Goal: Information Seeking & Learning: Learn about a topic

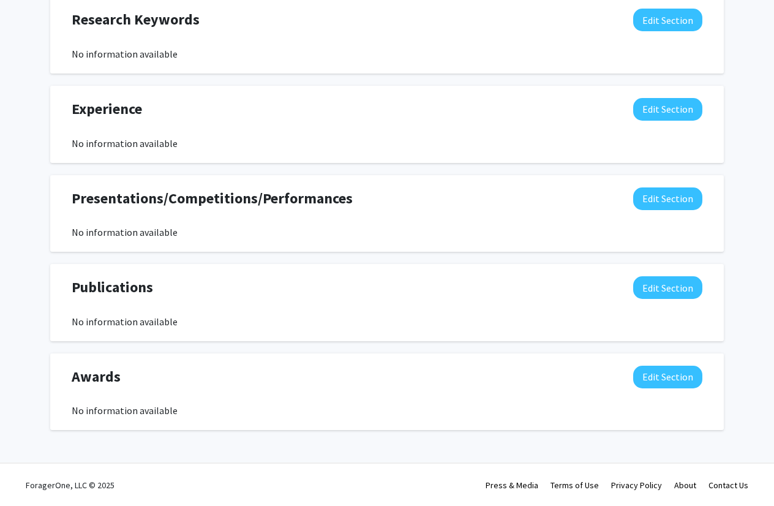
scroll to position [678, 0]
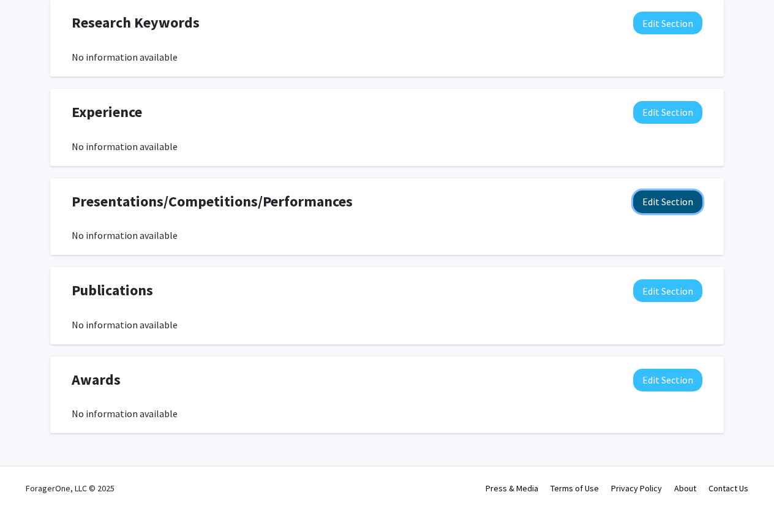
click at [661, 210] on button "Edit Section" at bounding box center [667, 201] width 69 height 23
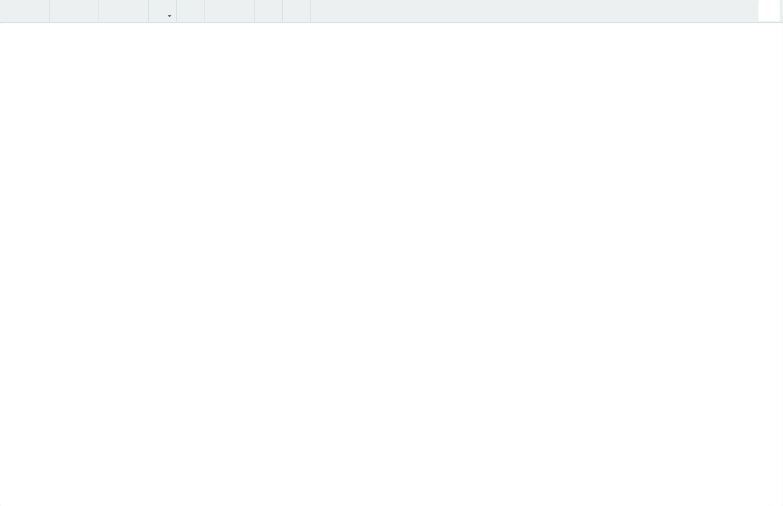
click at [689, 257] on div "Insert link Remove link" at bounding box center [391, 253] width 783 height 506
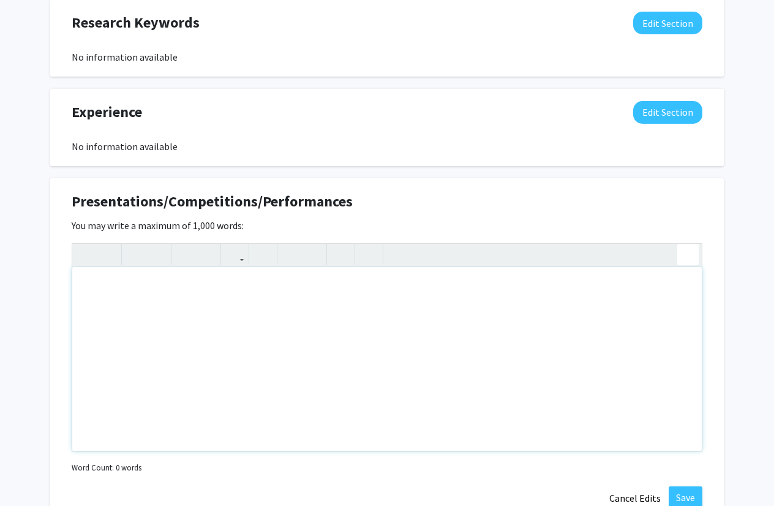
paste div "Note to users with screen readers: Please deactivate our accessibility plugin f…"
type textarea "<p>ACHIEVEMENTS &amp; AWARDS </p><p>Research Competitions: Eastern Regional JSH…"
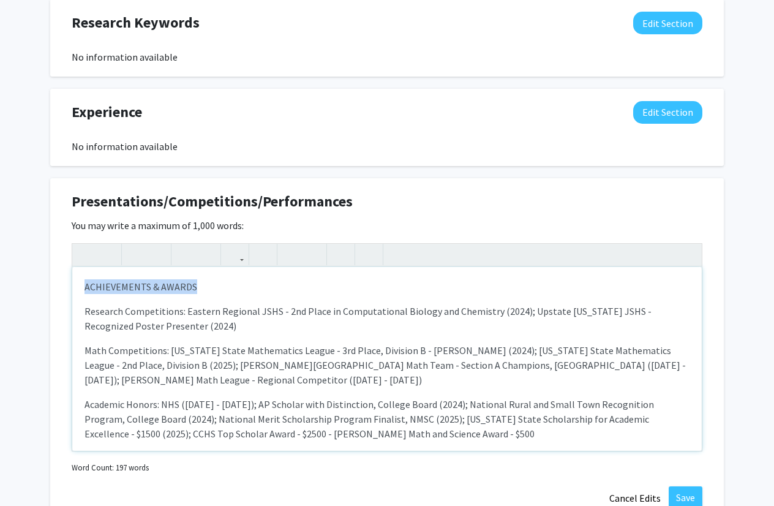
drag, startPoint x: 210, startPoint y: 286, endPoint x: 22, endPoint y: 292, distance: 188.0
click at [22, 292] on div "Andrew Wu Edit Section See Public View help Degree Level: Undergraduate Student…" at bounding box center [387, 53] width 774 height 1374
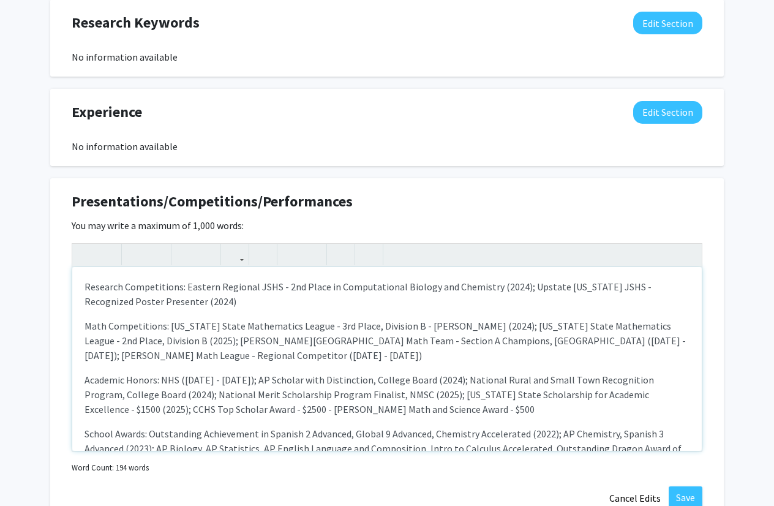
scroll to position [105, 0]
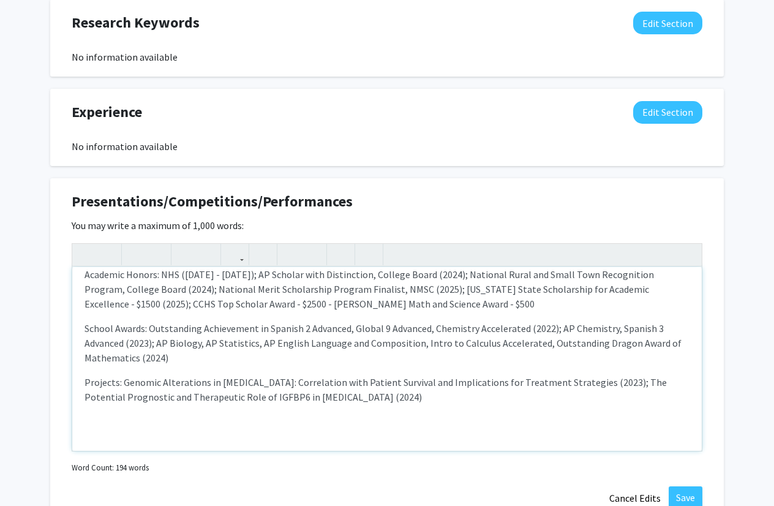
click at [184, 441] on div "Research Competitions: Eastern Regional JSHS - 2nd Place in Computational Biolo…" at bounding box center [386, 359] width 629 height 184
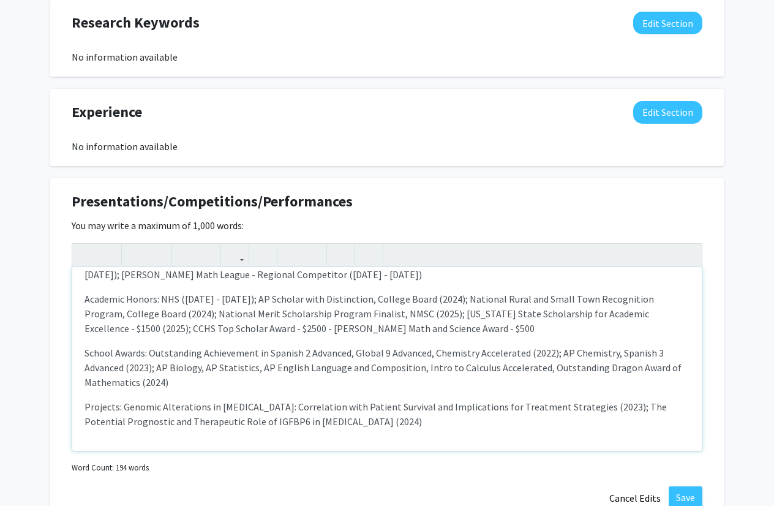
type textarea "<p><span style="font-size: 1rem;">Research Competitions: Eastern Regional JSHS …"
click at [185, 438] on div "Research Competitions: Eastern Regional JSHS - 2nd Place in Computational Biolo…" at bounding box center [386, 359] width 629 height 184
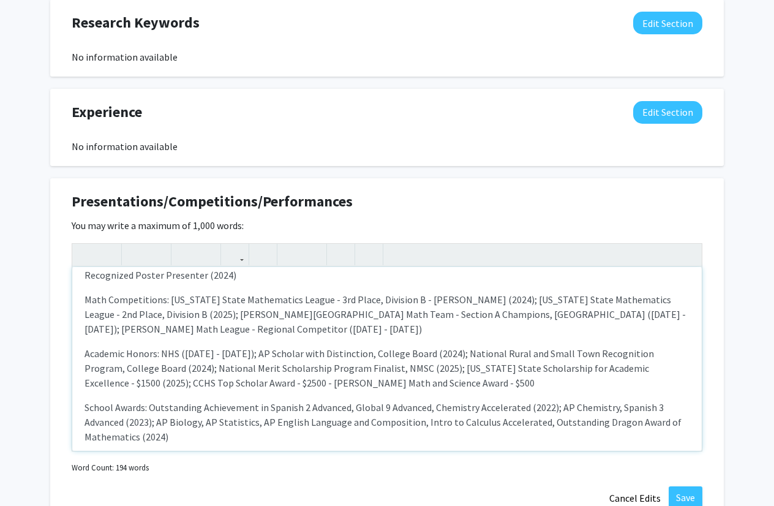
scroll to position [0, 0]
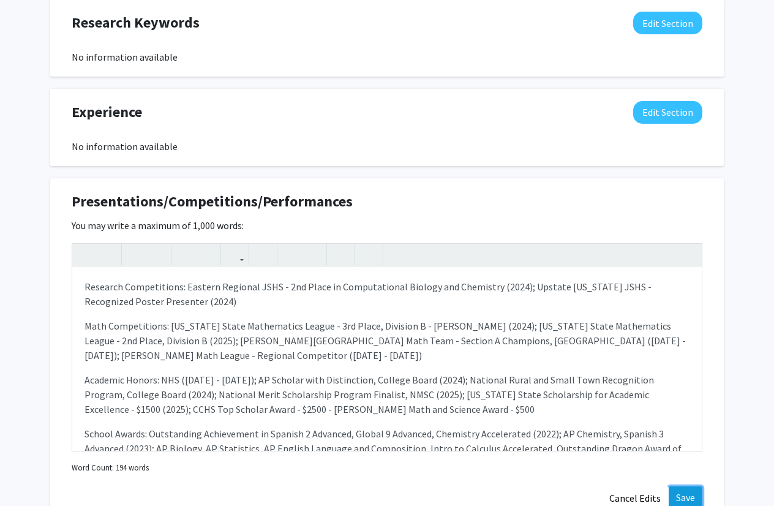
click at [683, 494] on button "Save" at bounding box center [685, 497] width 34 height 22
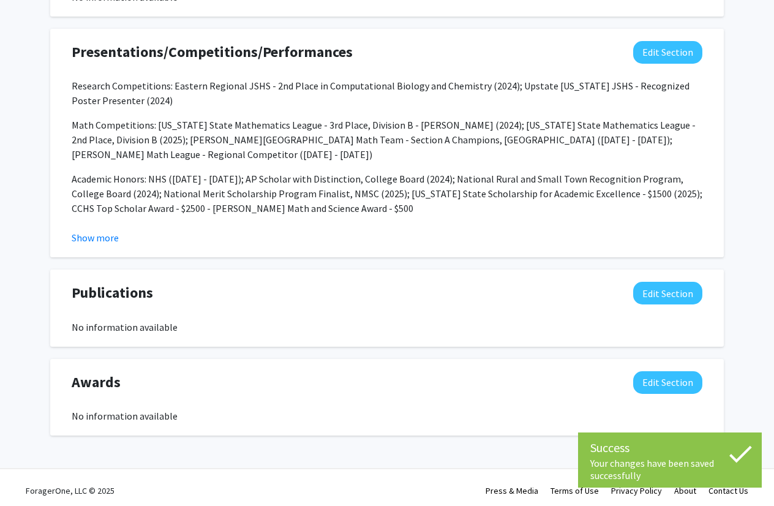
scroll to position [833, 0]
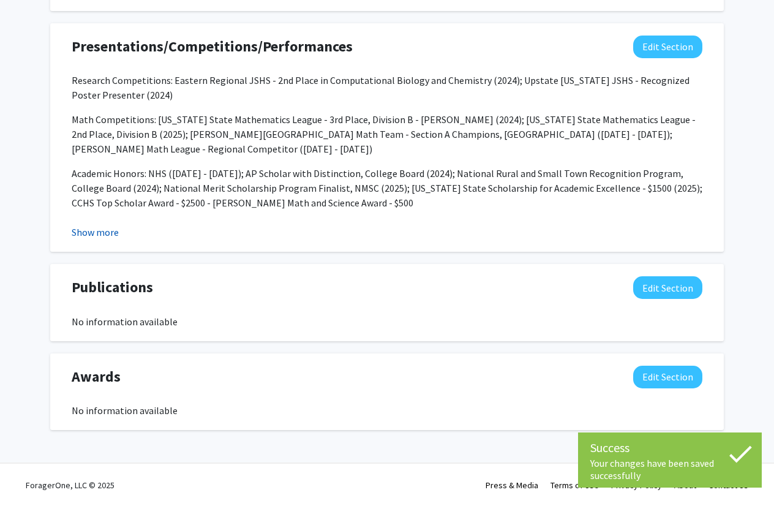
click at [118, 227] on button "Show more" at bounding box center [95, 232] width 47 height 15
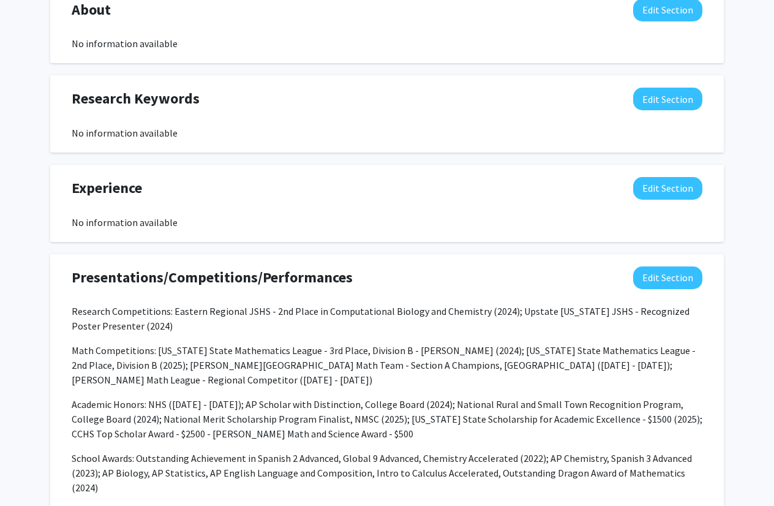
scroll to position [602, 0]
click at [653, 194] on button "Edit Section" at bounding box center [667, 188] width 69 height 23
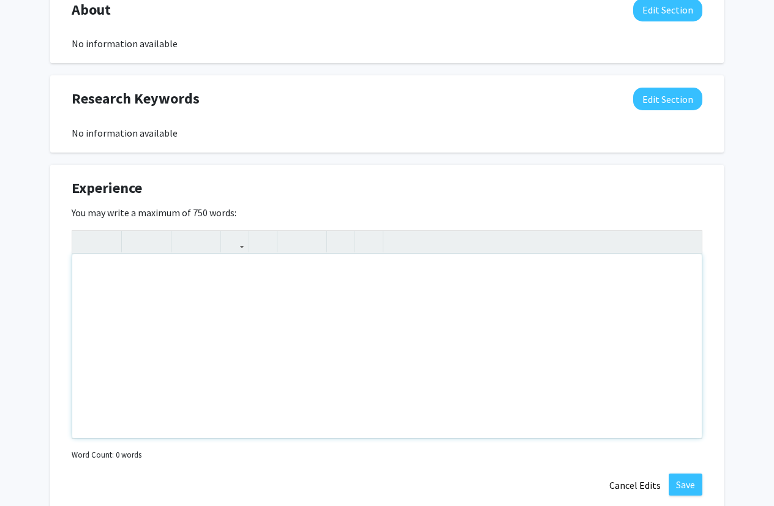
click at [279, 318] on div "Note to users with screen readers: Please deactivate our accessibility plugin f…" at bounding box center [386, 346] width 629 height 184
paste div "Note to users with screen readers: Please deactivate our accessibility plugin f…"
type textarea "<p>Mount Sinai Department of Volunteer Services </p><p>Hospital Volunteer (2022…"
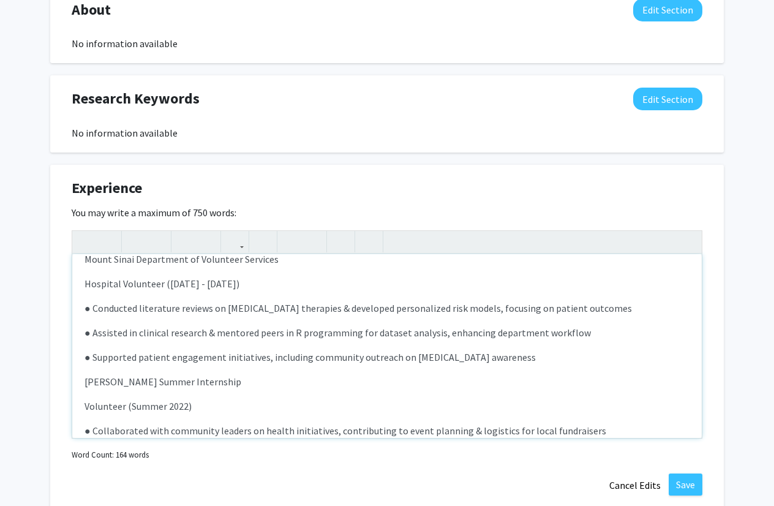
scroll to position [15, 0]
click at [504, 364] on div "Mount Sinai Department of Volunteer Services Hospital Volunteer (2022 - 2025)…" at bounding box center [386, 346] width 629 height 184
click at [490, 358] on p "● Supported patient engagement initiatives, including community outreach on can…" at bounding box center [386, 357] width 605 height 15
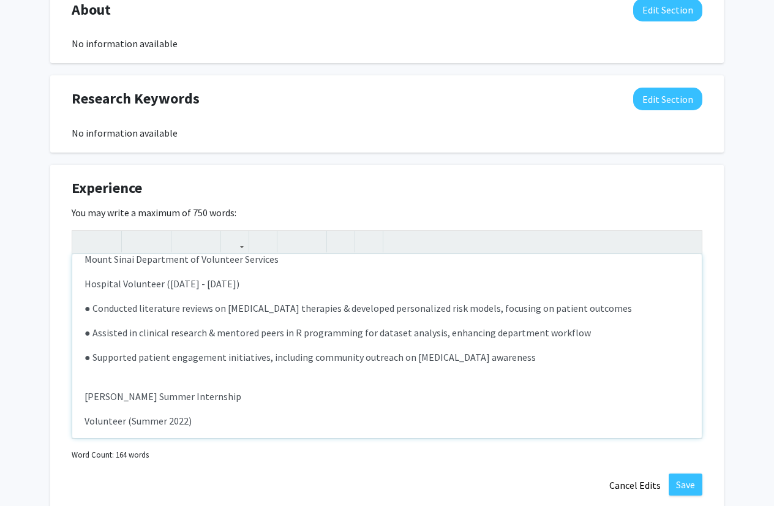
scroll to position [0, 0]
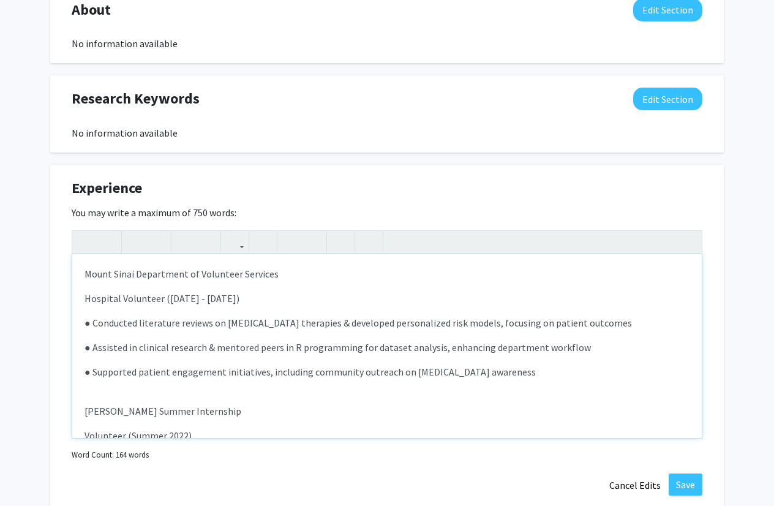
click at [159, 299] on p "Hospital Volunteer (2022 - 2025)" at bounding box center [386, 298] width 605 height 15
click at [223, 332] on div "Mount Sinai Department of Volunteer Services Hospital Volunteer/Intern (2022 -…" at bounding box center [386, 346] width 629 height 184
click at [186, 298] on p "Hospital Volunteer/Intern (2022 - 2025)" at bounding box center [386, 298] width 605 height 15
click at [186, 298] on p "Hospital Volunteer/Internship (2022 - 2025)" at bounding box center [386, 298] width 605 height 15
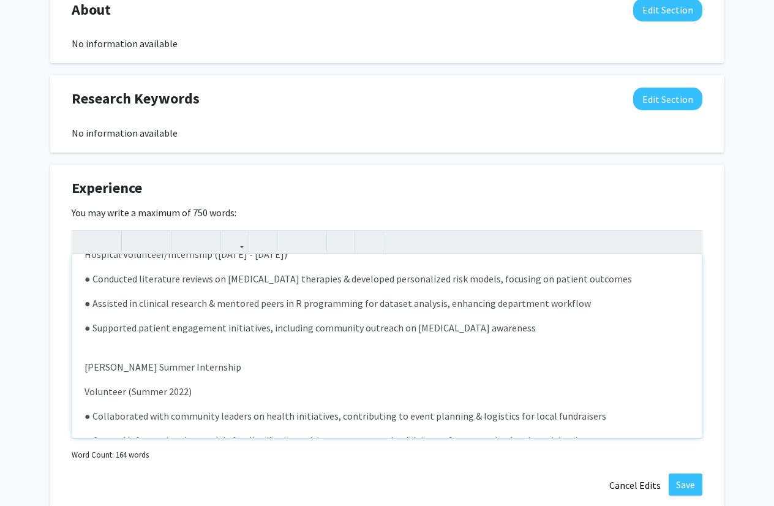
scroll to position [44, 0]
drag, startPoint x: 135, startPoint y: 365, endPoint x: 316, endPoint y: 351, distance: 181.7
click at [316, 351] on div "Mount Sinai Department of Volunteer Services Hospital Volunteer/Internship (20…" at bounding box center [386, 346] width 629 height 184
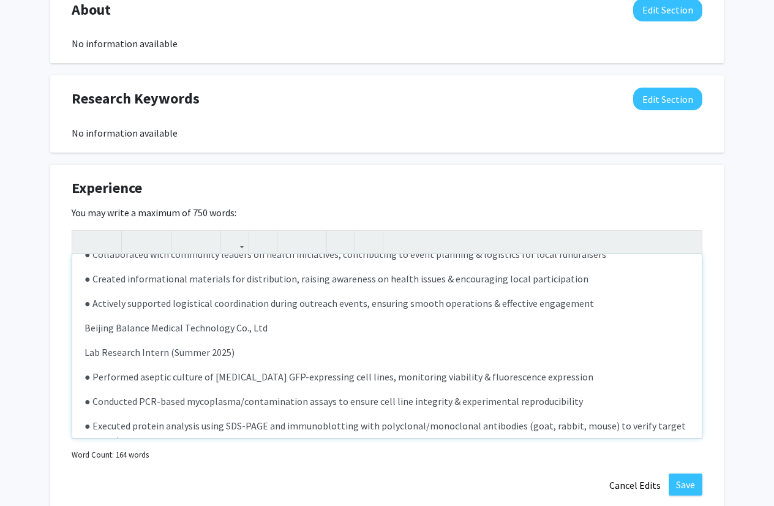
scroll to position [203, 0]
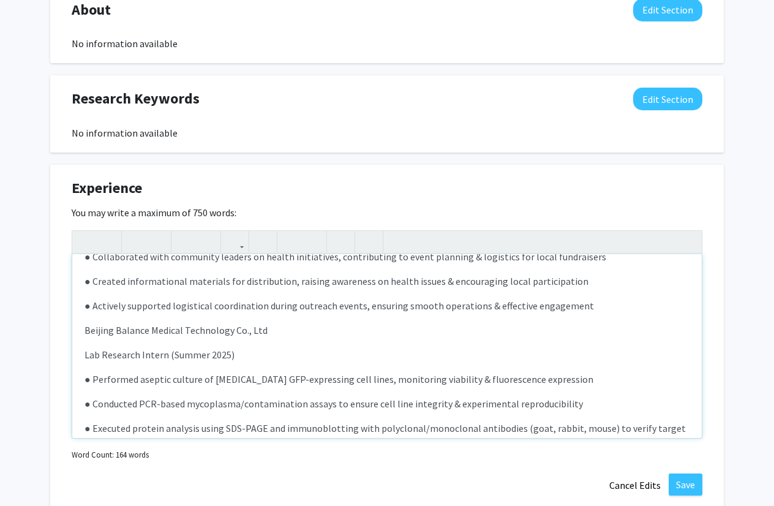
click at [602, 309] on p "● Actively supported logistical coordination during outreach events, ensuring s…" at bounding box center [386, 305] width 605 height 15
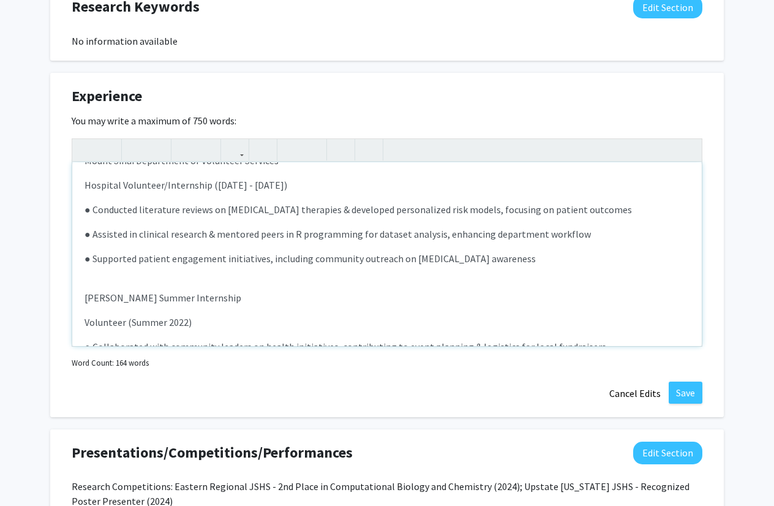
scroll to position [0, 0]
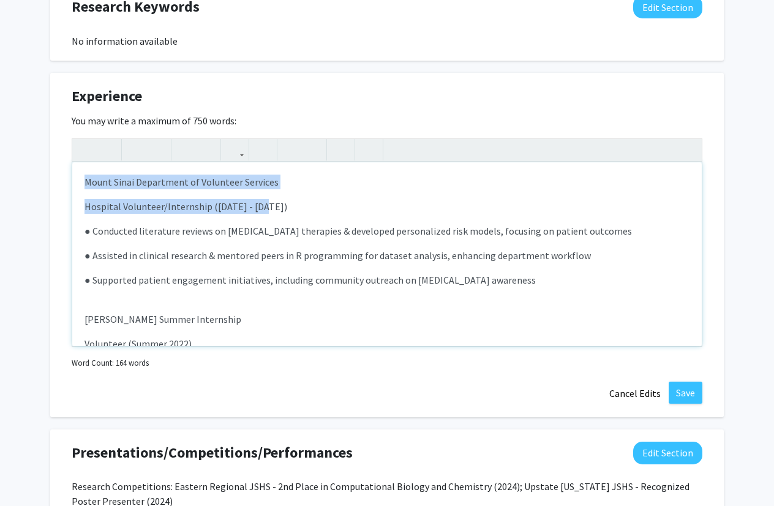
drag, startPoint x: 287, startPoint y: 203, endPoint x: 67, endPoint y: 160, distance: 223.8
click at [67, 160] on div "Experience Edit Section You may write a maximum of 750 words: Mount Sinai Depar…" at bounding box center [386, 245] width 673 height 344
click at [137, 152] on icon "button" at bounding box center [135, 150] width 10 height 20
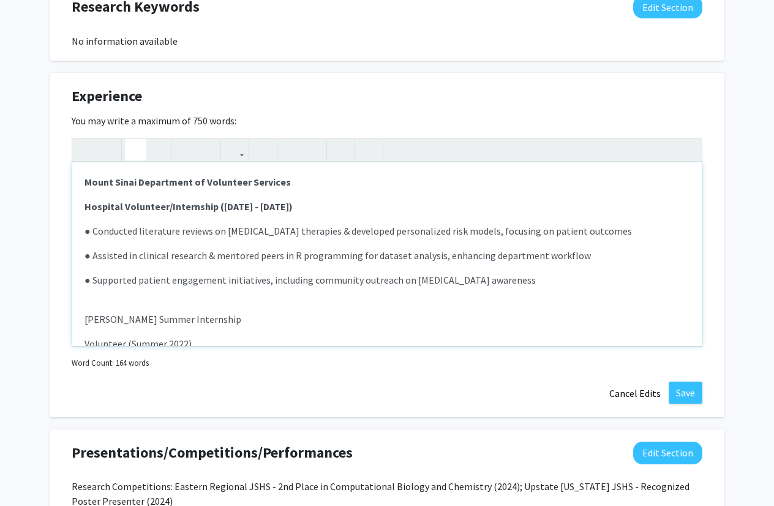
click at [213, 245] on div "Mount Sinai Department of Volunteer Services Hospital Volunteer/Internship (20…" at bounding box center [386, 254] width 629 height 184
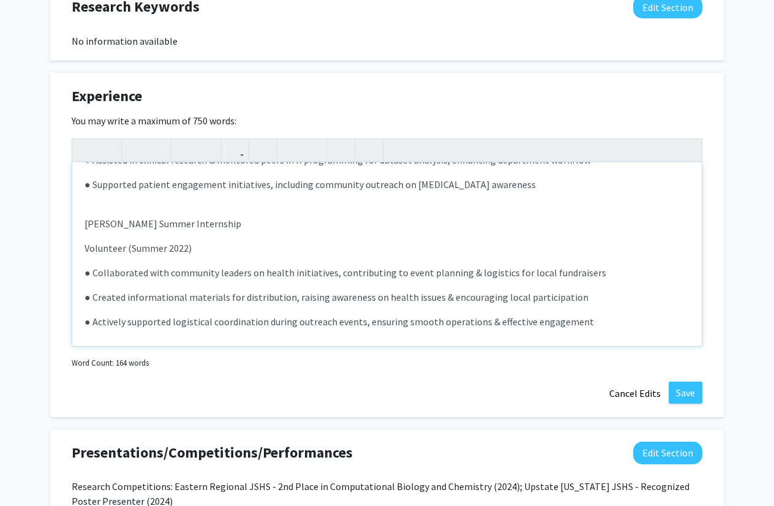
scroll to position [98, 0]
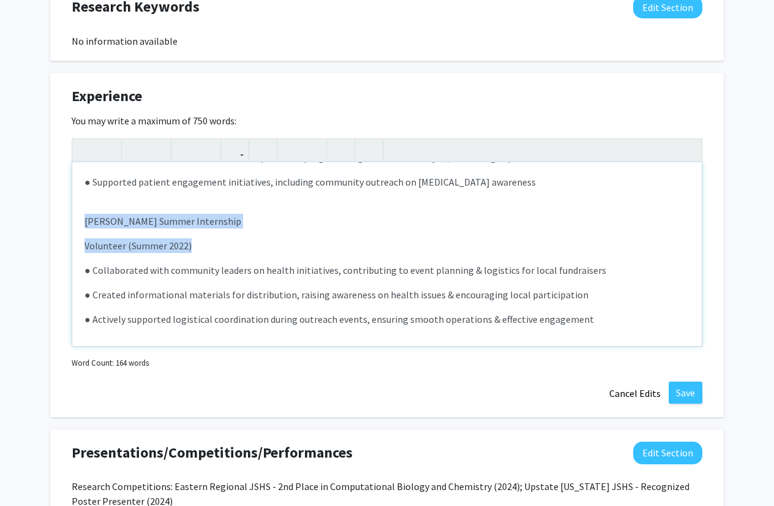
drag, startPoint x: 208, startPoint y: 238, endPoint x: 54, endPoint y: 213, distance: 156.3
click at [54, 213] on div "Experience Edit Section You may write a maximum of 750 words: Mount Sinai Depar…" at bounding box center [386, 245] width 673 height 344
click at [136, 154] on icon "button" at bounding box center [135, 150] width 10 height 20
click at [168, 220] on strong "James Skoufis Summer Internship" at bounding box center [164, 221] width 161 height 12
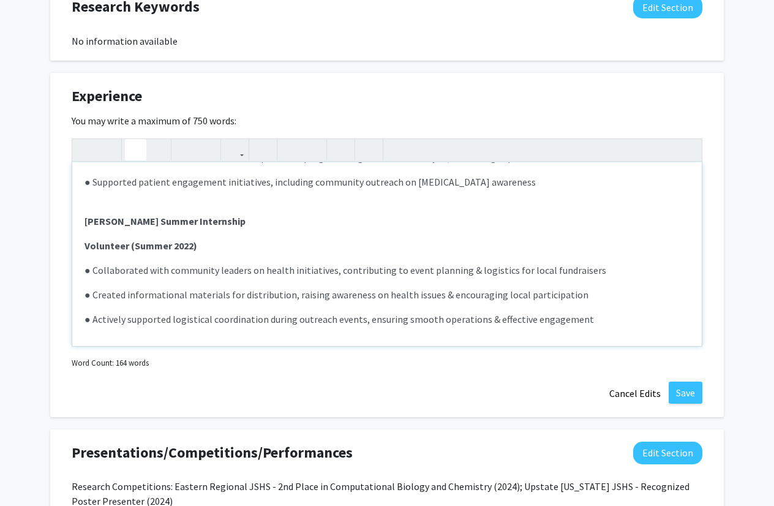
scroll to position [252, 0]
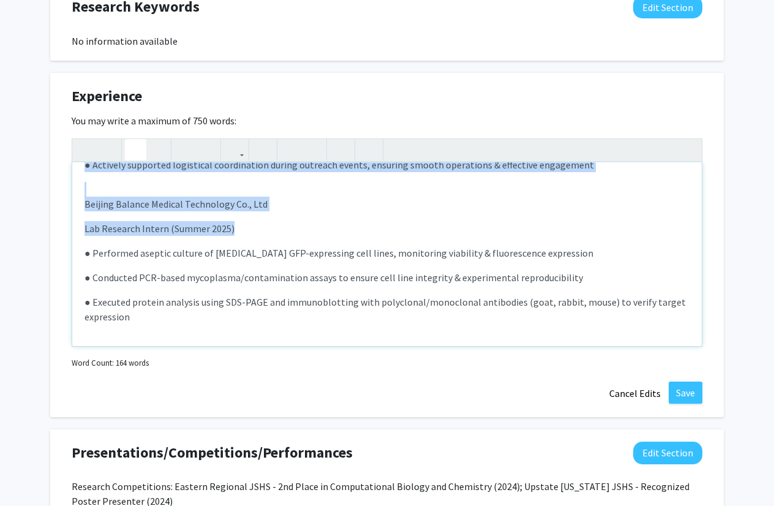
drag, startPoint x: 243, startPoint y: 217, endPoint x: 73, endPoint y: 192, distance: 171.5
click at [73, 192] on div "Mount Sinai Department of Volunteer Services Hospital Volunteer/Internship (20…" at bounding box center [386, 254] width 629 height 184
click at [130, 140] on use "button" at bounding box center [130, 140] width 0 height 0
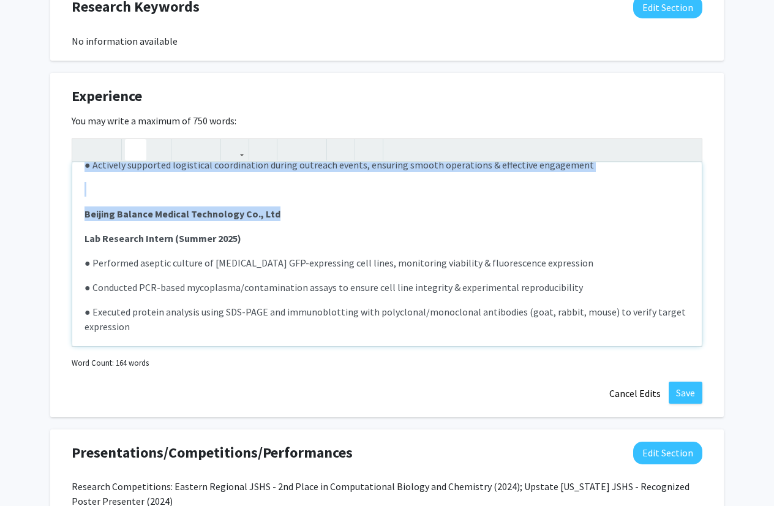
click at [206, 227] on div "Mount Sinai Department of Volunteer Services Hospital Volunteer/Internship (20…" at bounding box center [386, 254] width 629 height 184
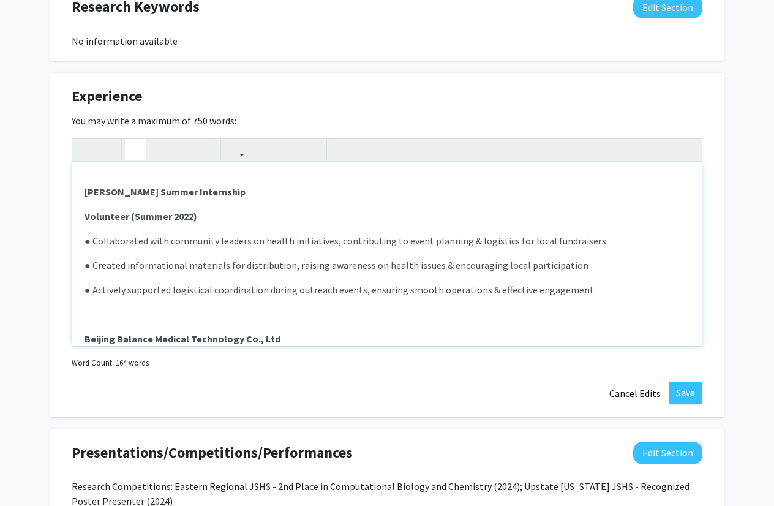
scroll to position [122, 0]
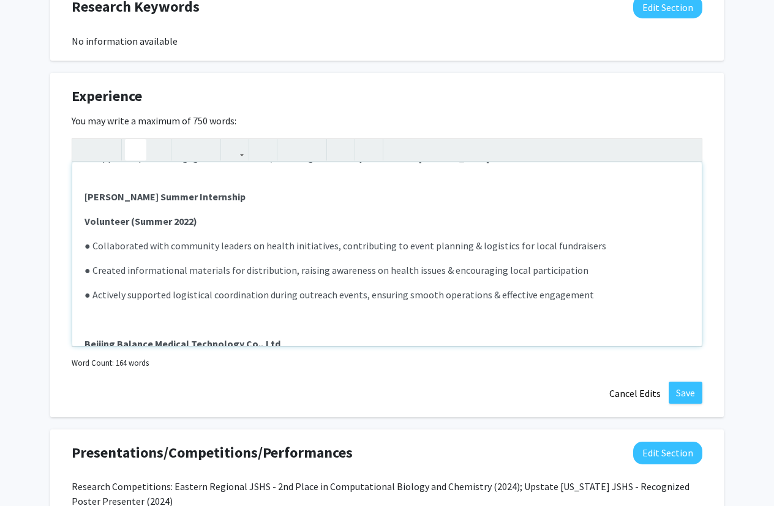
click at [152, 323] on p "Note to users with screen readers: Please deactivate our accessibility plugin f…" at bounding box center [386, 319] width 605 height 15
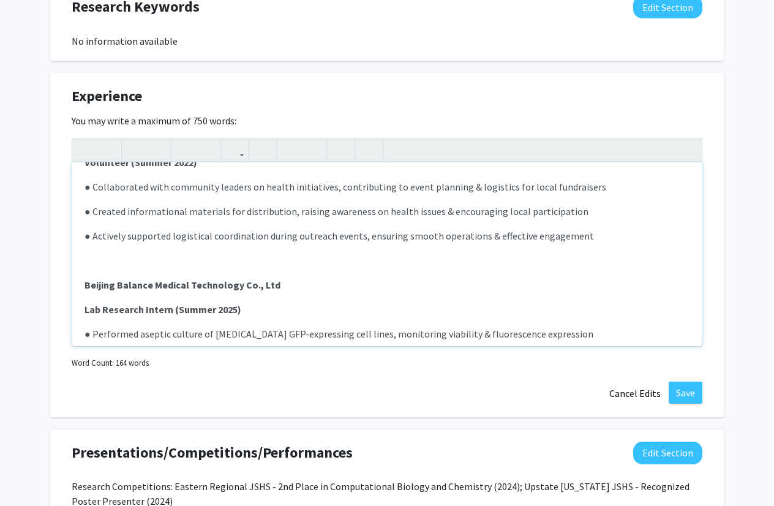
scroll to position [182, 0]
click at [203, 291] on div "Mount Sinai Department of Volunteer Services Hospital Volunteer/Internship (20…" at bounding box center [386, 254] width 629 height 184
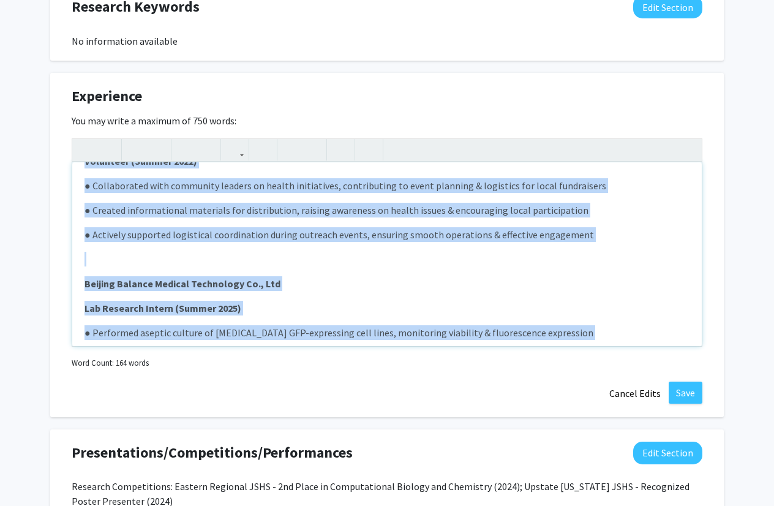
click at [200, 208] on p "● Created informational materials for distribution, raising awareness on health…" at bounding box center [386, 210] width 605 height 15
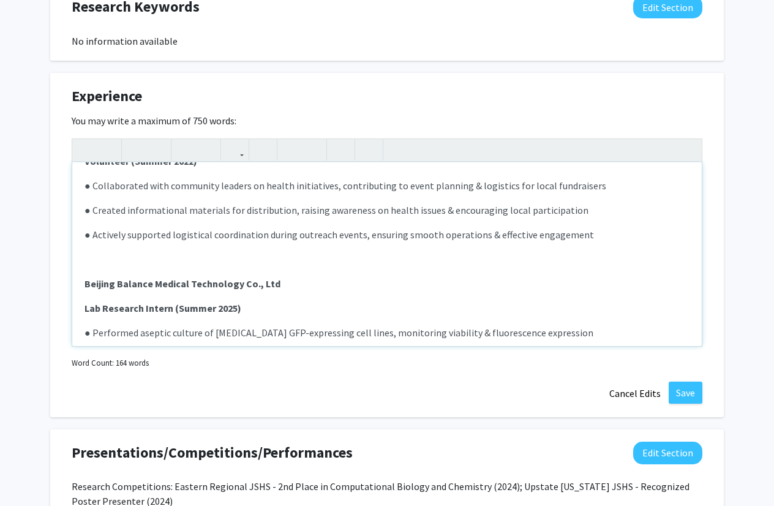
scroll to position [262, 0]
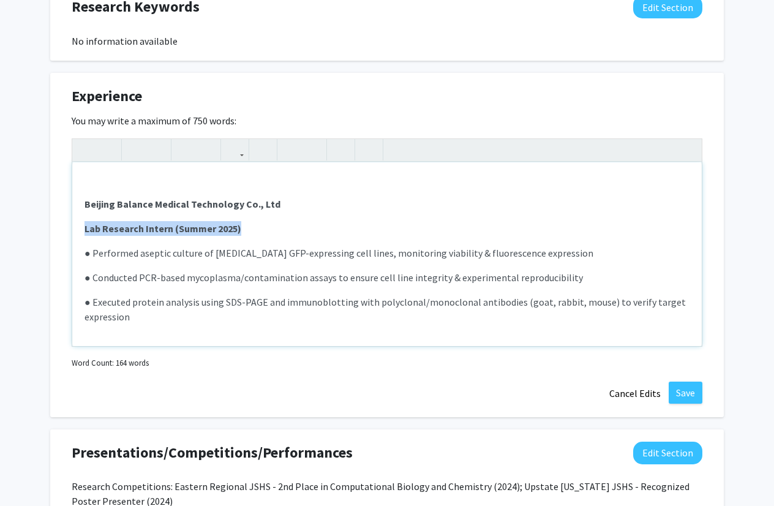
drag, startPoint x: 252, startPoint y: 223, endPoint x: 76, endPoint y: 228, distance: 176.4
click at [76, 228] on div "Mount Sinai Department of Volunteer Services Hospital Volunteer/Internship (20…" at bounding box center [386, 254] width 629 height 184
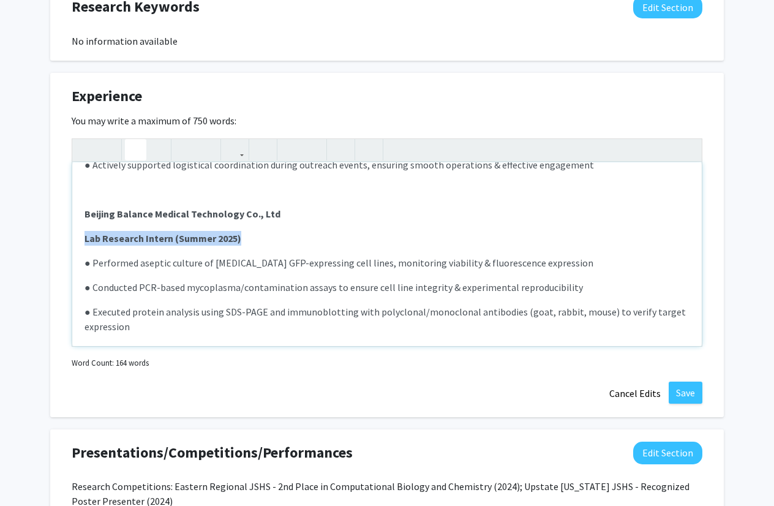
click at [140, 144] on icon "button" at bounding box center [135, 150] width 10 height 20
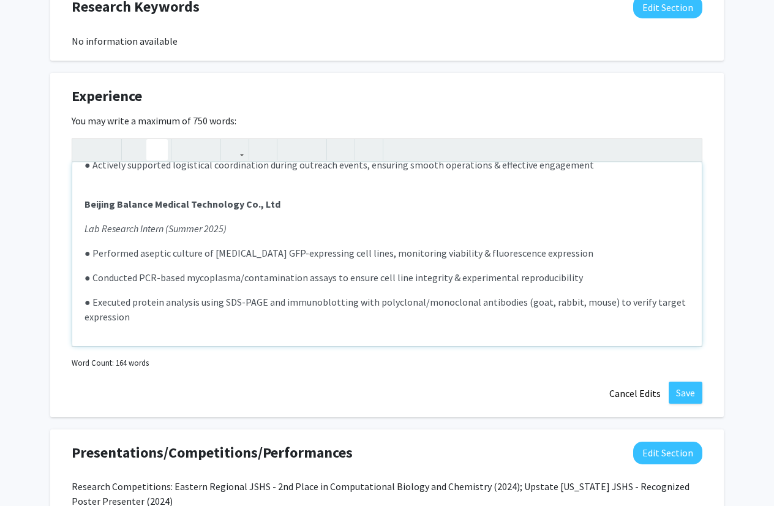
click at [148, 150] on button "button" at bounding box center [156, 149] width 21 height 21
click at [192, 223] on em "Lab Research Intern (Summer 2025)" at bounding box center [155, 228] width 142 height 12
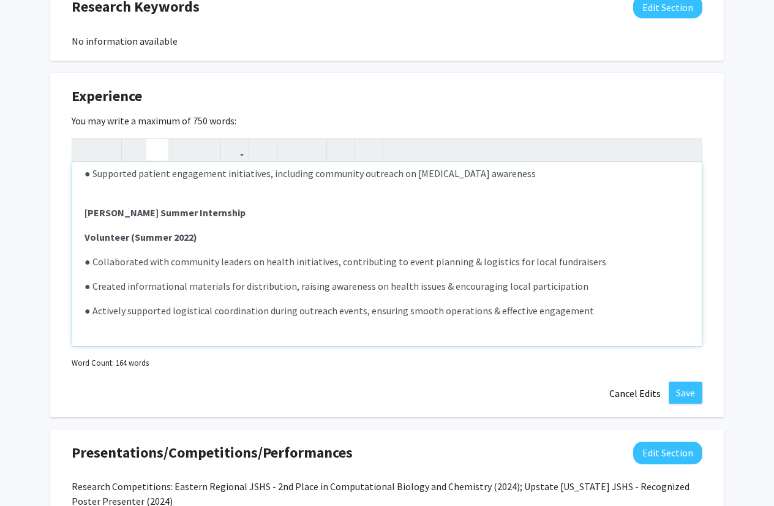
scroll to position [91, 0]
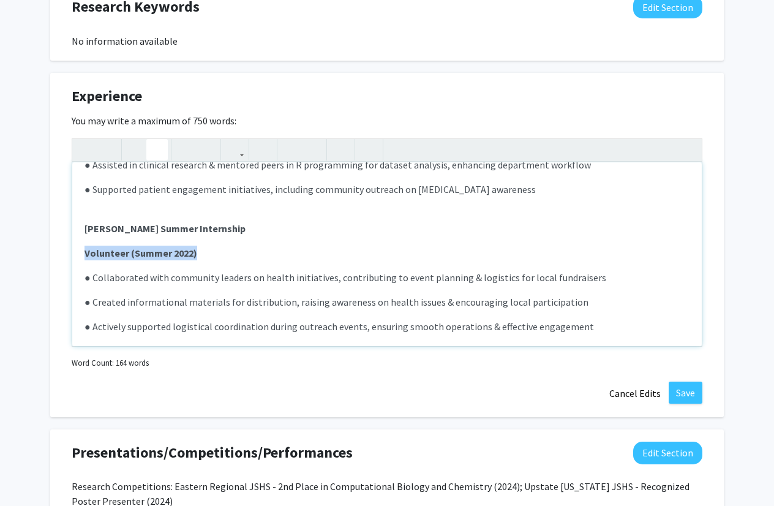
drag, startPoint x: 223, startPoint y: 255, endPoint x: 71, endPoint y: 250, distance: 151.9
click at [71, 250] on div "Experience Edit Section You may write a maximum of 750 words: Mount Sinai Depar…" at bounding box center [386, 245] width 673 height 344
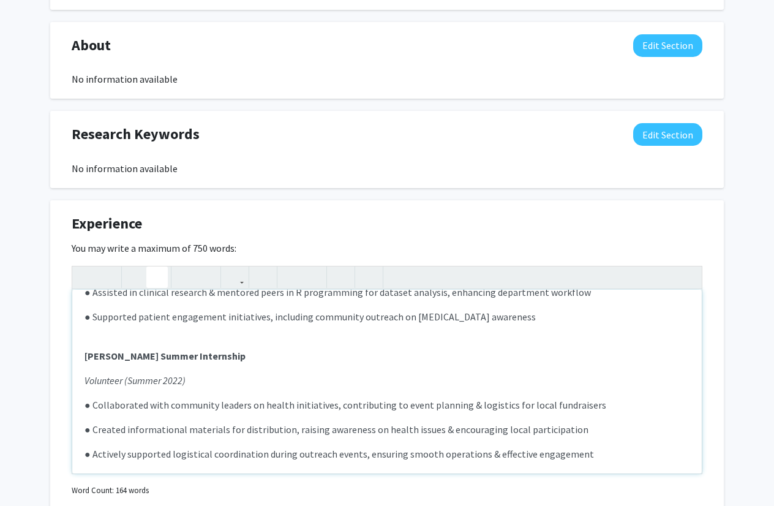
scroll to position [0, 0]
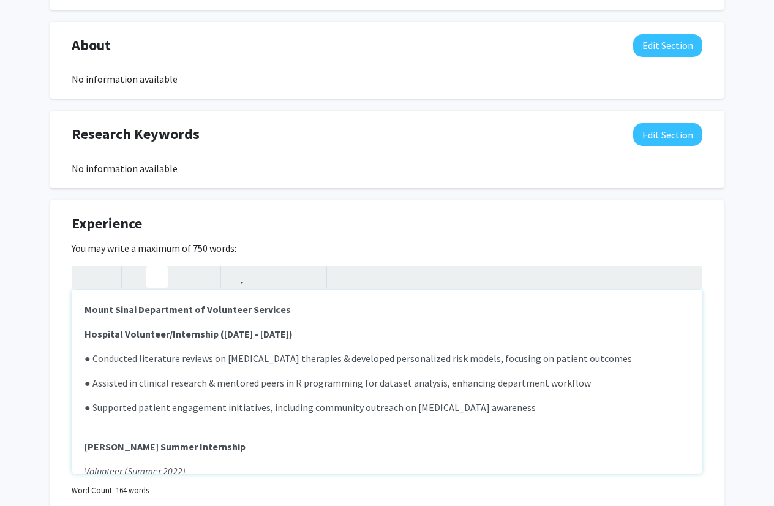
click at [283, 332] on p "Hospital Volunteer/Internship (2022 - 2025)" at bounding box center [386, 333] width 605 height 15
drag, startPoint x: 293, startPoint y: 336, endPoint x: 20, endPoint y: 328, distance: 273.8
click at [20, 328] on div "Andrew Wu Edit Section See Public View help Degree Level: Undergraduate Student…" at bounding box center [387, 286] width 774 height 1619
type textarea "<p><strong>Mount Sinai Department of Volunteer Services </strong></p><p><em>Hos…"
click at [558, 230] on div "Experience Edit Section" at bounding box center [386, 226] width 649 height 28
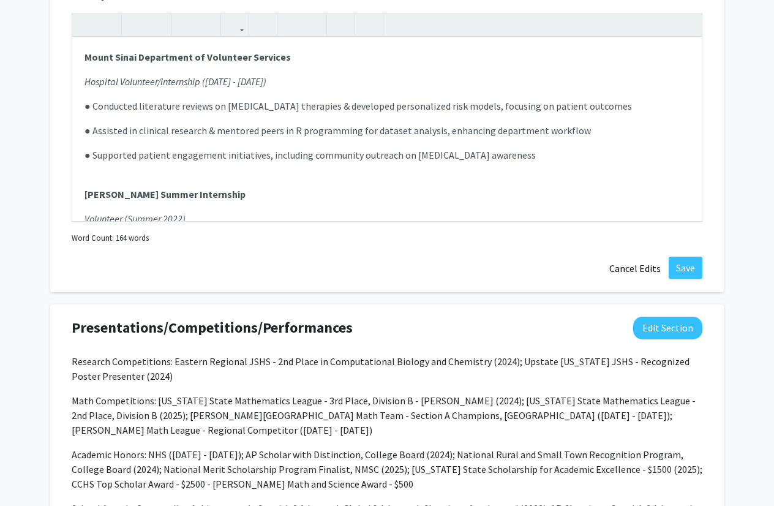
scroll to position [837, 0]
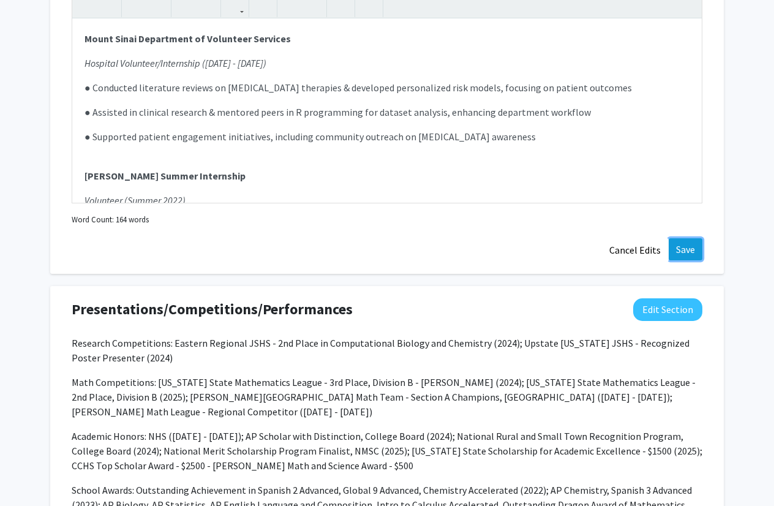
click at [690, 258] on button "Save" at bounding box center [685, 249] width 34 height 22
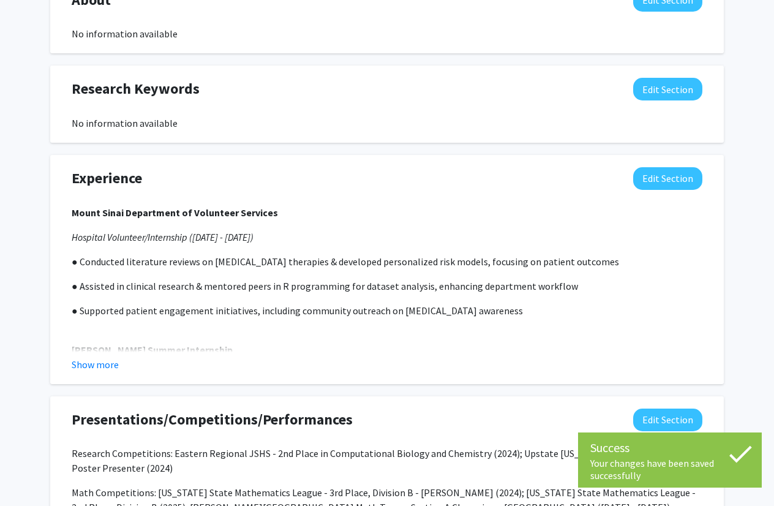
scroll to position [600, 0]
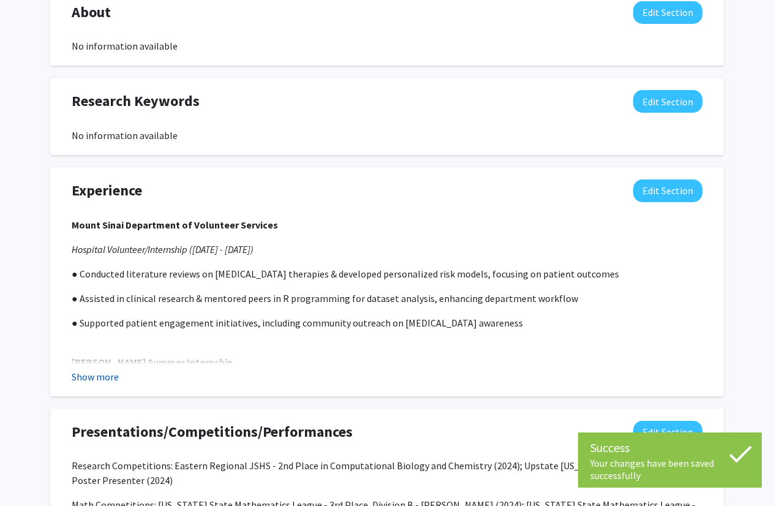
click at [89, 375] on button "Show more" at bounding box center [95, 376] width 47 height 15
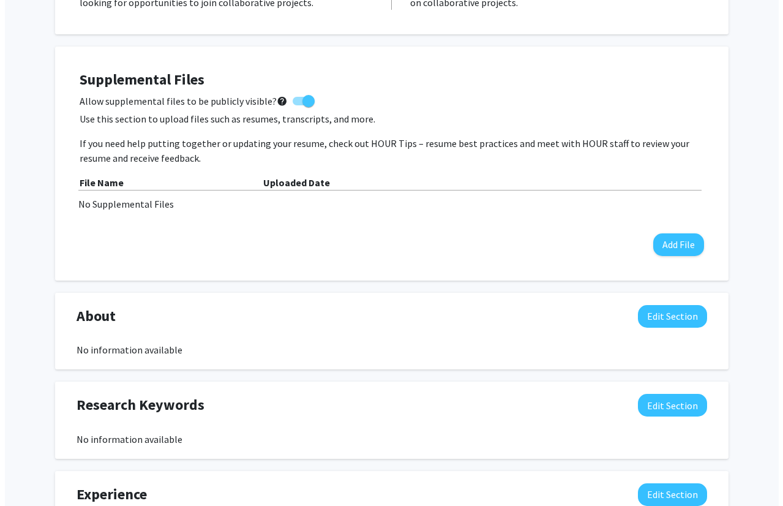
scroll to position [294, 0]
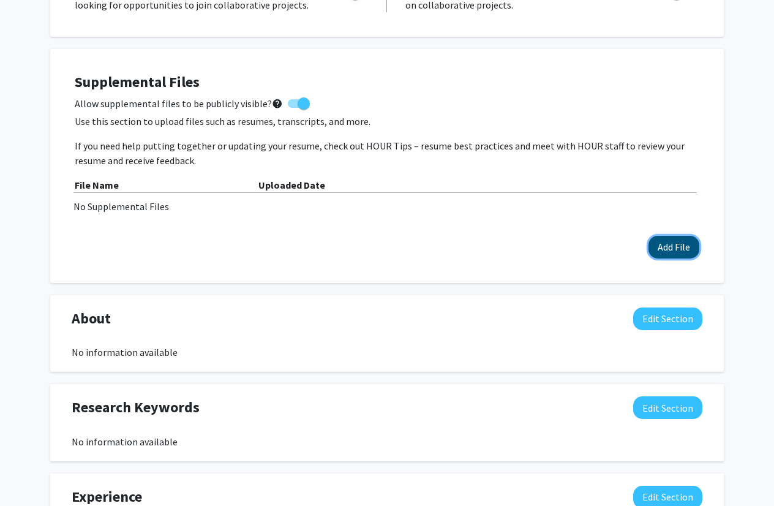
click at [676, 245] on button "Add File" at bounding box center [673, 247] width 51 height 23
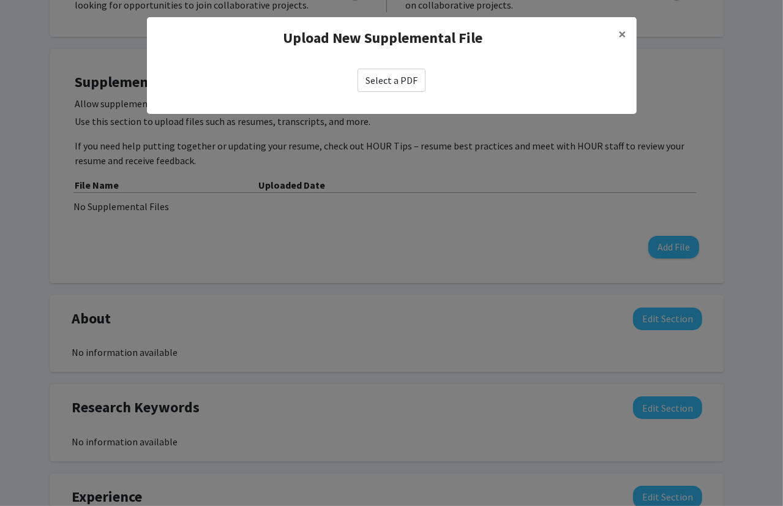
click at [391, 87] on label "Select a PDF" at bounding box center [392, 80] width 68 height 23
click at [0, 0] on input "Select a PDF" at bounding box center [0, 0] width 0 height 0
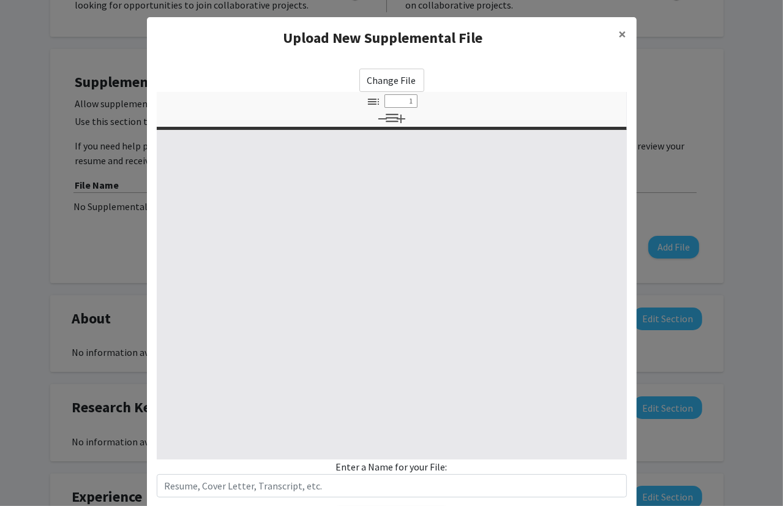
select select "custom"
type input "0"
select select "custom"
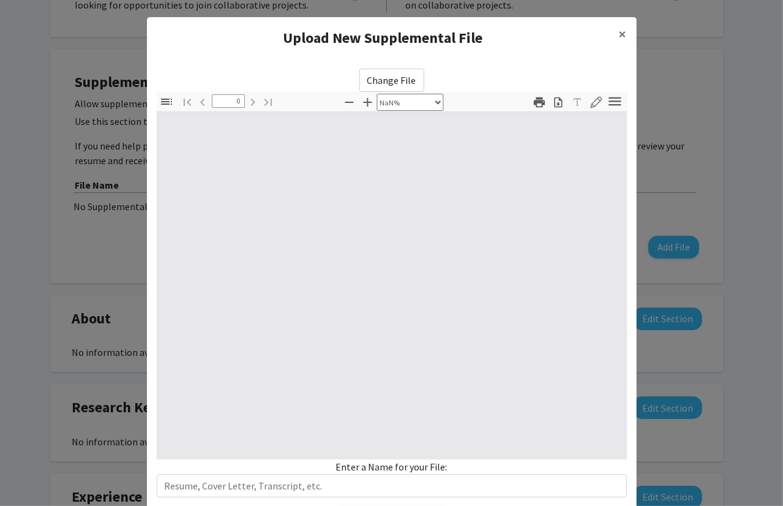
type input "1"
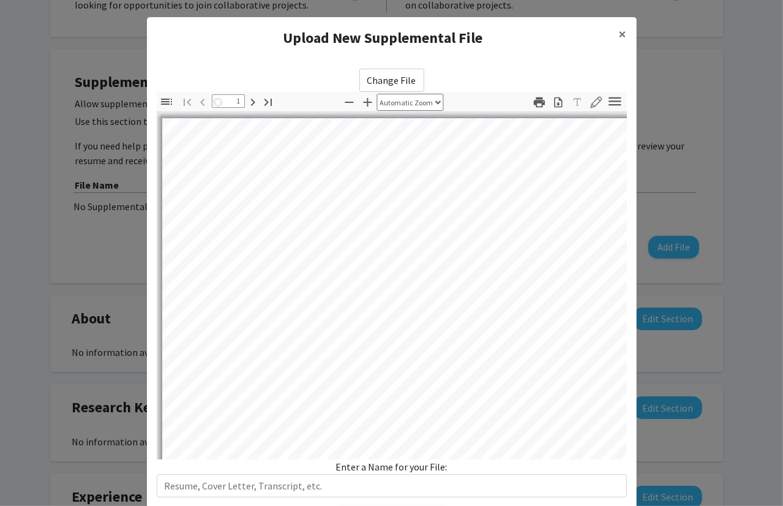
select select "auto"
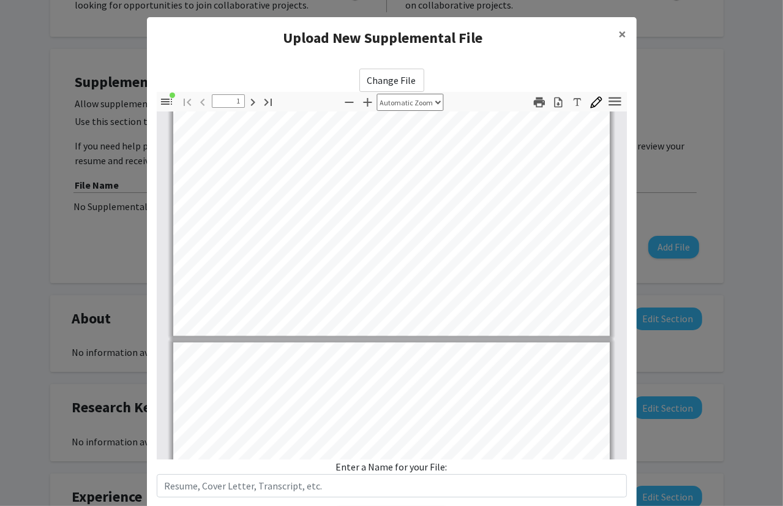
scroll to position [211, 0]
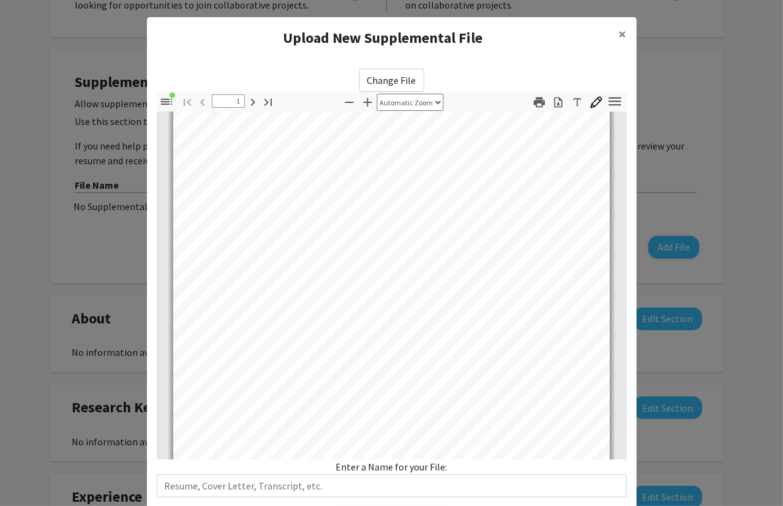
click at [384, 84] on label "Change File" at bounding box center [391, 80] width 65 height 23
click at [0, 0] on input "Change File" at bounding box center [0, 0] width 0 height 0
type input "0"
select select "custom"
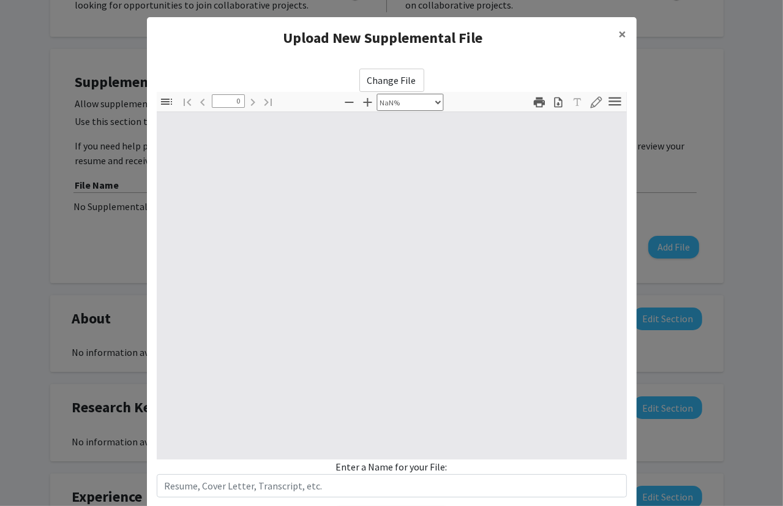
type input "1"
select select "auto"
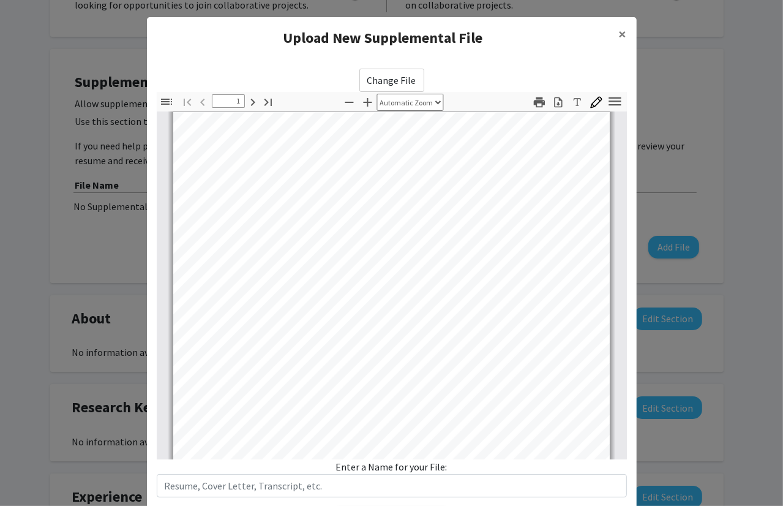
scroll to position [800, 0]
type input "2"
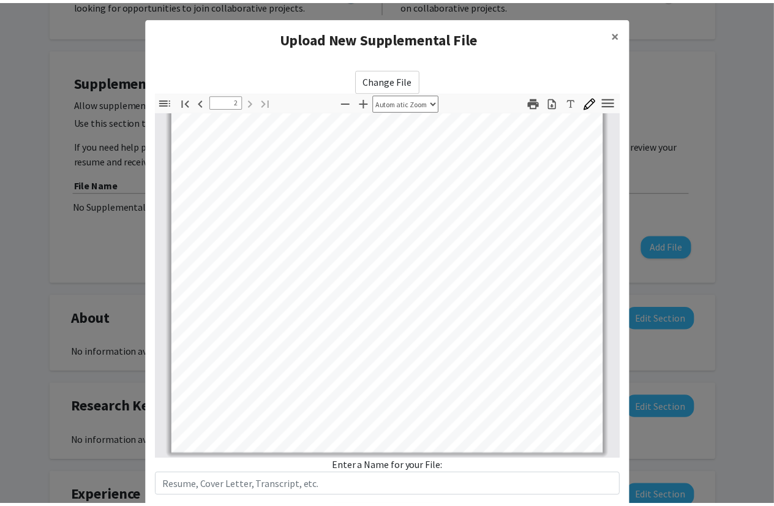
scroll to position [73, 0]
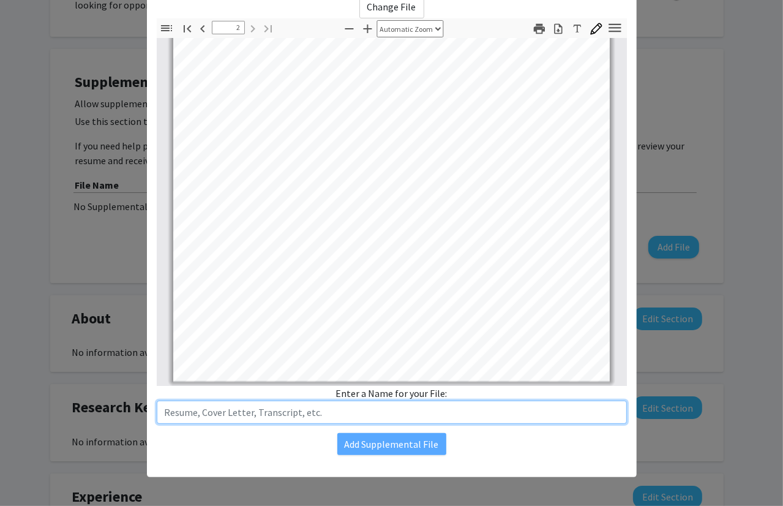
click at [396, 411] on input "text" at bounding box center [392, 411] width 470 height 23
type input "[PERSON_NAME] - Resume"
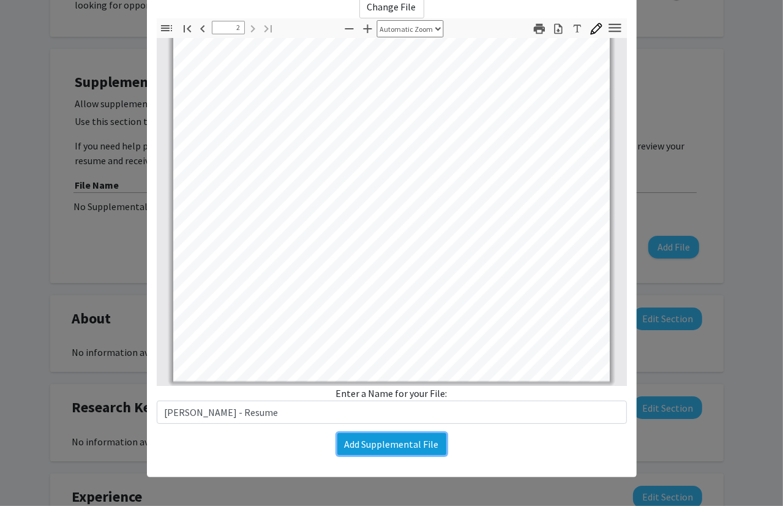
click at [411, 441] on button "Add Supplemental File" at bounding box center [391, 444] width 109 height 22
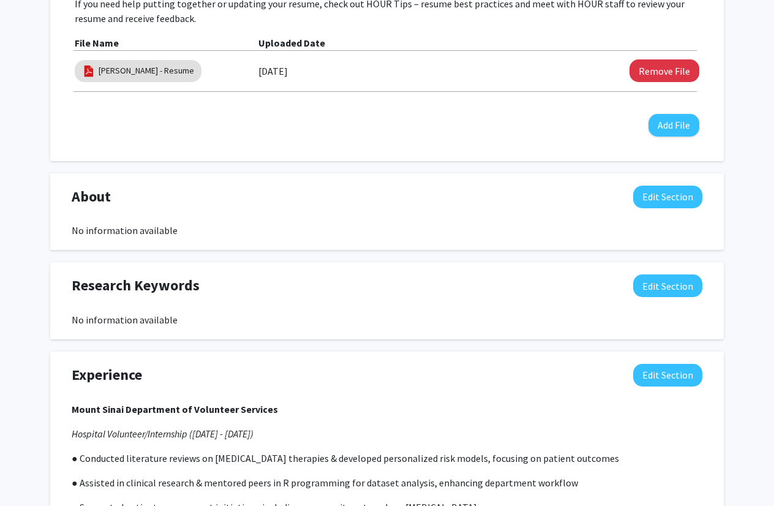
scroll to position [444, 0]
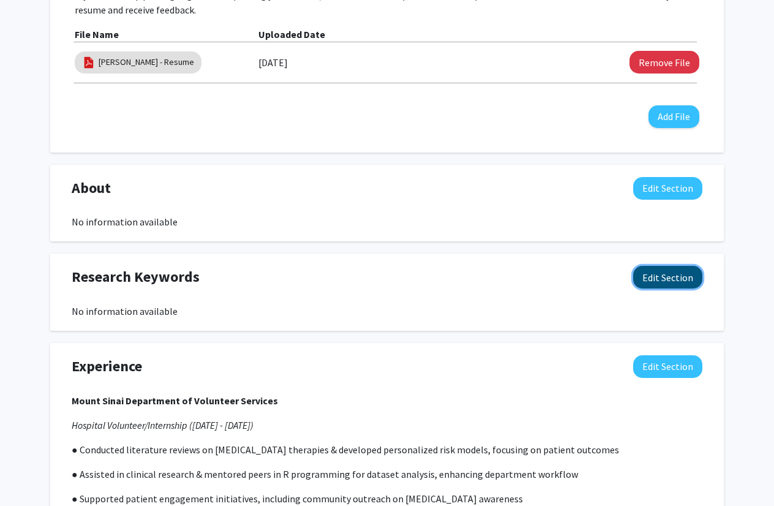
click at [650, 277] on button "Edit Section" at bounding box center [667, 277] width 69 height 23
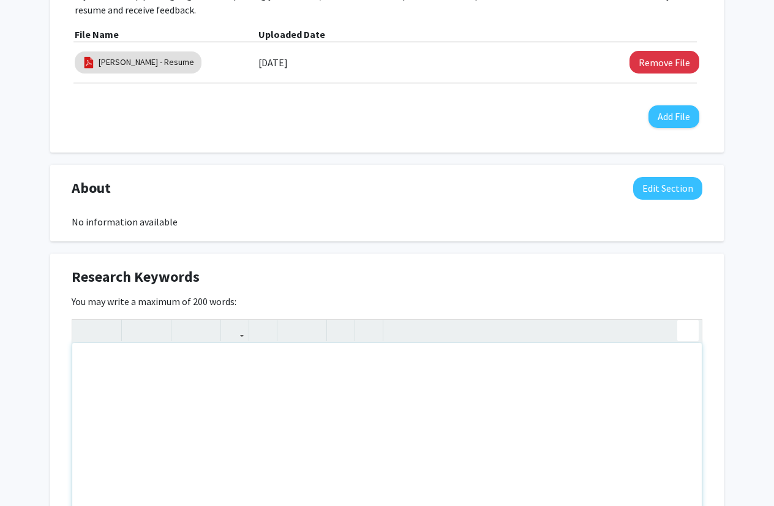
click at [690, 329] on div "Insert link Remove link" at bounding box center [387, 423] width 631 height 208
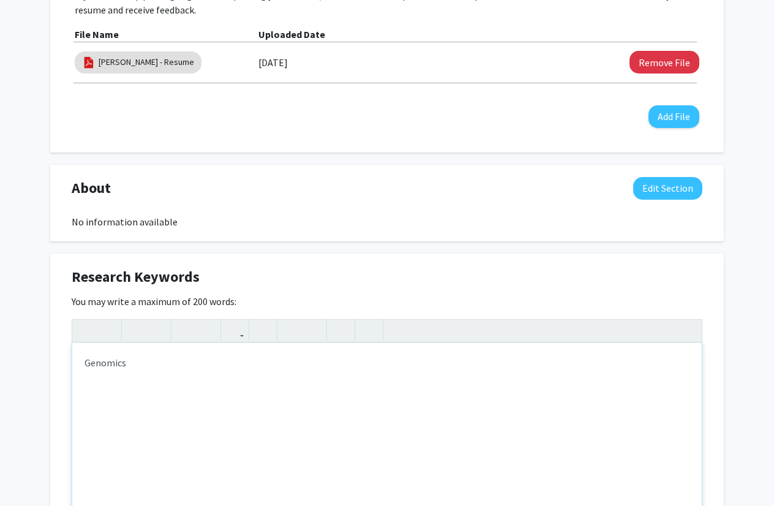
type textarea "Genomics,"
type textarea "Genomics, Cance"
click at [323, 363] on div "Oncology, Genomics, R, Research, Drug-delivery, Wet lab, internship, volunteer" at bounding box center [386, 435] width 629 height 184
click at [370, 363] on div "Oncology, Genomics, R, Research, Drug-delivery, Wet lab, Internship, volunteer" at bounding box center [386, 435] width 629 height 184
type textarea "Oncology, Genomics, R, Research, Drug-delivery, Wet lab, Internship, Volunteer"
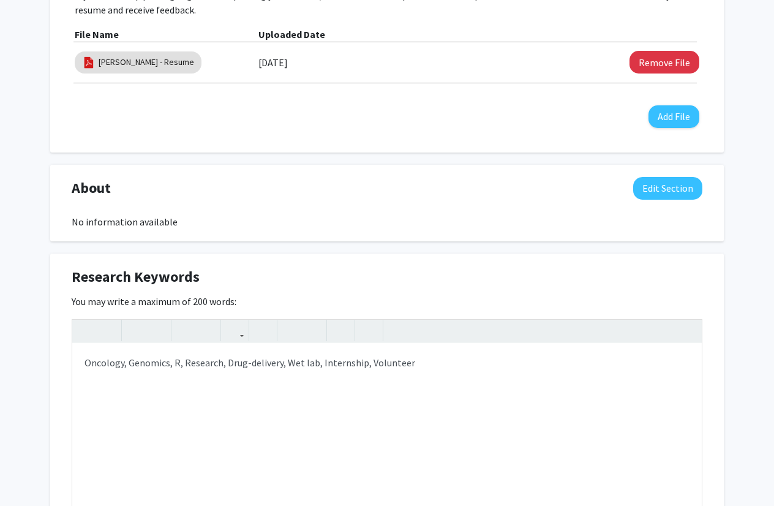
click at [463, 280] on div "Research Keywords Edit Section" at bounding box center [386, 280] width 649 height 28
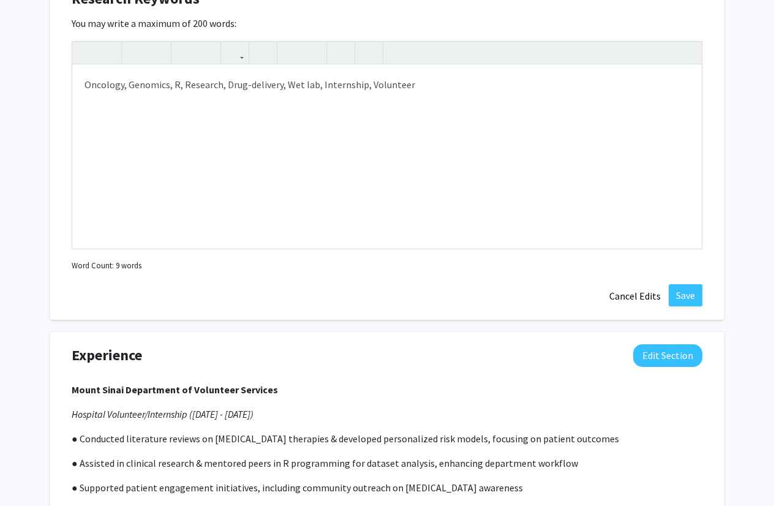
scroll to position [723, 0]
click at [680, 297] on button "Save" at bounding box center [685, 294] width 34 height 22
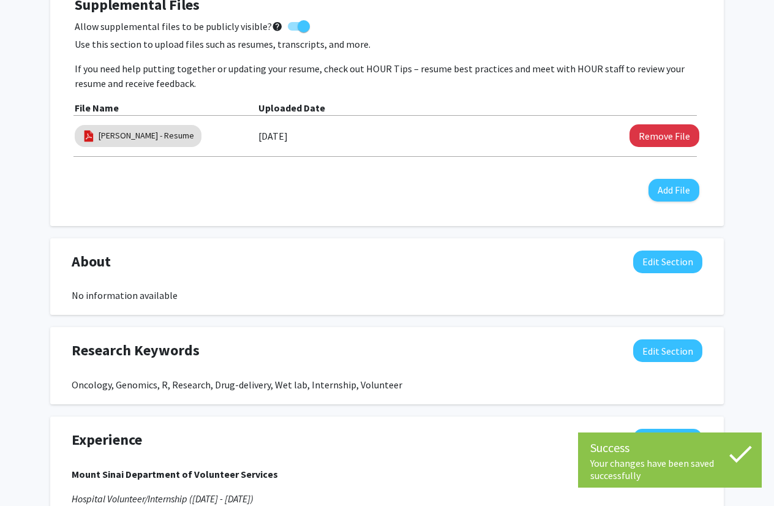
scroll to position [372, 0]
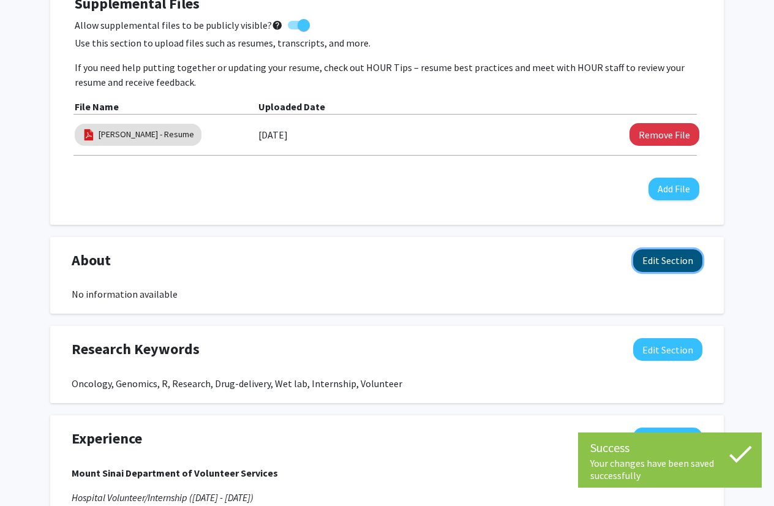
click at [666, 253] on button "Edit Section" at bounding box center [667, 260] width 69 height 23
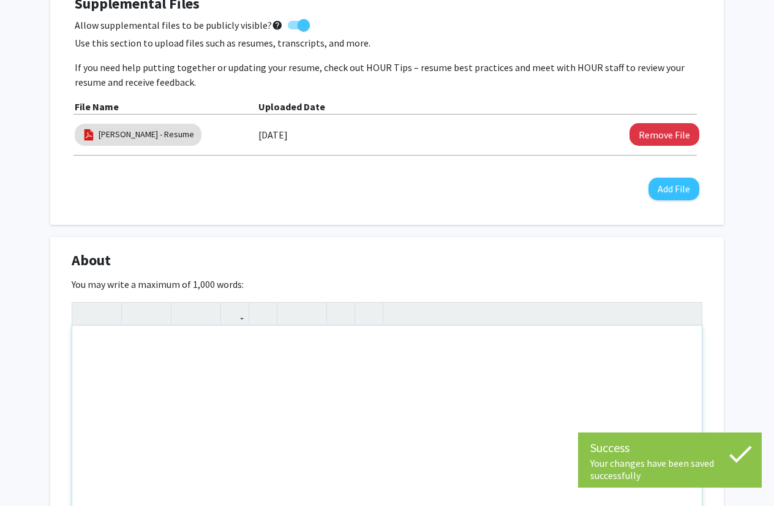
click at [452, 378] on div "Note to users with screen readers: Please deactivate our accessibility plugin f…" at bounding box center [386, 418] width 629 height 184
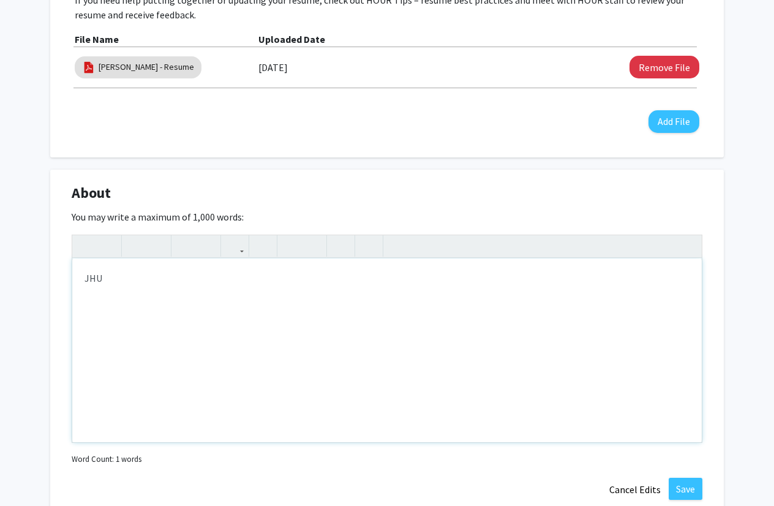
scroll to position [419, 0]
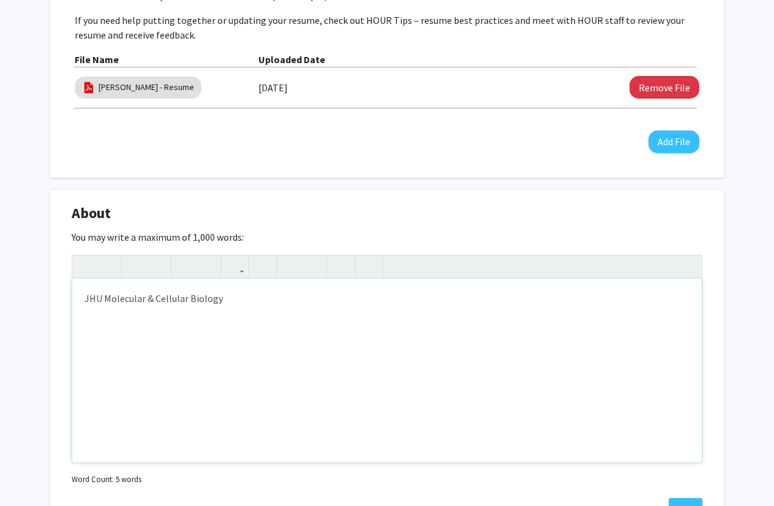
click at [103, 299] on div "JHU Molecular & Cellular Biology" at bounding box center [386, 371] width 629 height 184
click at [326, 290] on div "Johns Hopkins University - Molecular & Cellular Biology" at bounding box center [386, 371] width 629 height 184
type textarea "Johns Hopkins University - Molecular &amp; Cellular Biology (KSAS '2029)"
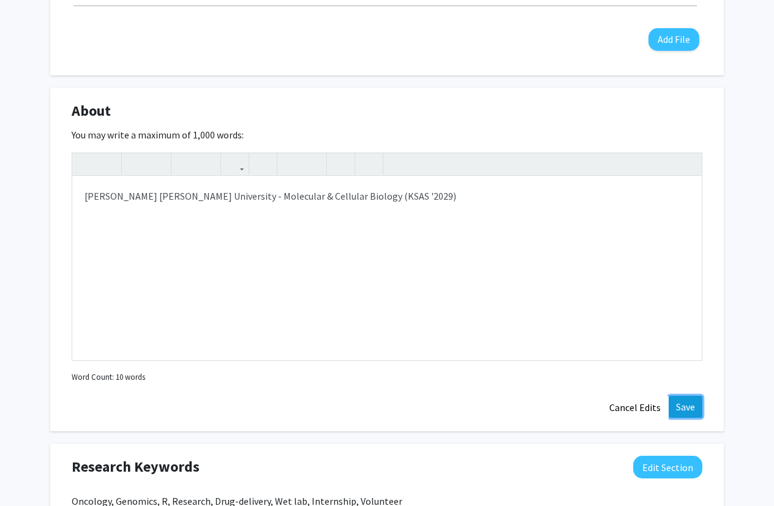
click at [672, 406] on button "Save" at bounding box center [685, 406] width 34 height 22
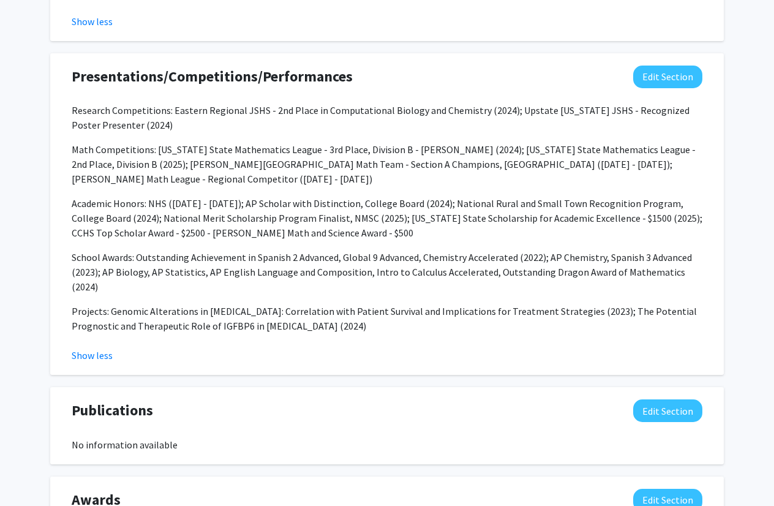
scroll to position [1239, 0]
click at [659, 67] on button "Edit Section" at bounding box center [667, 77] width 69 height 23
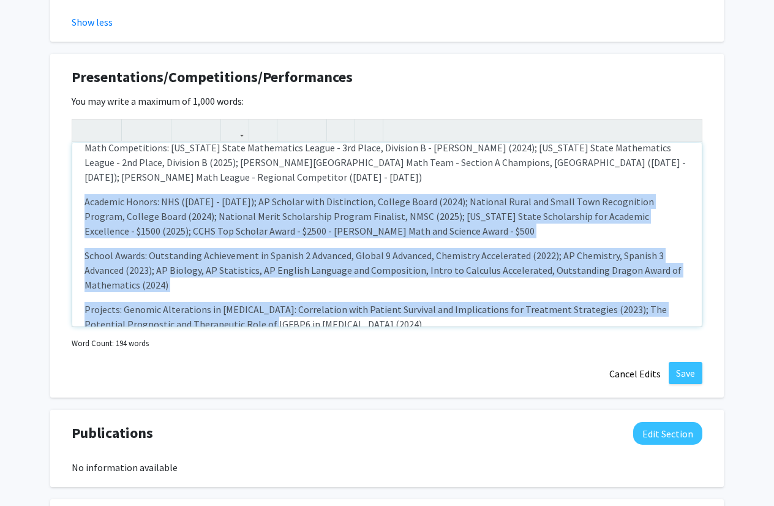
scroll to position [81, 0]
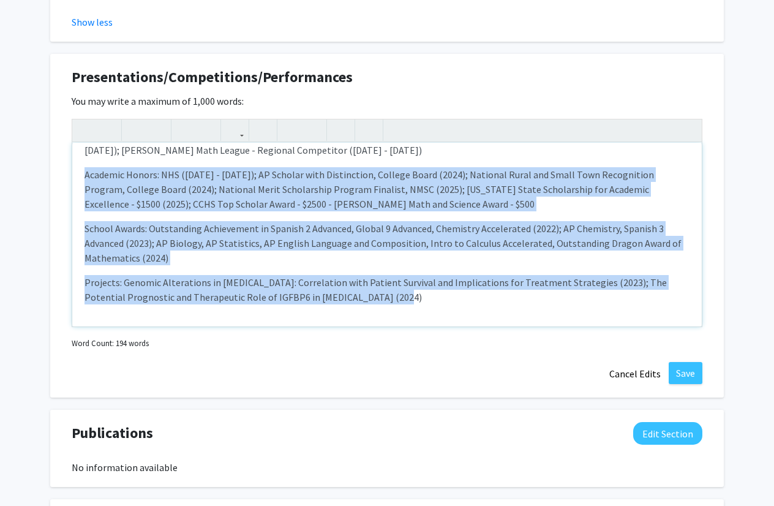
drag, startPoint x: 84, startPoint y: 186, endPoint x: 386, endPoint y: 293, distance: 319.5
click at [386, 293] on div "Research Competitions: Eastern Regional JSHS - 2nd Place in Computational Biolo…" at bounding box center [386, 235] width 629 height 184
copy div "Academic Honors: NHS (2023 - 2025); AP Scholar with Distinction, College Board …"
click at [363, 236] on p "School Awards: Outstanding Achievement in Spanish 2 Advanced, Global 9 Advanced…" at bounding box center [386, 243] width 605 height 44
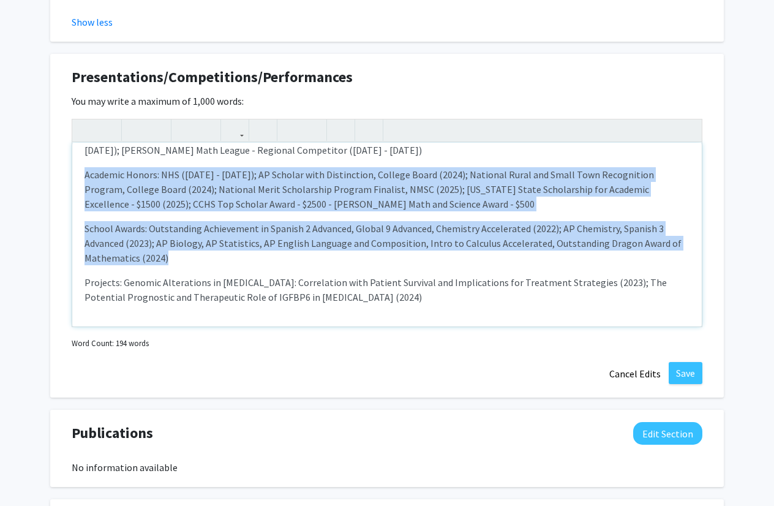
drag, startPoint x: 190, startPoint y: 243, endPoint x: 80, endPoint y: 160, distance: 137.7
click at [80, 160] on div "Research Competitions: Eastern Regional JSHS - 2nd Place in Computational Biolo…" at bounding box center [386, 235] width 629 height 184
copy div "Academic Honors: NHS (2023 - 2025); AP Scholar with Distinction, College Board …"
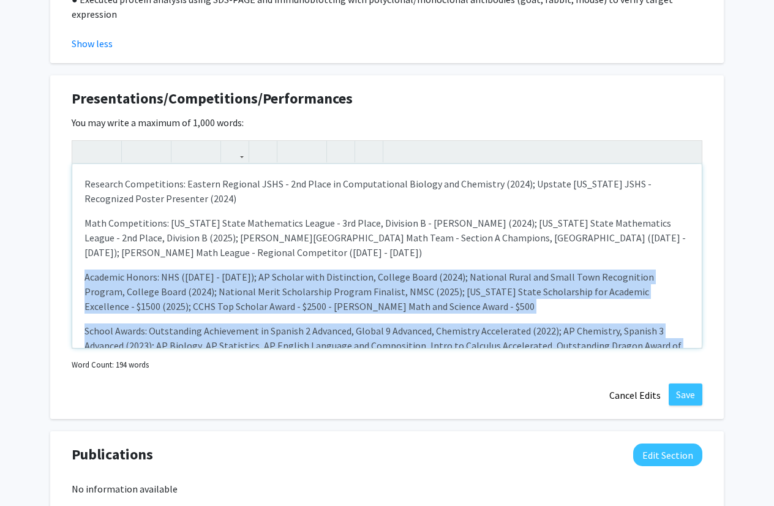
scroll to position [1211, 0]
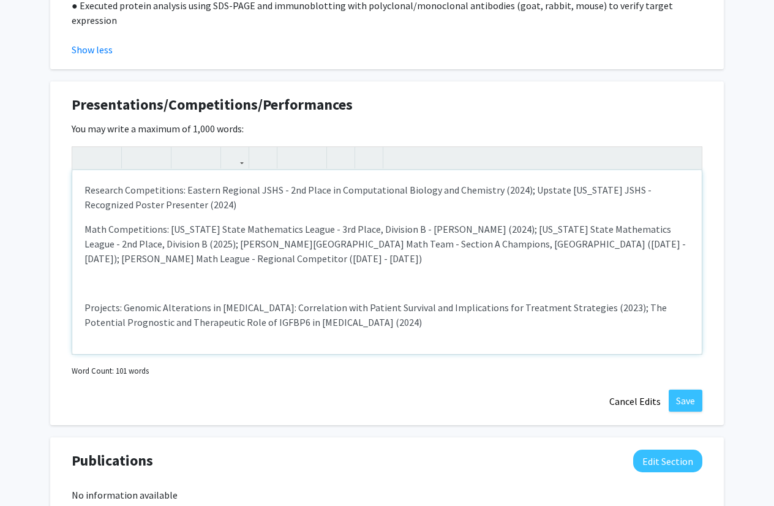
type textarea "<p><span style="font-size: 1rem;">Research Competitions: Eastern Regional JSHS …"
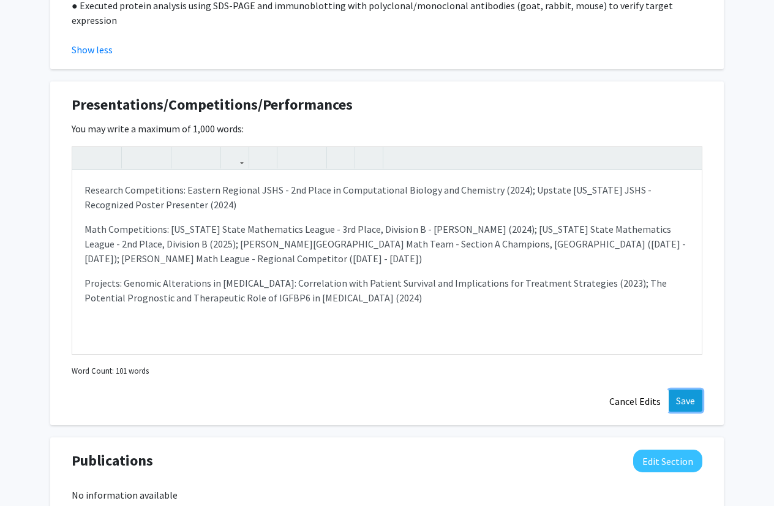
click at [694, 391] on button "Save" at bounding box center [685, 400] width 34 height 22
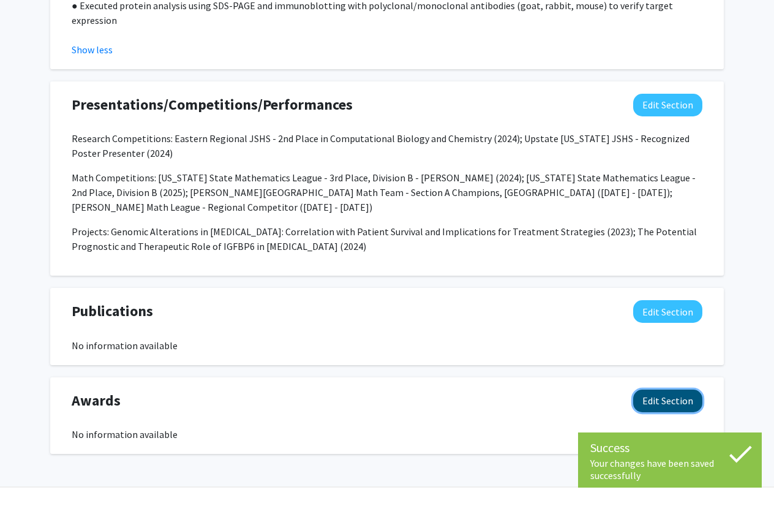
click at [659, 395] on button "Edit Section" at bounding box center [667, 400] width 69 height 23
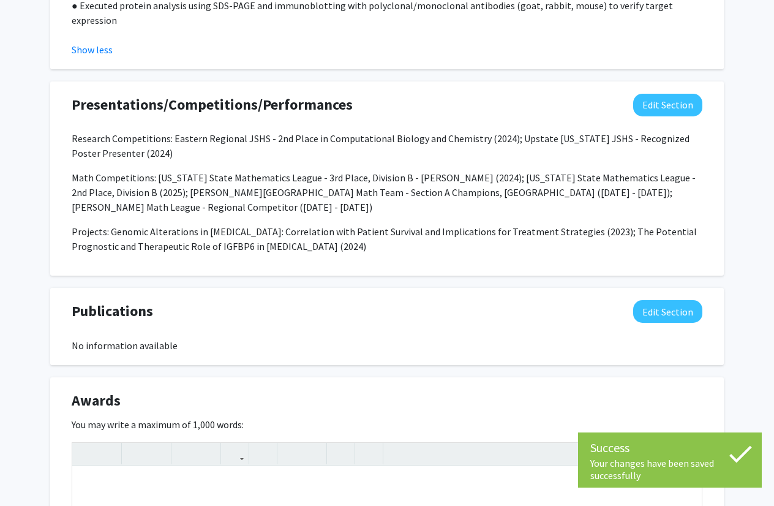
scroll to position [1293, 0]
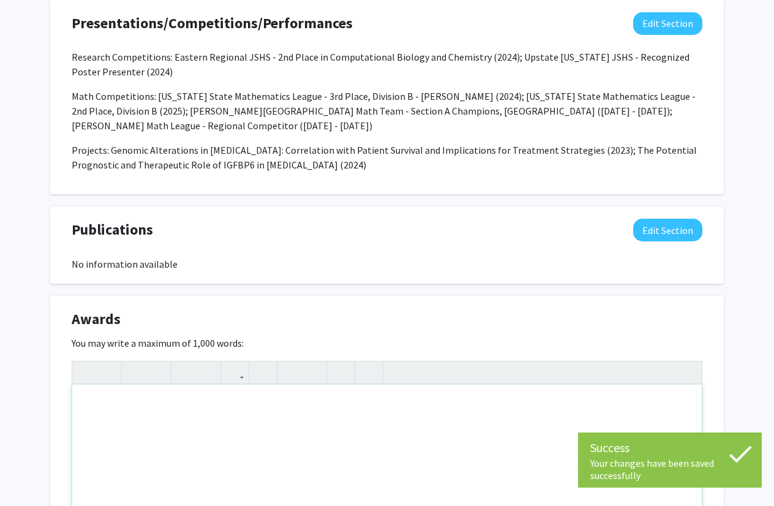
click at [351, 406] on div "Note to users with screen readers: Please deactivate our accessibility plugin f…" at bounding box center [386, 476] width 629 height 184
paste div "Note to users with screen readers: Please deactivate our accessibility plugin f…"
type textarea "<p>Academic Honors: NHS (2023 - 2025); AP Scholar with Distinction, College Boa…"
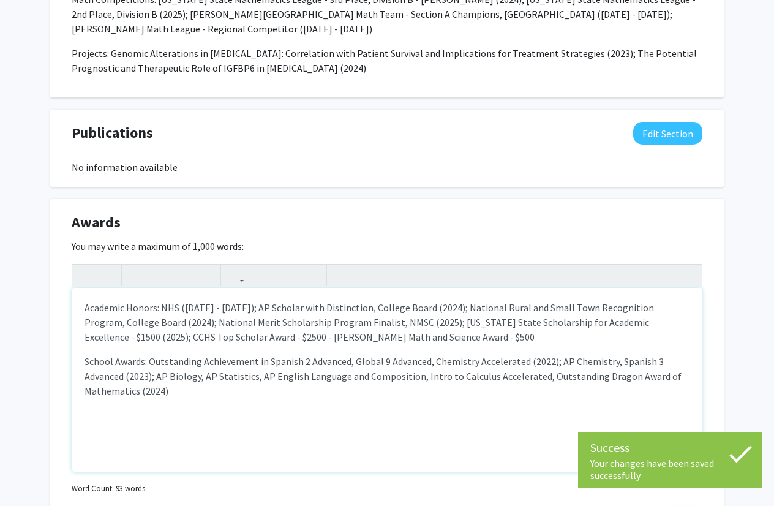
scroll to position [1396, 0]
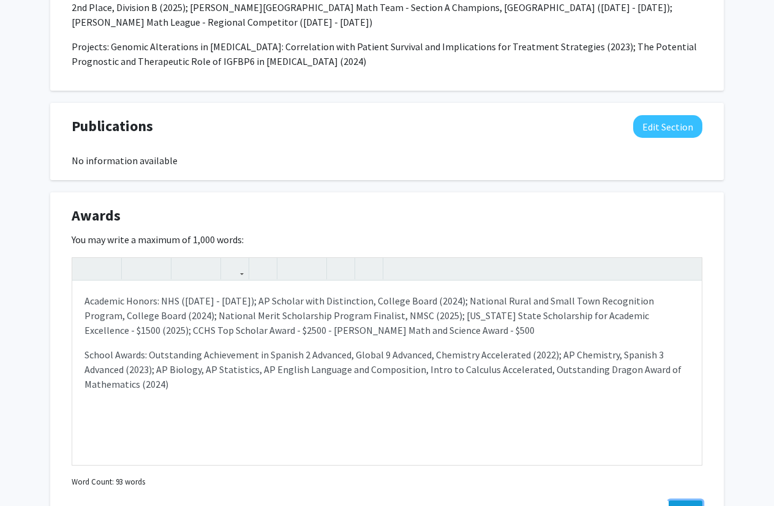
click at [687, 500] on button "Save" at bounding box center [685, 511] width 34 height 22
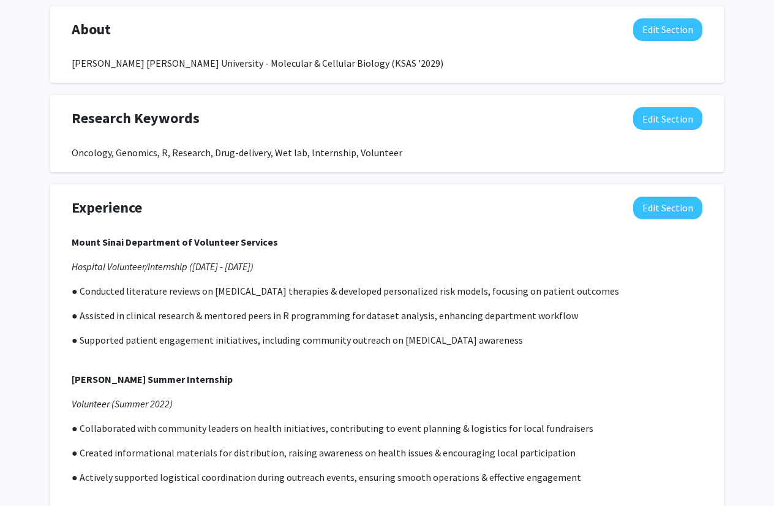
scroll to position [0, 0]
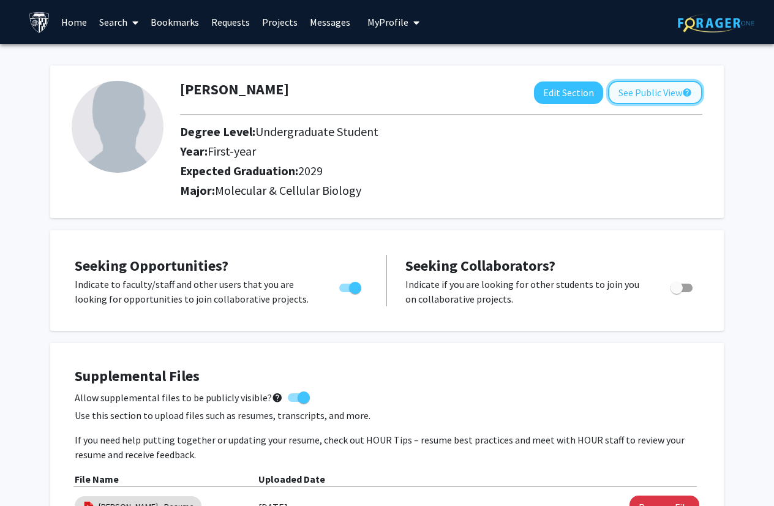
click at [634, 91] on button "See Public View help" at bounding box center [655, 92] width 94 height 23
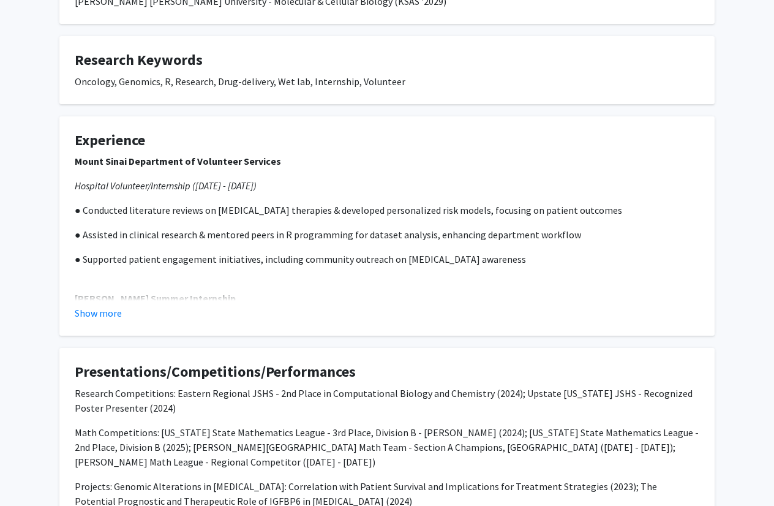
scroll to position [252, 0]
click at [110, 315] on button "Show more" at bounding box center [98, 312] width 47 height 15
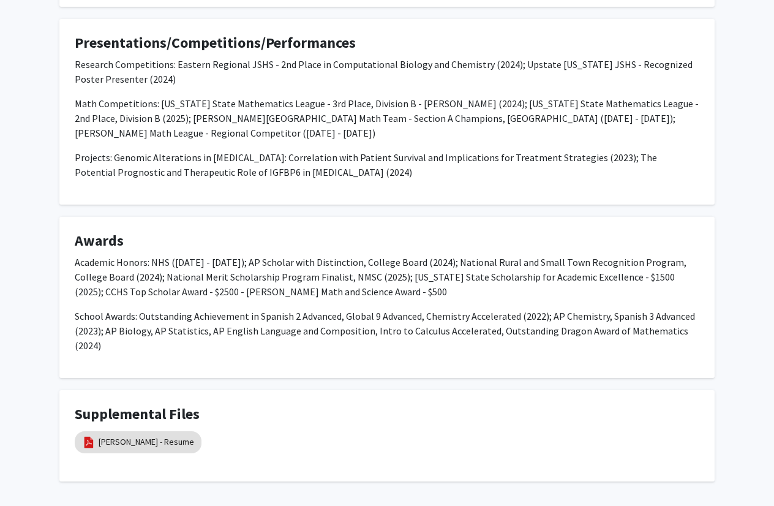
scroll to position [867, 0]
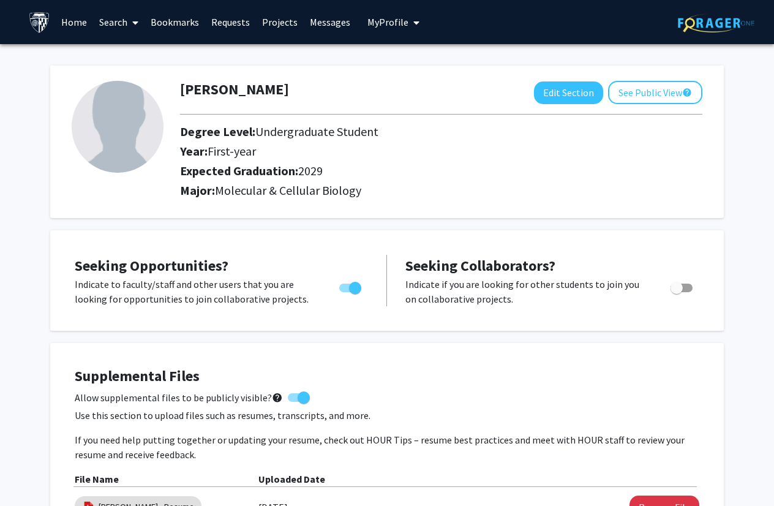
click at [275, 27] on link "Projects" at bounding box center [280, 22] width 48 height 43
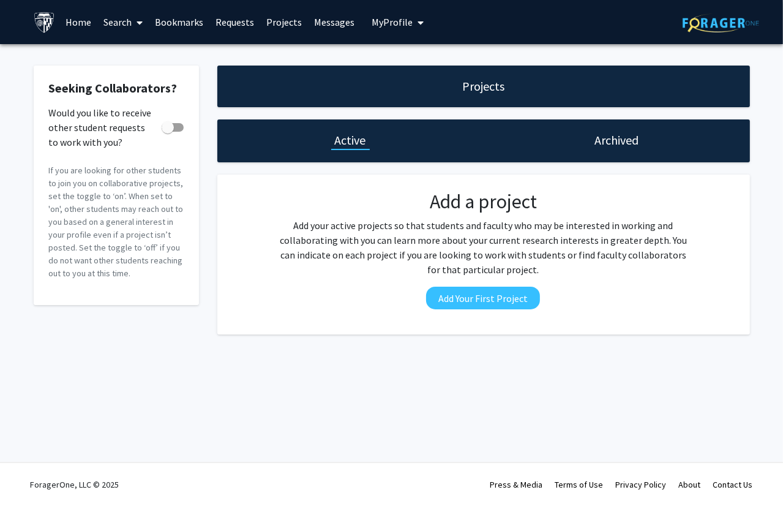
click at [83, 26] on link "Home" at bounding box center [78, 22] width 38 height 43
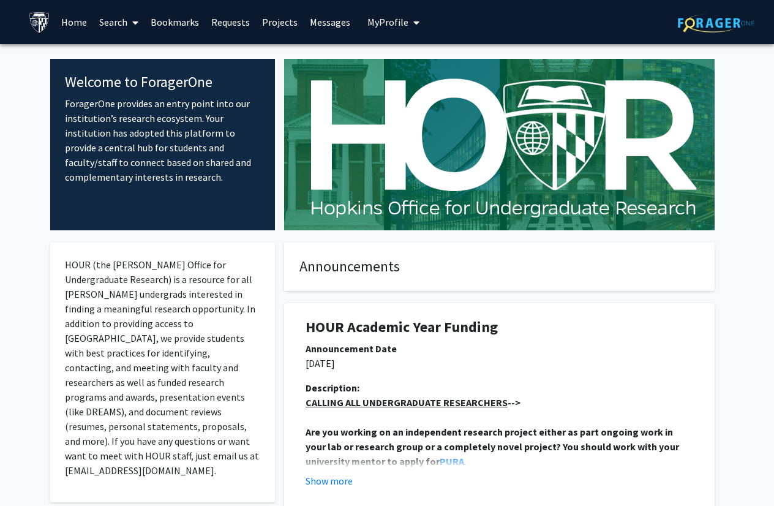
click at [119, 25] on link "Search" at bounding box center [118, 22] width 51 height 43
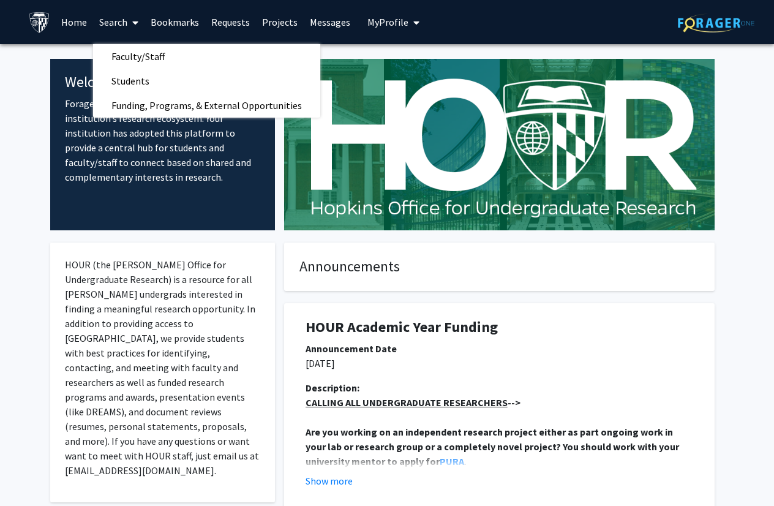
click at [55, 25] on link "Home" at bounding box center [74, 22] width 38 height 43
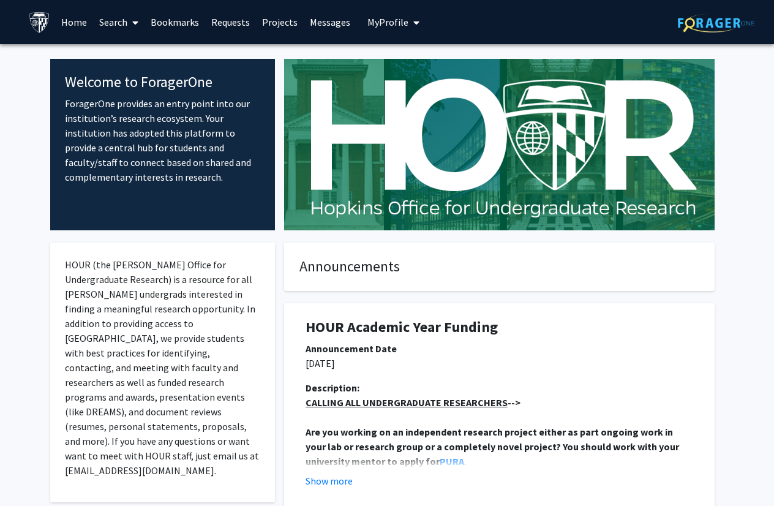
click at [64, 23] on link "Home" at bounding box center [74, 22] width 38 height 43
click at [43, 23] on img at bounding box center [39, 22] width 21 height 21
click at [130, 25] on span at bounding box center [132, 22] width 11 height 43
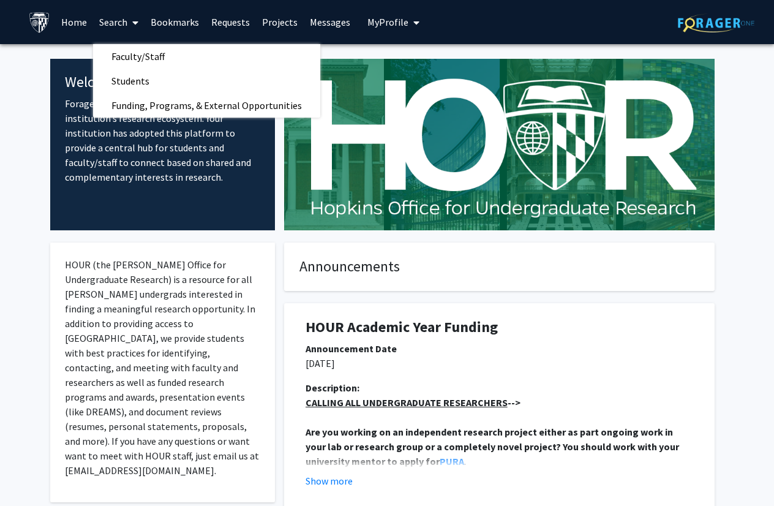
click at [186, 21] on link "Bookmarks" at bounding box center [174, 22] width 61 height 43
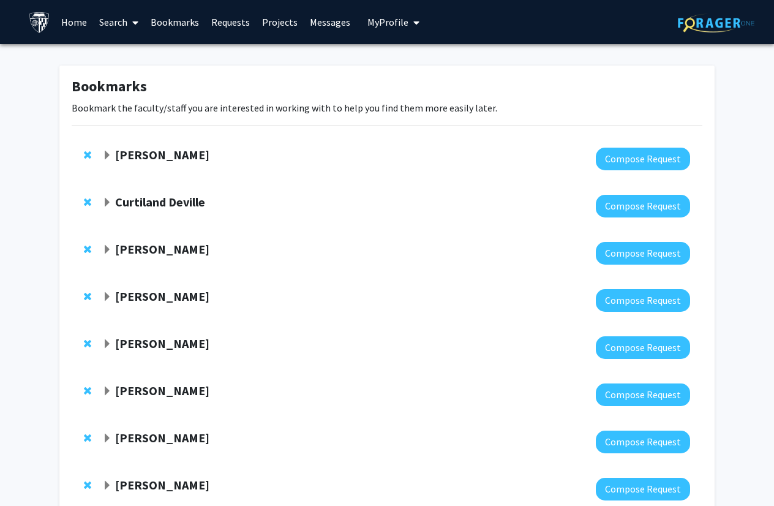
click at [164, 149] on strong "Raj Mukherjee" at bounding box center [162, 154] width 94 height 15
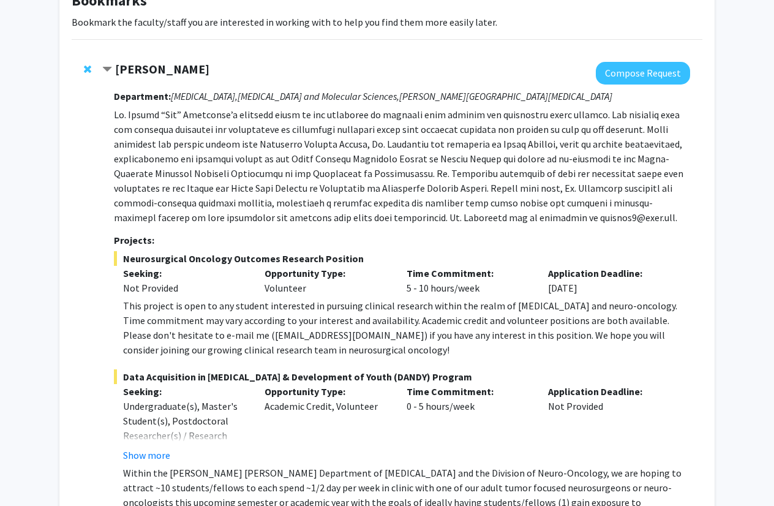
scroll to position [82, 0]
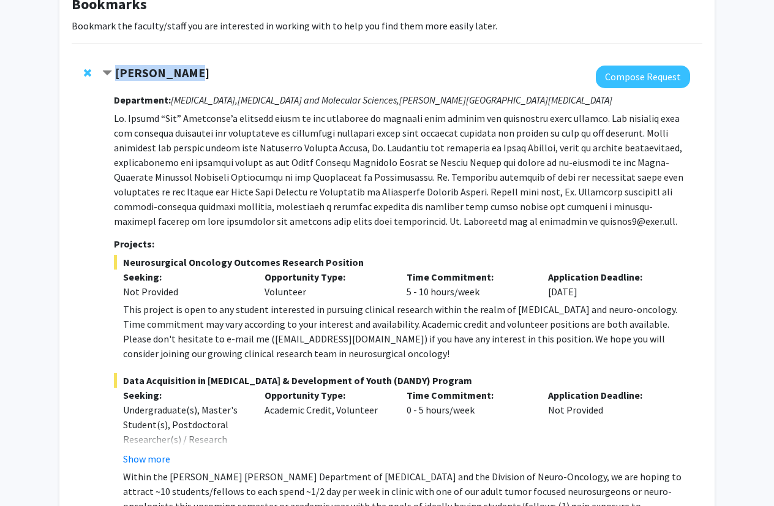
drag, startPoint x: 186, startPoint y: 70, endPoint x: 113, endPoint y: 81, distance: 73.6
click at [113, 81] on div "Raj Mukherjee Compose Request Department: Neurosurgery, Radiation Oncology and …" at bounding box center [396, 325] width 588 height 519
click at [72, 122] on div "Raj Mukherjee Compose Request Department: Neurosurgery, Radiation Oncology and …" at bounding box center [387, 325] width 631 height 544
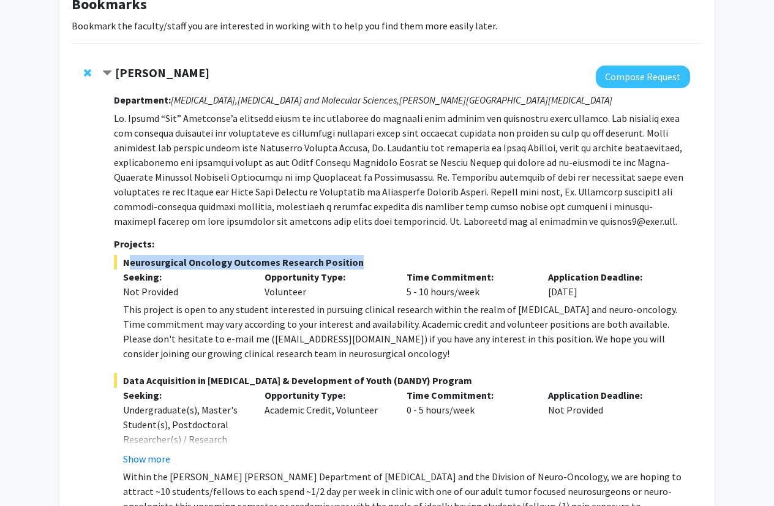
drag, startPoint x: 122, startPoint y: 263, endPoint x: 343, endPoint y: 260, distance: 221.0
click at [343, 260] on span "Neurosurgical Oncology Outcomes Research Position" at bounding box center [402, 262] width 576 height 15
click at [350, 264] on span "Neurosurgical Oncology Outcomes Research Position" at bounding box center [402, 262] width 576 height 15
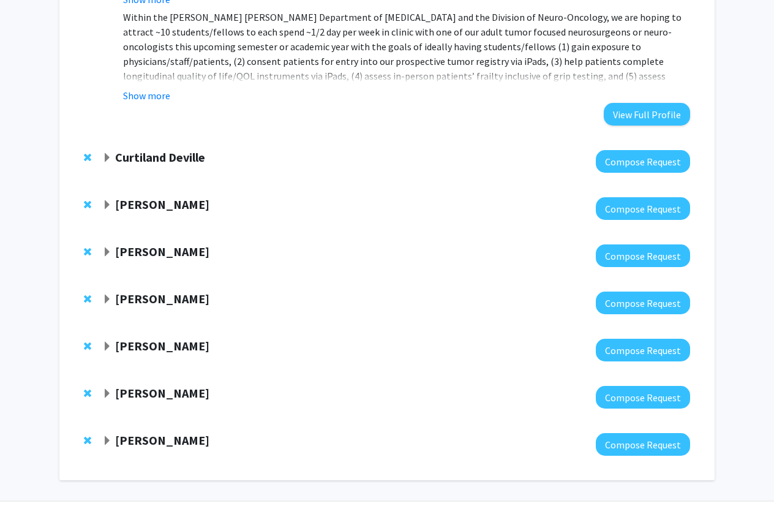
scroll to position [553, 0]
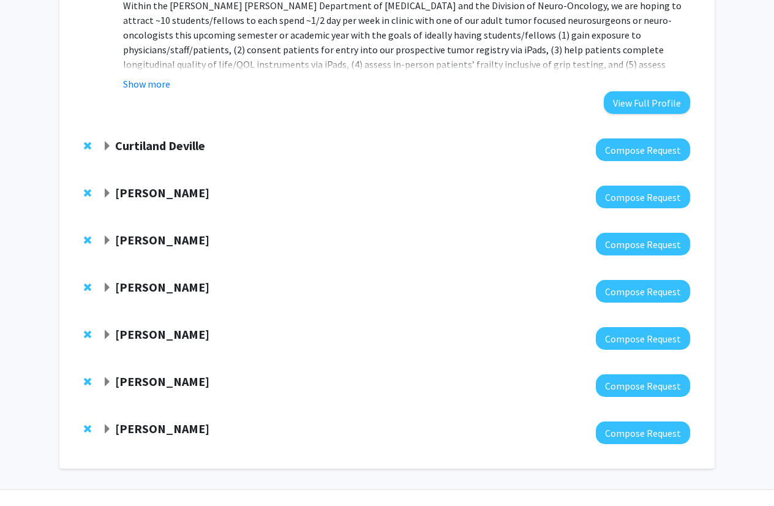
click at [192, 140] on strong "Curtiland Deville" at bounding box center [160, 145] width 90 height 15
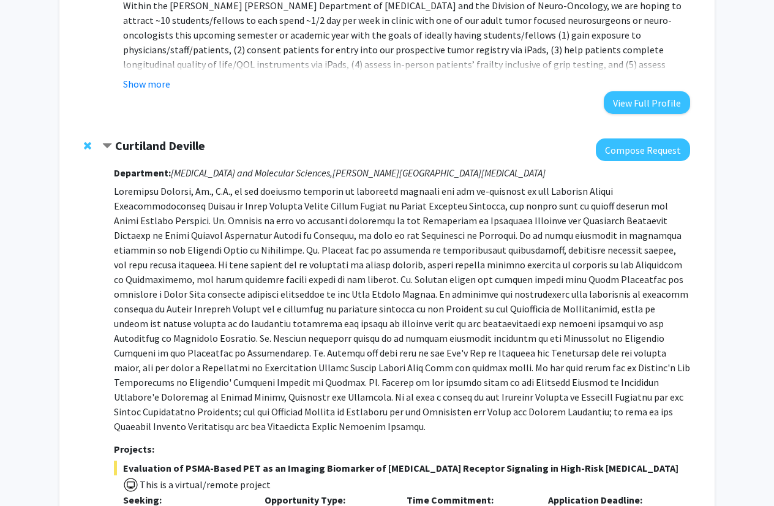
click at [192, 140] on strong "Curtiland Deville" at bounding box center [160, 145] width 90 height 15
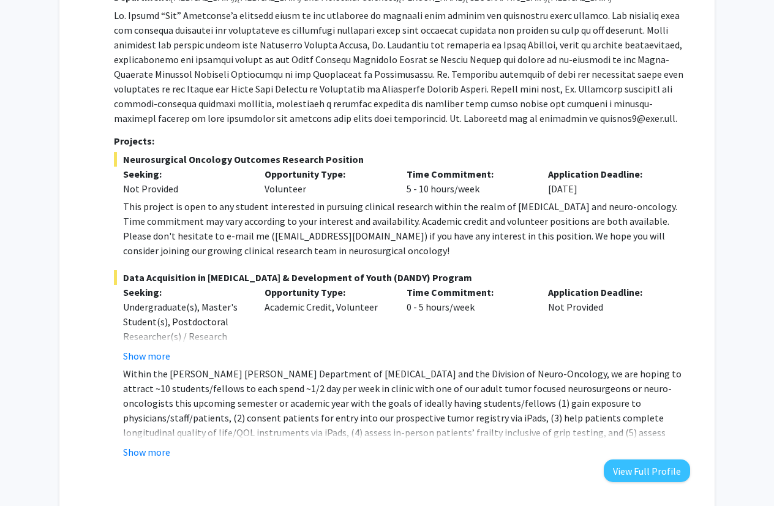
scroll to position [0, 0]
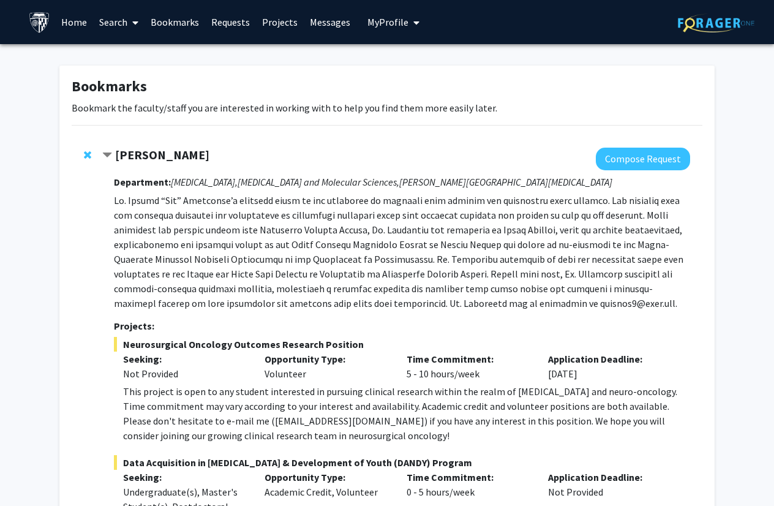
click at [165, 155] on strong "Raj Mukherjee" at bounding box center [162, 154] width 94 height 15
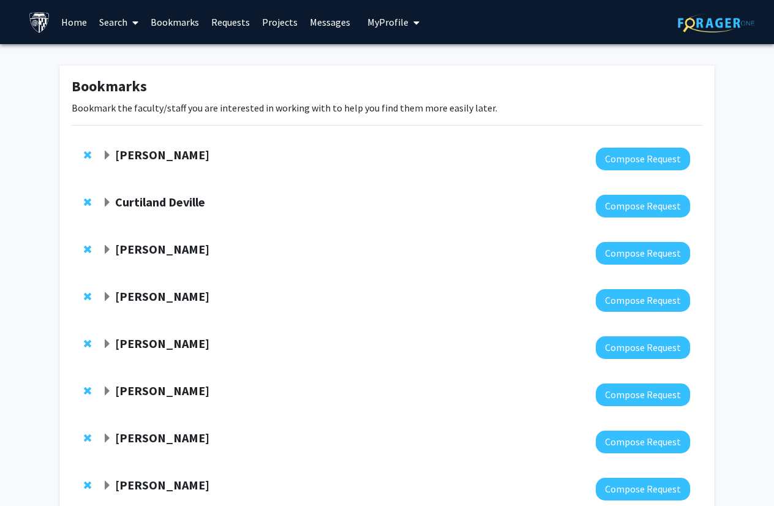
click at [165, 155] on strong "Raj Mukherjee" at bounding box center [162, 154] width 94 height 15
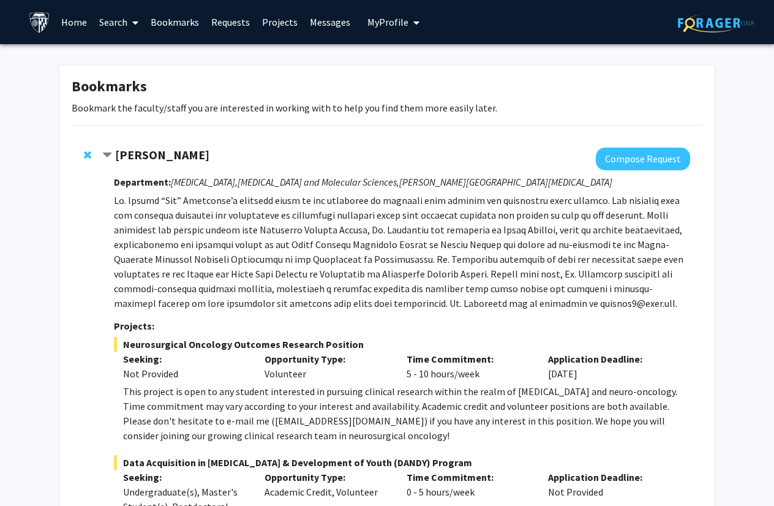
click at [165, 155] on strong "Raj Mukherjee" at bounding box center [162, 154] width 94 height 15
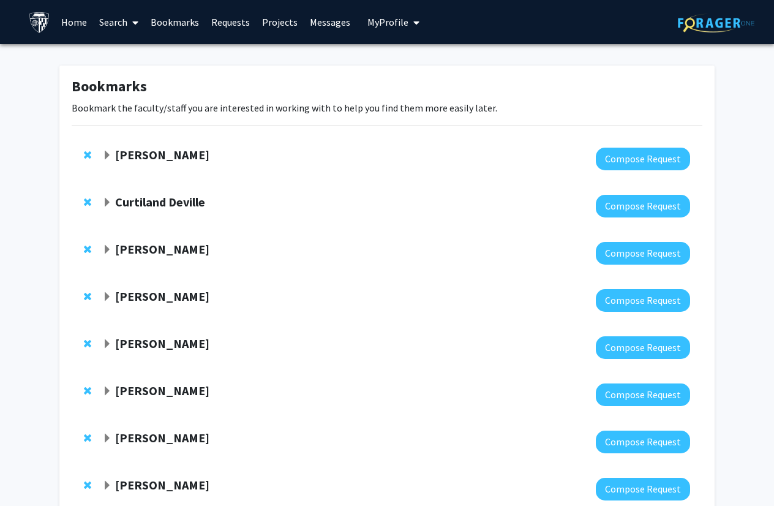
click at [169, 204] on strong "Curtiland Deville" at bounding box center [160, 201] width 90 height 15
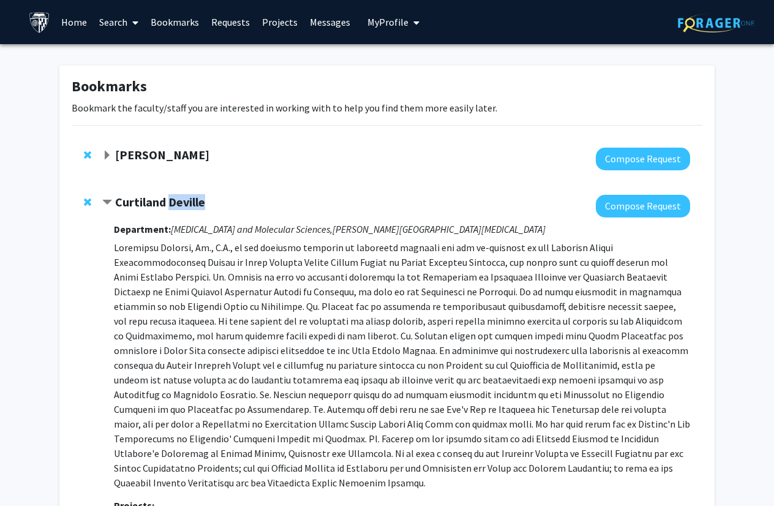
click at [169, 204] on strong "Curtiland Deville" at bounding box center [160, 201] width 90 height 15
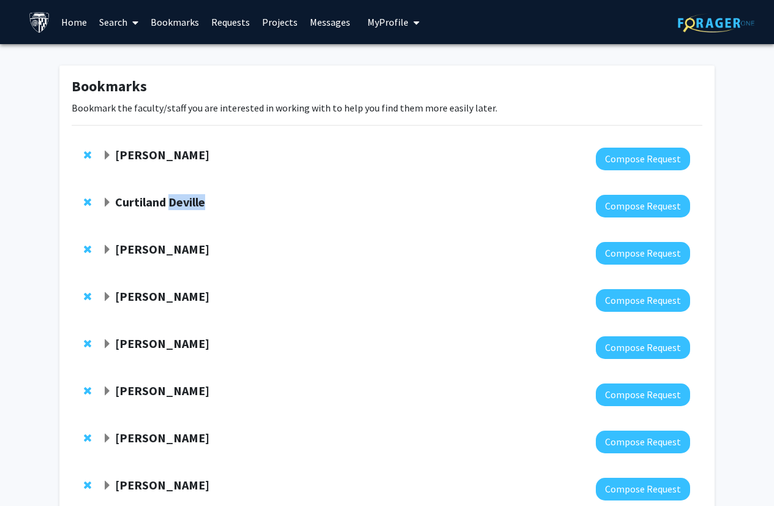
click at [179, 200] on strong "Curtiland Deville" at bounding box center [160, 201] width 90 height 15
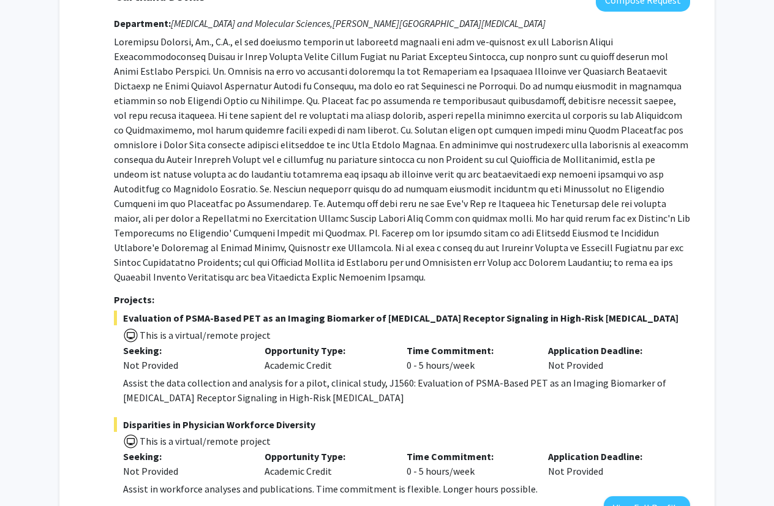
scroll to position [206, 0]
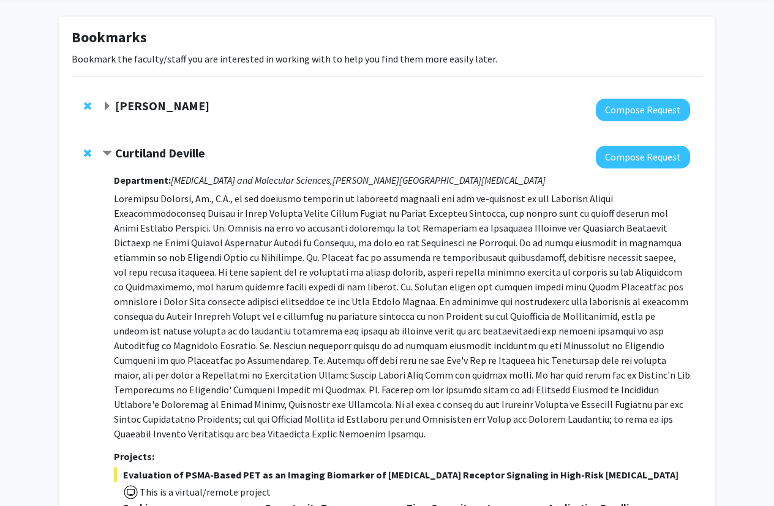
click at [168, 150] on strong "Curtiland Deville" at bounding box center [160, 152] width 90 height 15
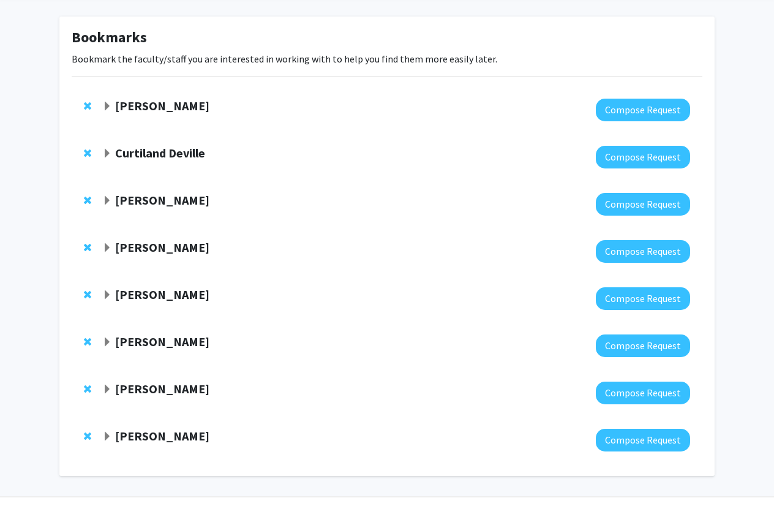
scroll to position [83, 0]
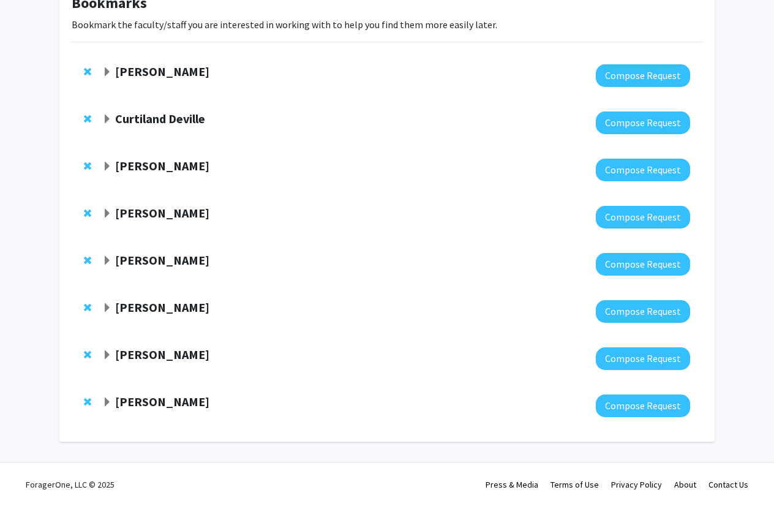
click at [152, 206] on strong "Lan Cheng" at bounding box center [162, 212] width 94 height 15
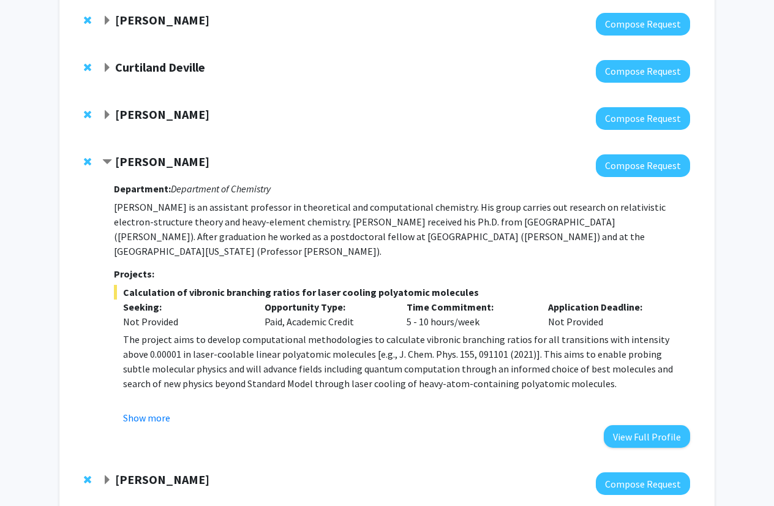
scroll to position [0, 0]
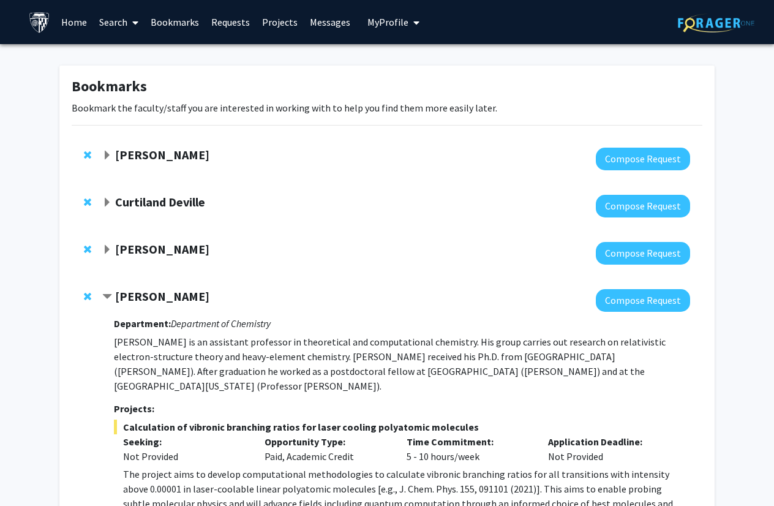
click at [154, 161] on strong "Raj Mukherjee" at bounding box center [162, 154] width 94 height 15
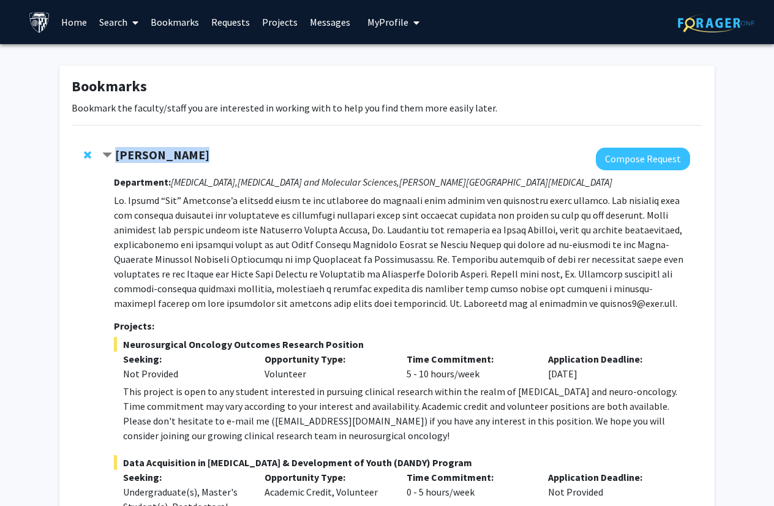
drag, startPoint x: 114, startPoint y: 162, endPoint x: 259, endPoint y: 150, distance: 145.6
click at [259, 150] on div "Raj Mukherjee" at bounding box center [234, 155] width 264 height 15
click at [164, 159] on strong "Raj Mukherjee" at bounding box center [162, 154] width 94 height 15
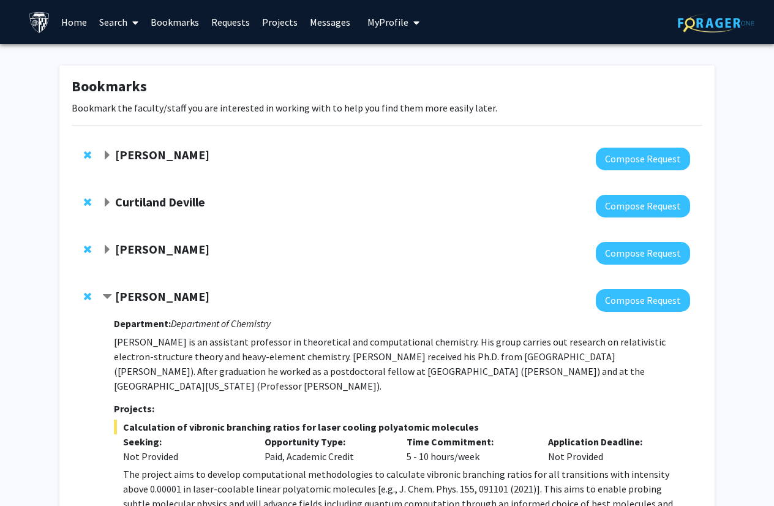
click at [179, 156] on strong "Raj Mukherjee" at bounding box center [162, 154] width 94 height 15
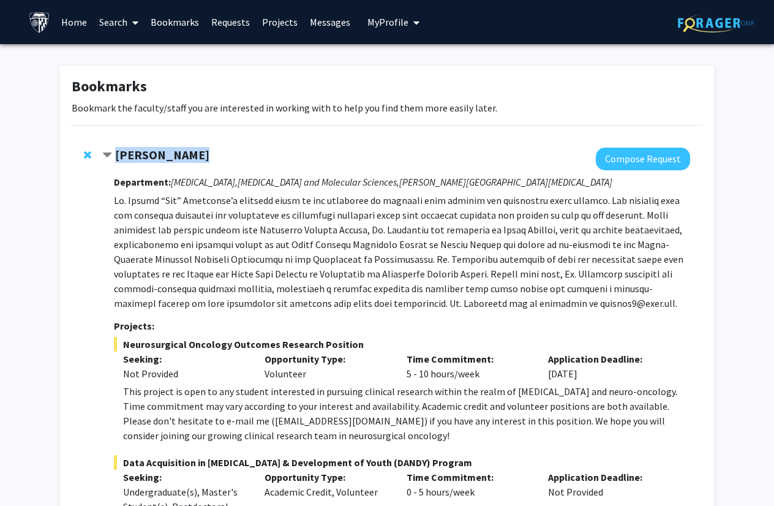
drag, startPoint x: 211, startPoint y: 155, endPoint x: 115, endPoint y: 155, distance: 96.1
click at [115, 155] on div "Raj Mukherjee" at bounding box center [234, 155] width 264 height 15
copy strong "Raj Mukherjee"
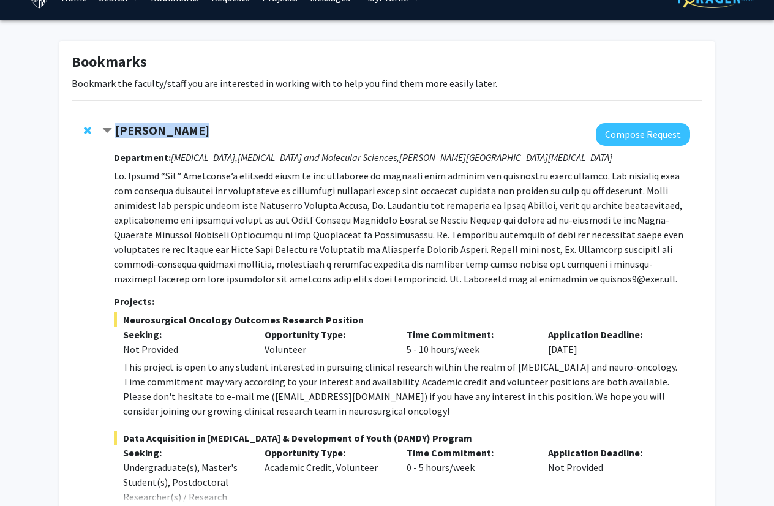
click at [118, 125] on strong "Raj Mukherjee" at bounding box center [162, 129] width 94 height 15
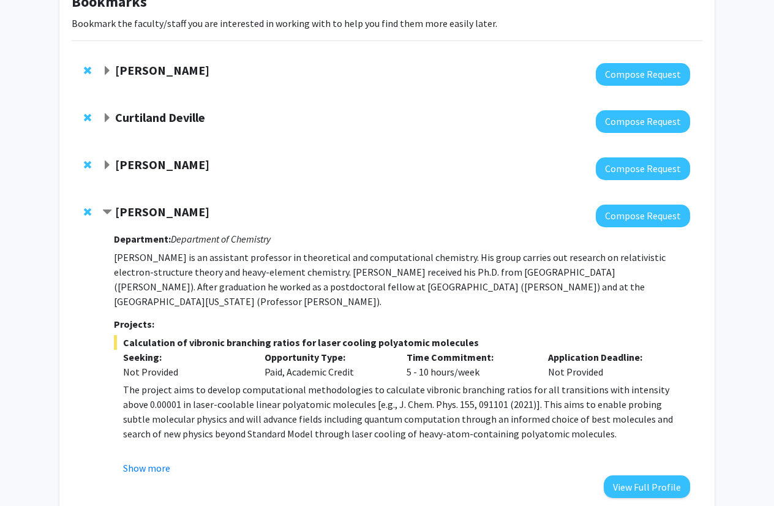
click at [135, 206] on strong "Lan Cheng" at bounding box center [162, 211] width 94 height 15
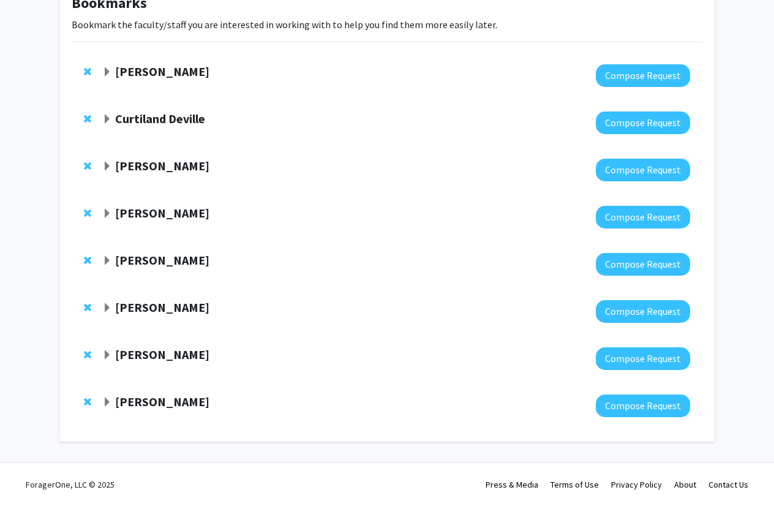
click at [140, 119] on strong "Curtiland Deville" at bounding box center [160, 118] width 90 height 15
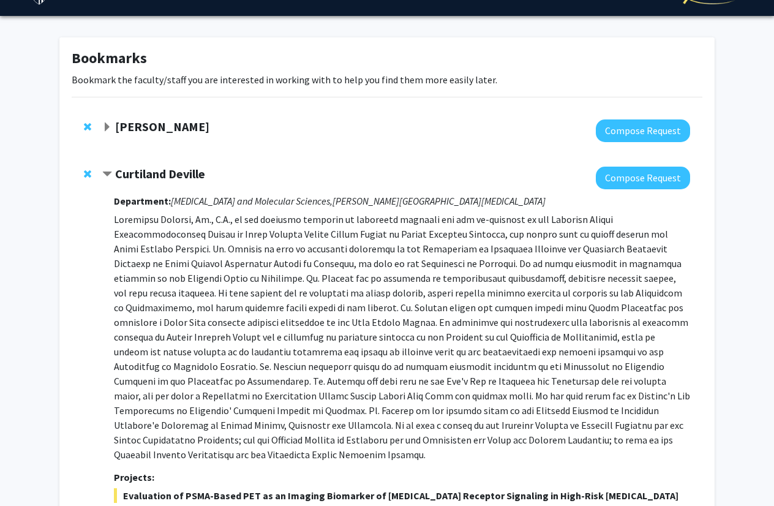
scroll to position [0, 0]
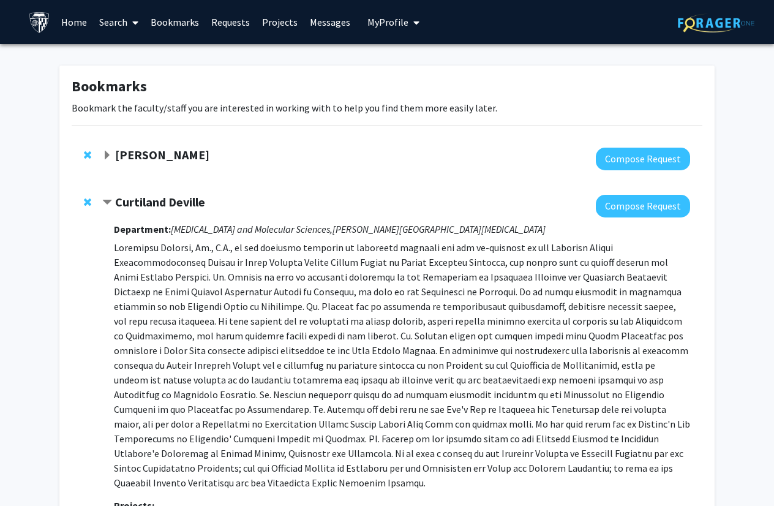
click at [84, 29] on link "Home" at bounding box center [74, 22] width 38 height 43
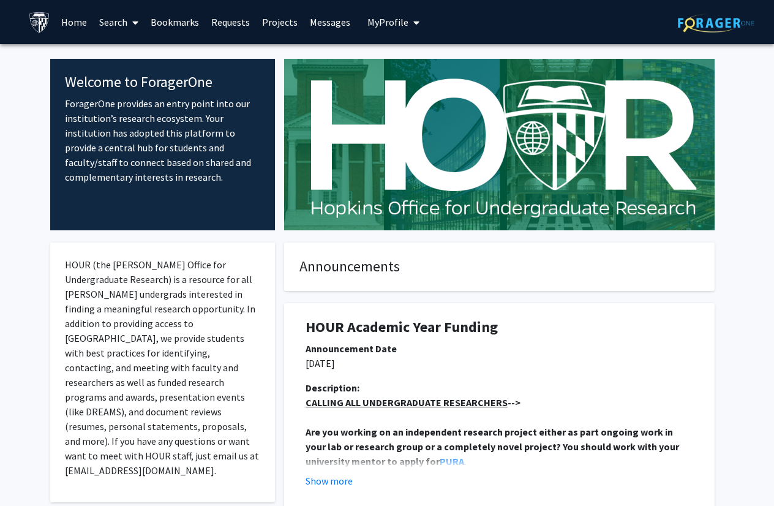
click at [225, 31] on link "Requests" at bounding box center [230, 22] width 51 height 43
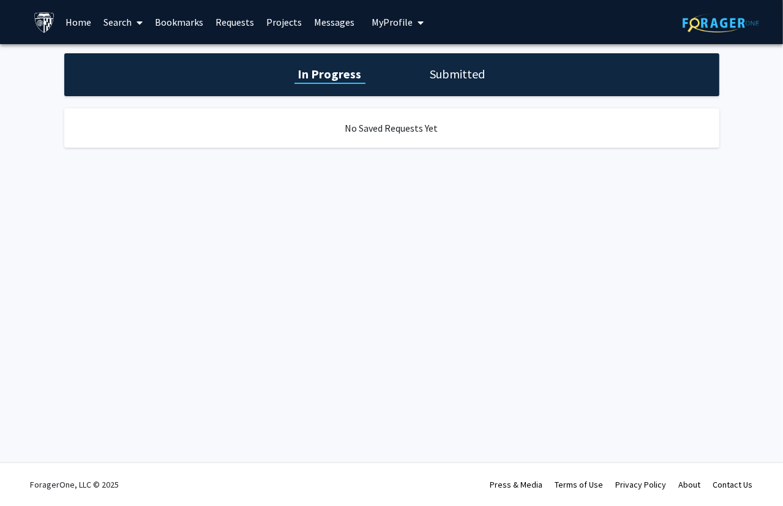
click at [291, 20] on link "Projects" at bounding box center [284, 22] width 48 height 43
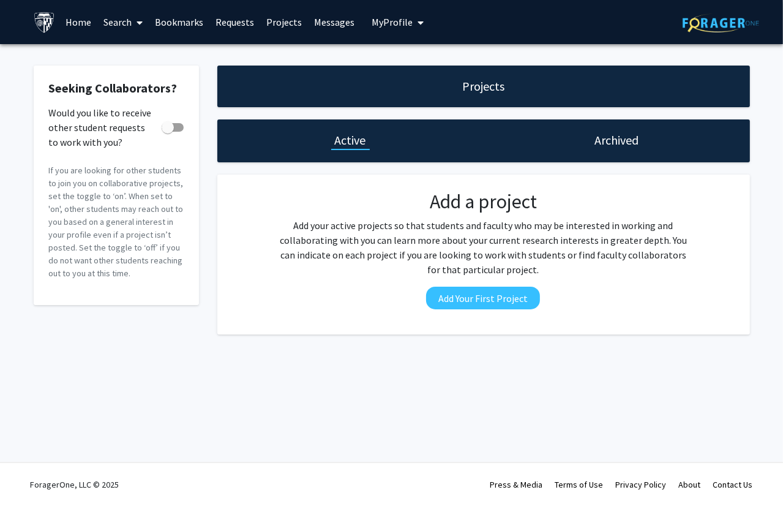
click at [315, 23] on link "Messages" at bounding box center [334, 22] width 53 height 43
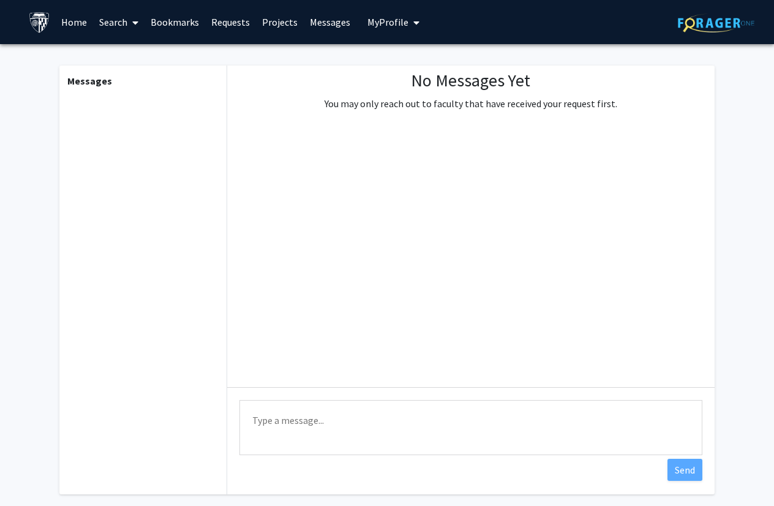
click at [179, 23] on link "Bookmarks" at bounding box center [174, 22] width 61 height 43
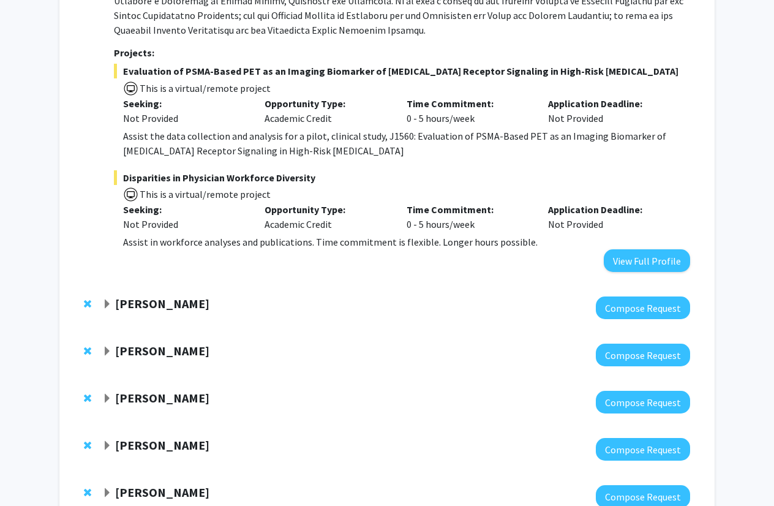
scroll to position [576, 0]
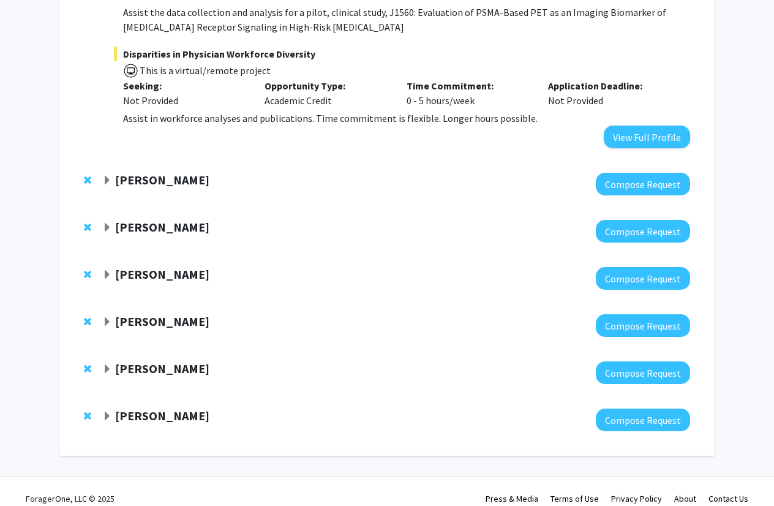
click at [157, 266] on strong "Carlos Romo" at bounding box center [162, 273] width 94 height 15
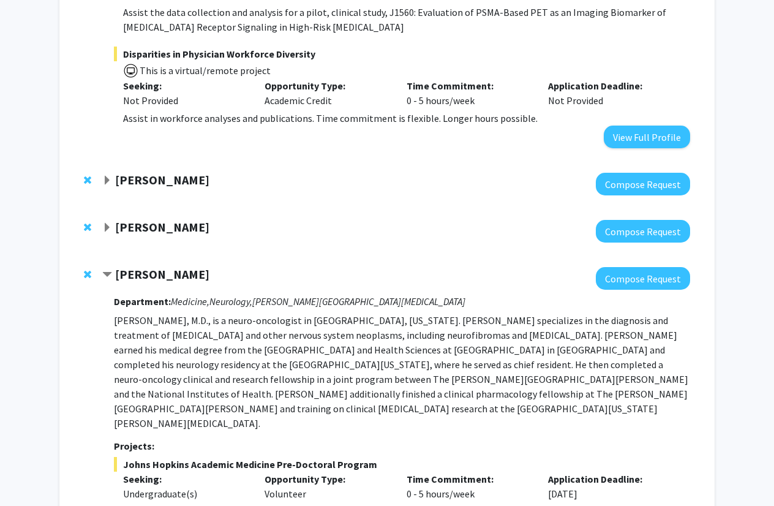
scroll to position [877, 0]
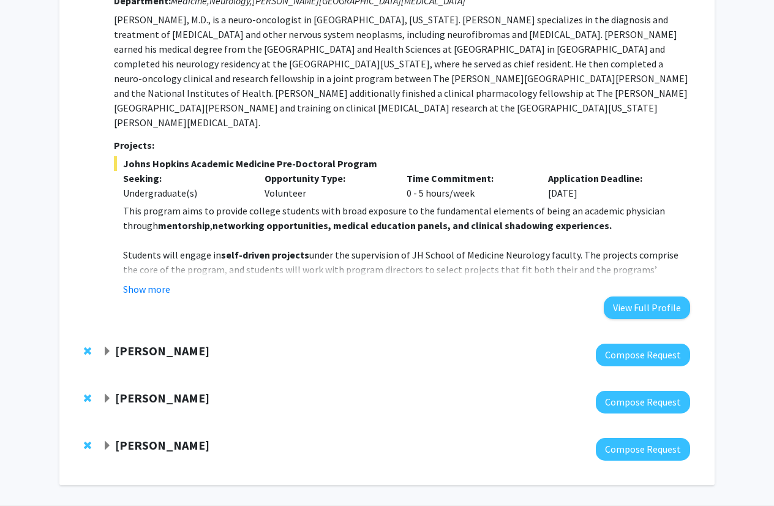
click at [167, 438] on div at bounding box center [396, 449] width 588 height 23
click at [172, 437] on strong "[PERSON_NAME]" at bounding box center [162, 444] width 94 height 15
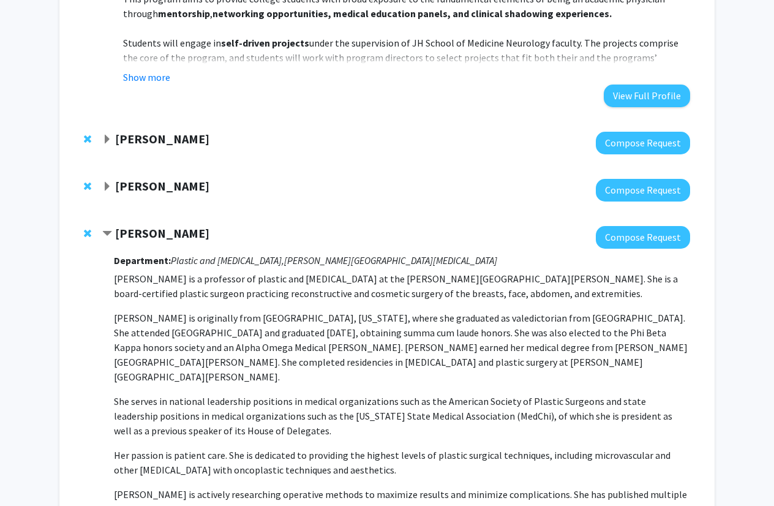
scroll to position [1087, 0]
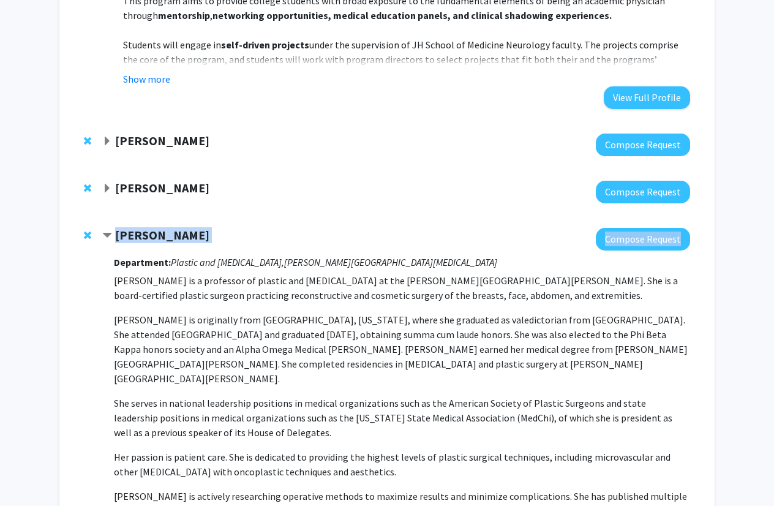
drag, startPoint x: 238, startPoint y: 182, endPoint x: 107, endPoint y: 201, distance: 132.4
click at [107, 215] on div "Michele Manahan Compose Request Department: Plastic and Reconstructive Surgery,…" at bounding box center [387, 466] width 631 height 502
click at [201, 273] on p "Dr. Michele A. Manahan is a professor of plastic and reconstructive surgery at …" at bounding box center [402, 403] width 576 height 260
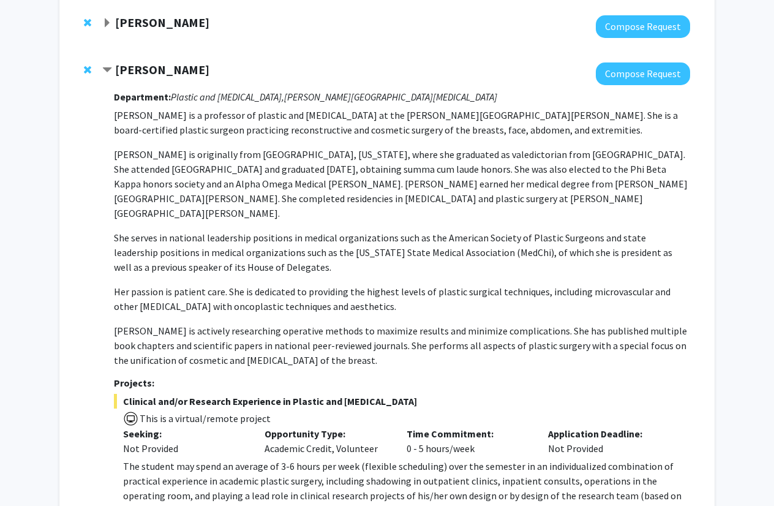
scroll to position [1317, 0]
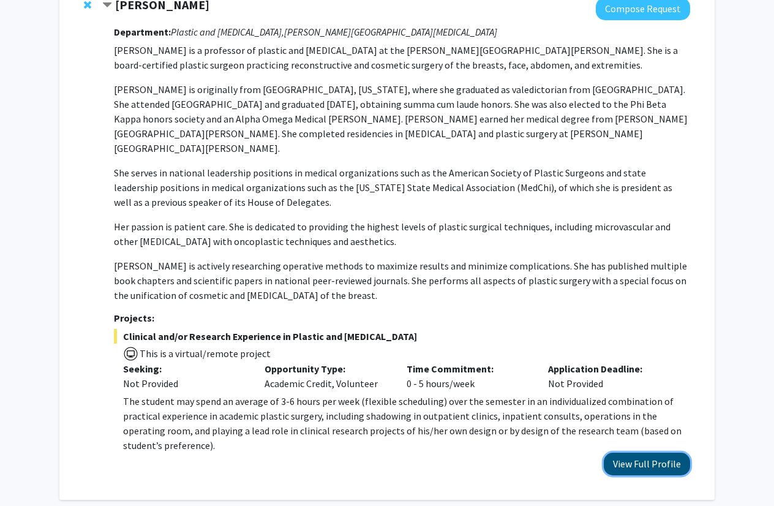
click at [629, 452] on button "View Full Profile" at bounding box center [647, 463] width 86 height 23
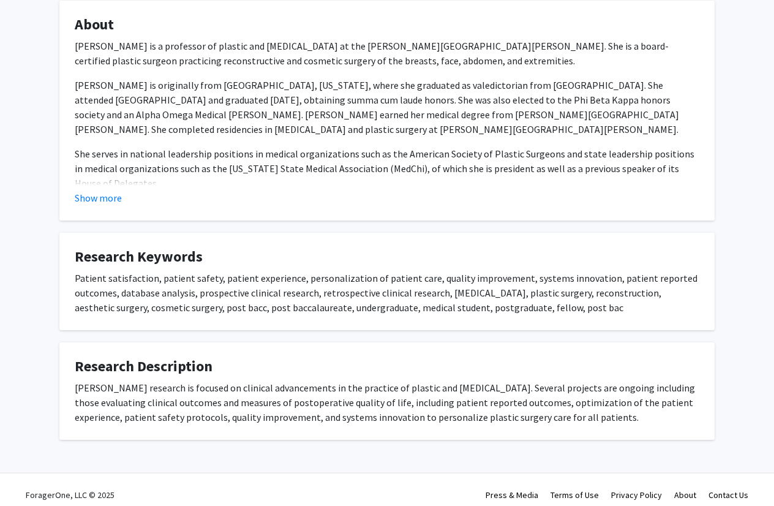
scroll to position [396, 0]
click at [98, 203] on button "Show more" at bounding box center [98, 197] width 47 height 15
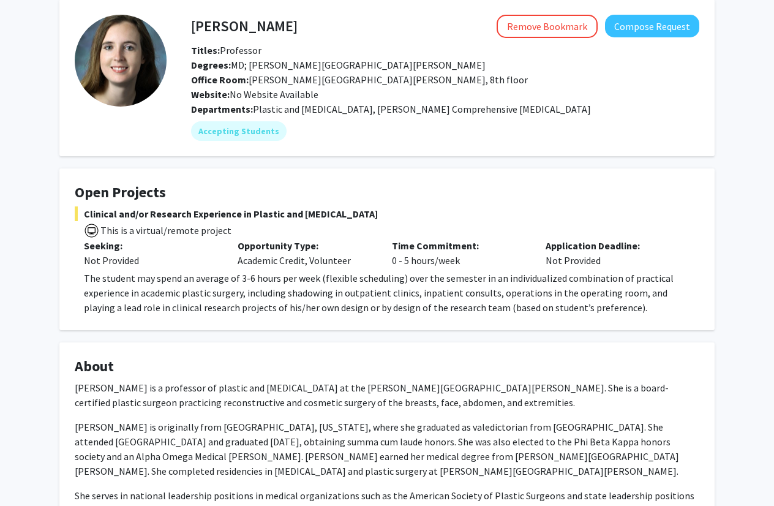
scroll to position [0, 0]
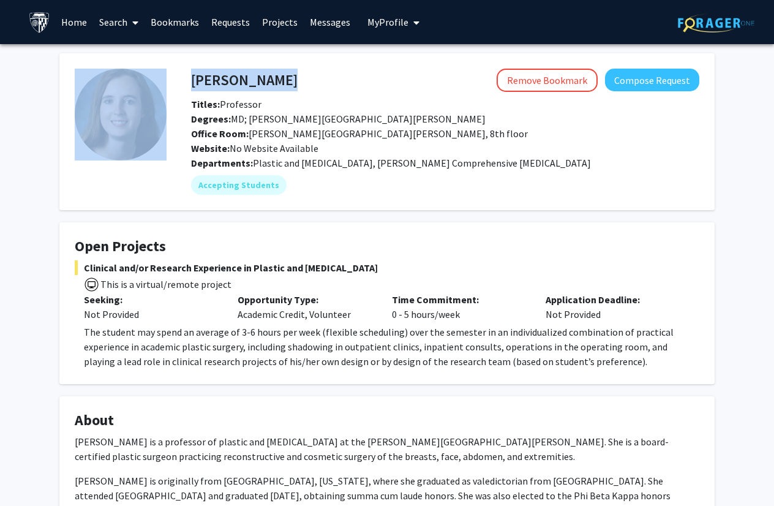
drag, startPoint x: 314, startPoint y: 84, endPoint x: 143, endPoint y: 84, distance: 171.4
click at [143, 84] on fg-card-body "[PERSON_NAME] Remove Bookmark Compose Request Titles: Professor Degrees: MD; [P…" at bounding box center [387, 132] width 624 height 126
copy fg-card-body "[PERSON_NAME]"
click at [640, 82] on button "Compose Request" at bounding box center [652, 80] width 94 height 23
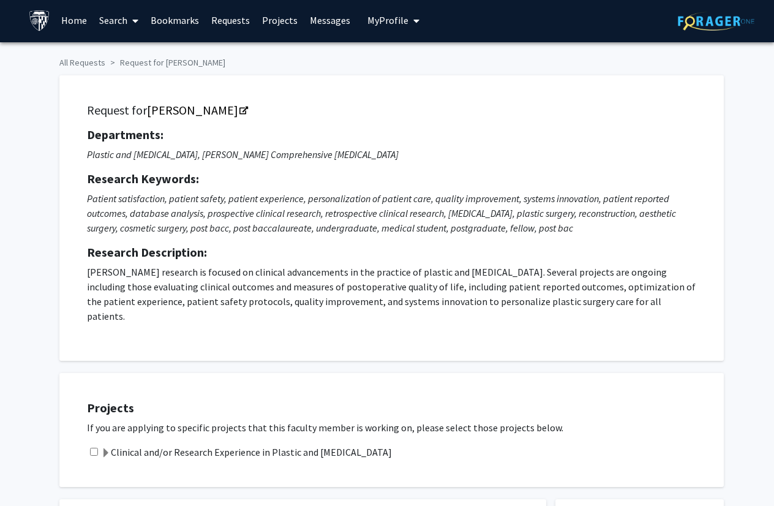
scroll to position [1, 0]
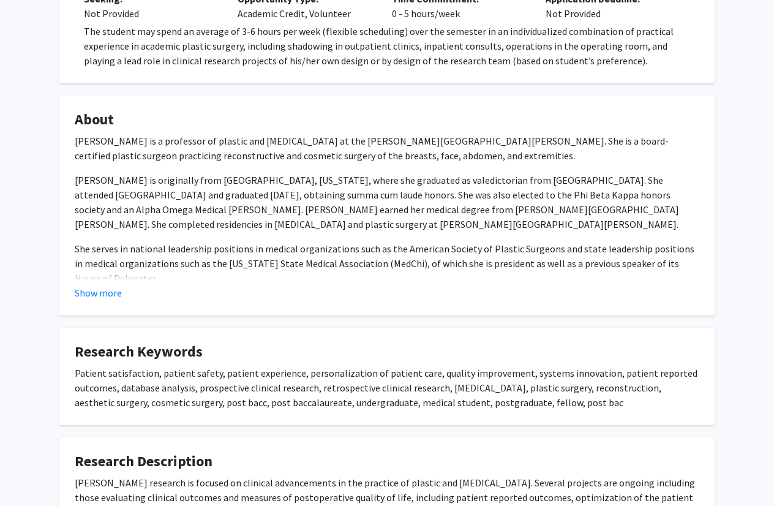
scroll to position [247, 0]
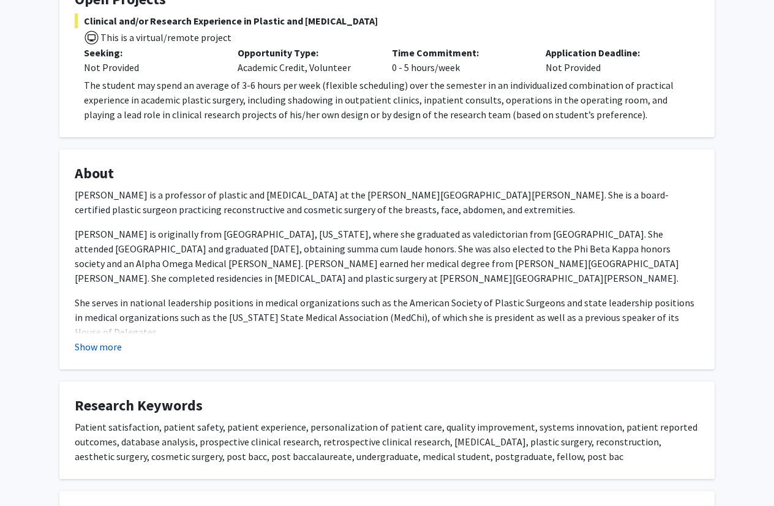
click at [95, 339] on button "Show more" at bounding box center [98, 346] width 47 height 15
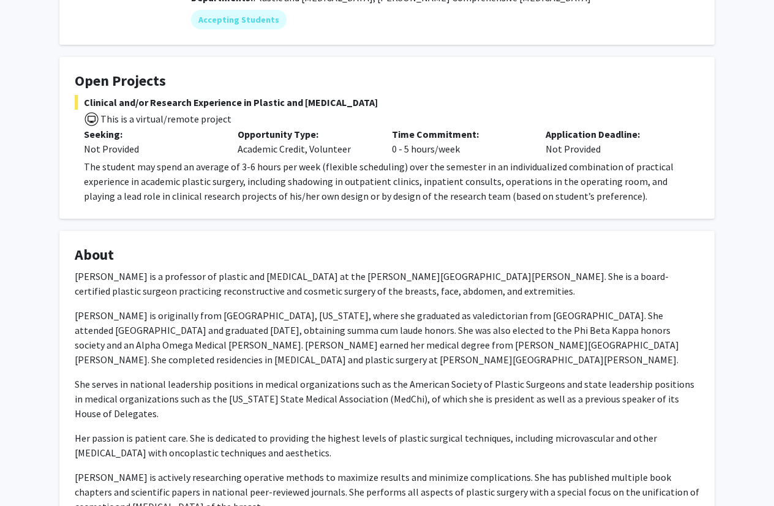
scroll to position [126, 0]
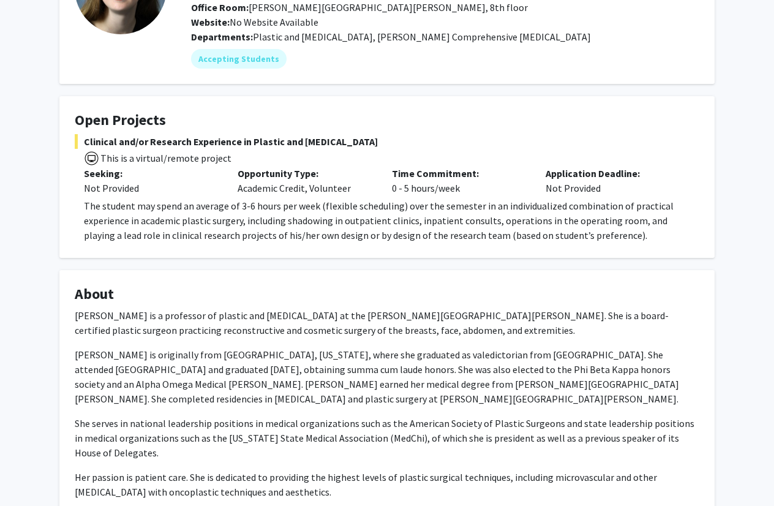
drag, startPoint x: 403, startPoint y: 142, endPoint x: 78, endPoint y: 140, distance: 324.5
click at [78, 140] on span "Clinical and/or Research Experience in Plastic and [MEDICAL_DATA]" at bounding box center [387, 141] width 624 height 15
copy span "Clinical and/or Research Experience in Plastic and [MEDICAL_DATA]"
click at [216, 285] on h4 "About" at bounding box center [387, 294] width 624 height 18
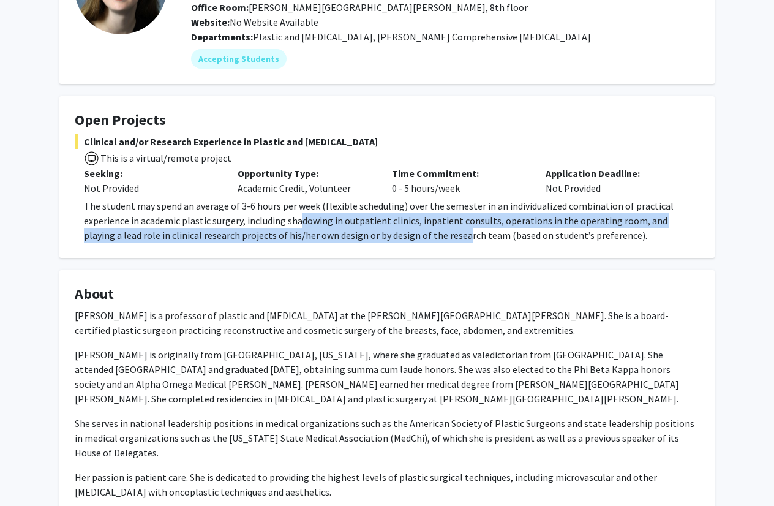
drag, startPoint x: 301, startPoint y: 225, endPoint x: 422, endPoint y: 233, distance: 121.5
click at [422, 233] on span "The student may spend an average of 3-6 hours per week (flexible scheduling) ov…" at bounding box center [379, 221] width 590 height 42
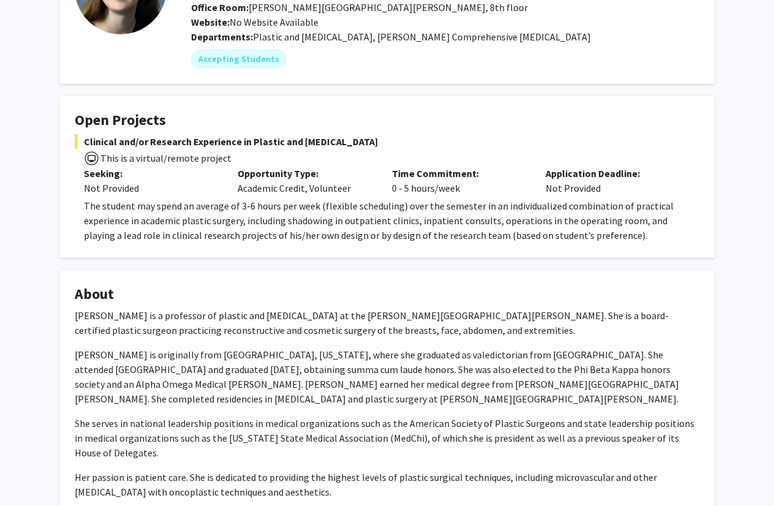
click at [574, 245] on fg-card "Open Projects Clinical and/or Research Experience in Plastic and [MEDICAL_DATA]…" at bounding box center [386, 177] width 655 height 162
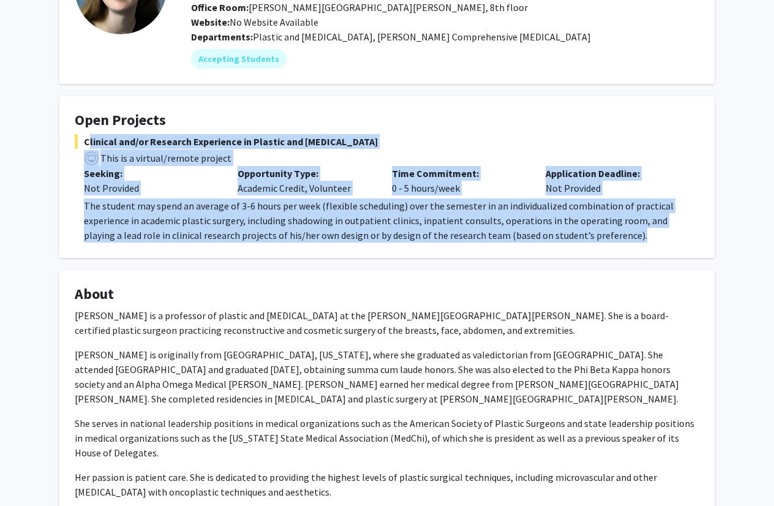
drag, startPoint x: 594, startPoint y: 241, endPoint x: 69, endPoint y: 146, distance: 533.1
click at [69, 146] on fg-card "Open Projects Clinical and/or Research Experience in Plastic and [MEDICAL_DATA]…" at bounding box center [386, 177] width 655 height 162
click at [134, 191] on div "Not Provided" at bounding box center [151, 188] width 135 height 15
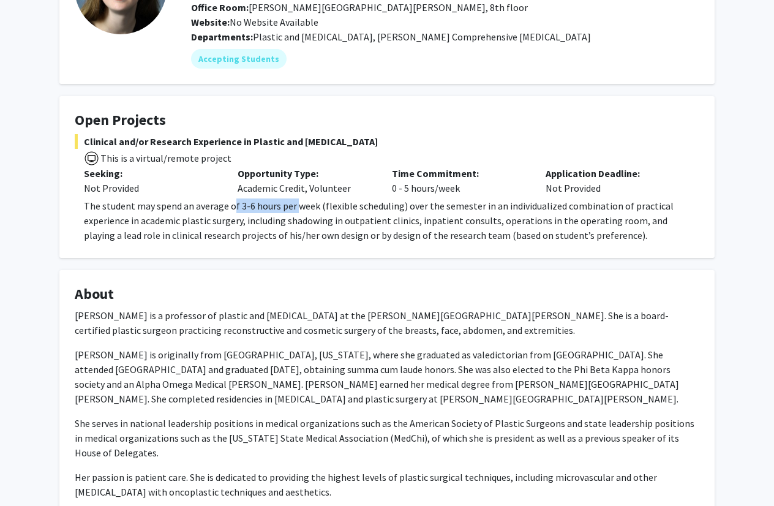
drag, startPoint x: 232, startPoint y: 202, endPoint x: 294, endPoint y: 209, distance: 62.2
click at [294, 209] on span "The student may spend an average of 3-6 hours per week (flexible scheduling) ov…" at bounding box center [379, 221] width 590 height 42
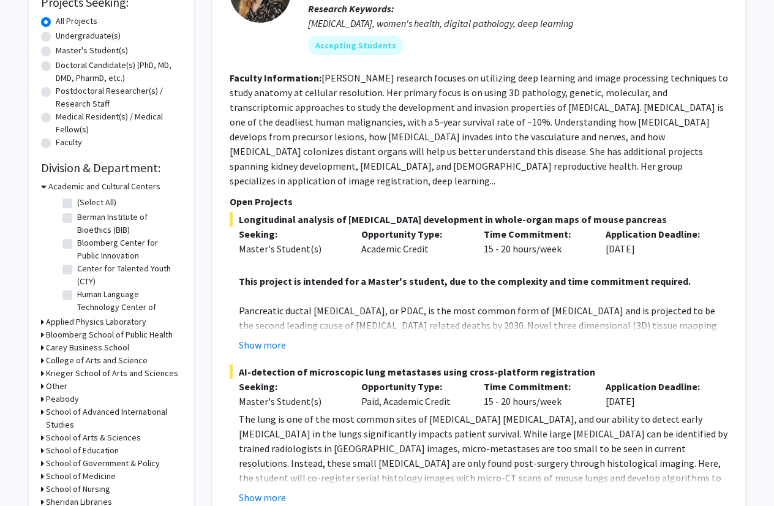
scroll to position [176, 0]
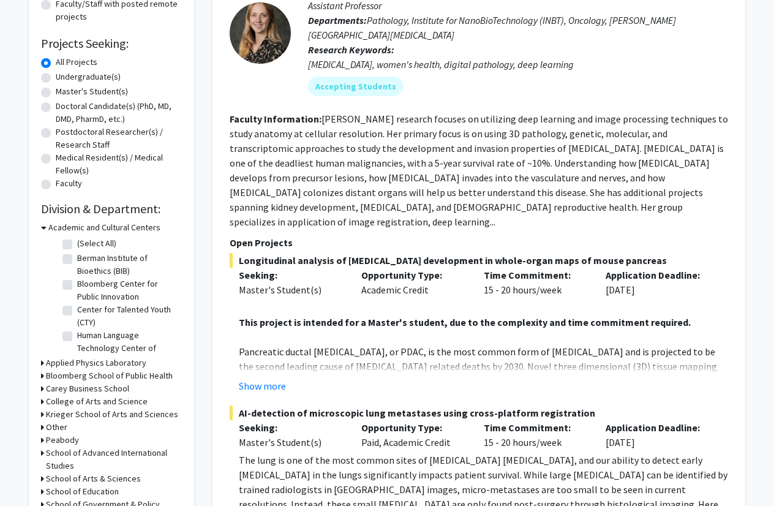
click at [91, 79] on label "Undergraduate(s)" at bounding box center [88, 76] width 65 height 13
click at [64, 78] on input "Undergraduate(s)" at bounding box center [60, 74] width 8 height 8
radio input "true"
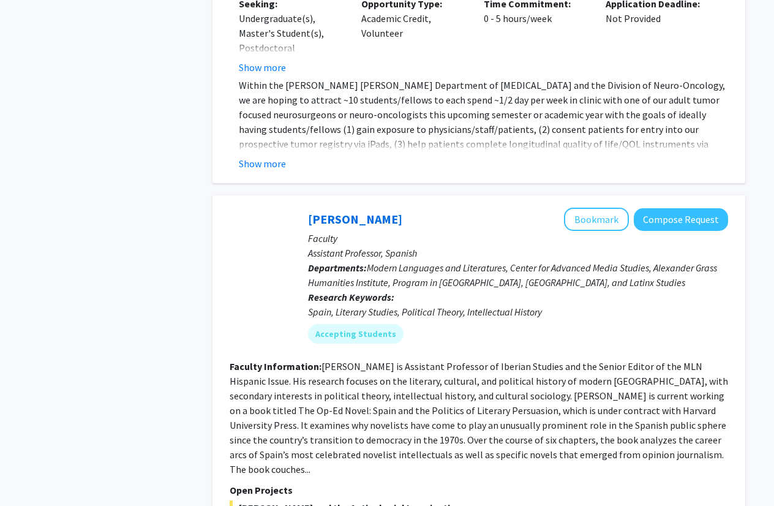
scroll to position [1151, 0]
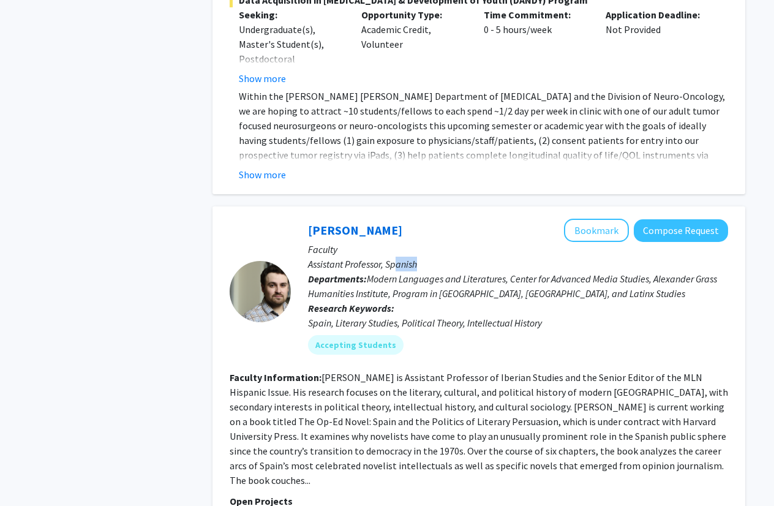
drag, startPoint x: 429, startPoint y: 231, endPoint x: 397, endPoint y: 231, distance: 31.2
click at [397, 256] on p "Assistant Professor, Spanish" at bounding box center [518, 263] width 420 height 15
click at [473, 331] on div "Becquer Seguin Bookmark Compose Request Faculty Assistant Professor, Spanish De…" at bounding box center [509, 291] width 437 height 145
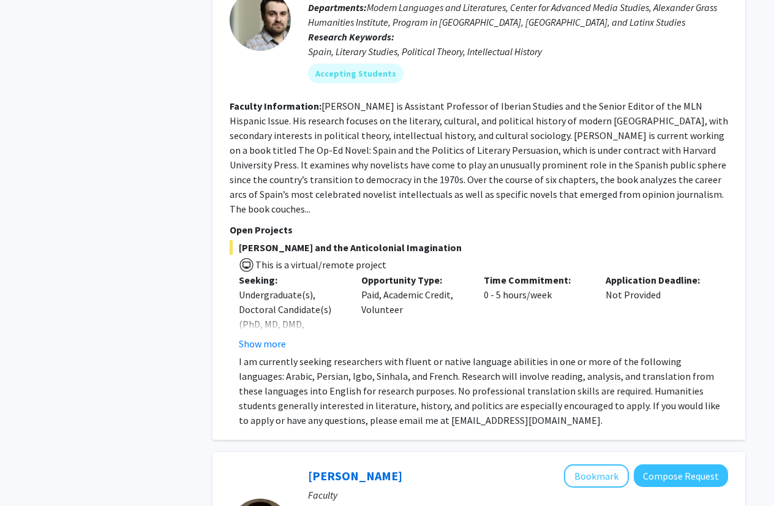
scroll to position [1426, 0]
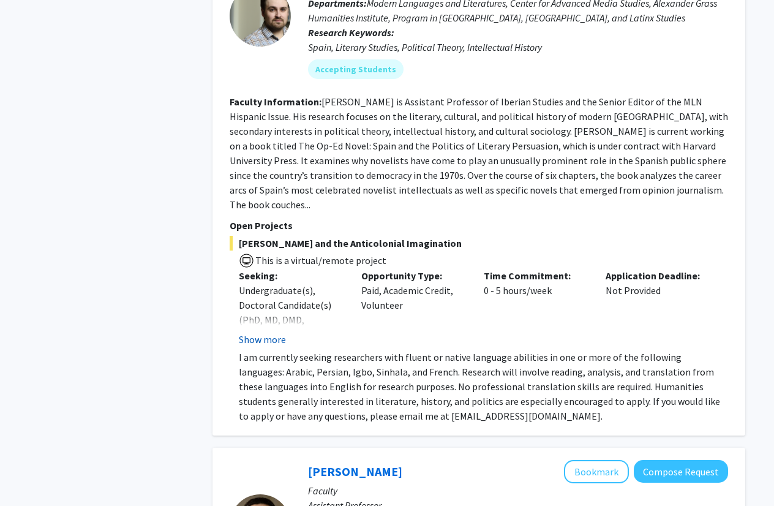
click at [277, 332] on button "Show more" at bounding box center [262, 339] width 47 height 15
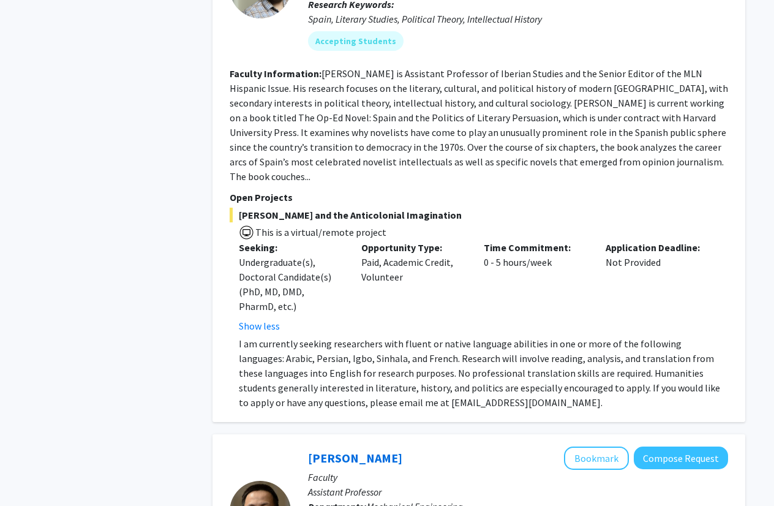
scroll to position [1459, 0]
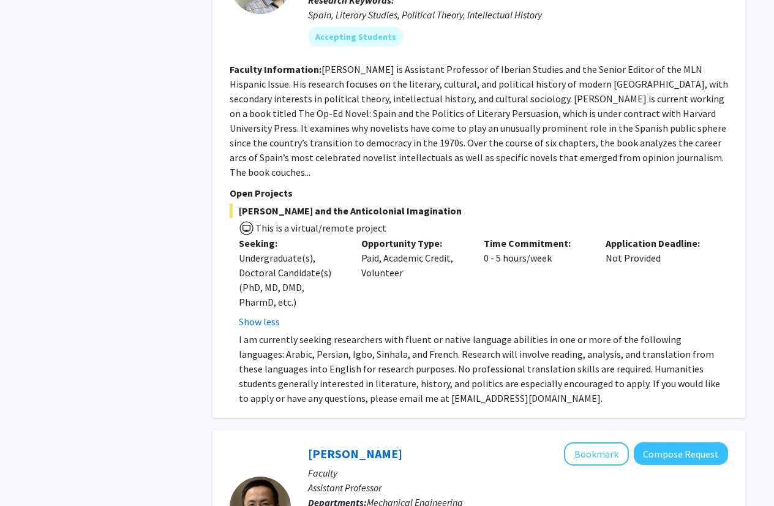
drag, startPoint x: 238, startPoint y: 162, endPoint x: 473, endPoint y: 155, distance: 234.6
click at [473, 185] on section "Open Projects Federico García Lorca and the Anticolonial Imagination This is a …" at bounding box center [479, 295] width 498 height 220
click at [468, 236] on div "Opportunity Type: Paid, Academic Credit, Volunteer" at bounding box center [413, 282] width 122 height 93
drag, startPoint x: 266, startPoint y: 311, endPoint x: 228, endPoint y: 307, distance: 38.2
click at [228, 307] on div "Becquer Seguin Bookmark Compose Request Faculty Assistant Professor, Spanish De…" at bounding box center [478, 157] width 533 height 519
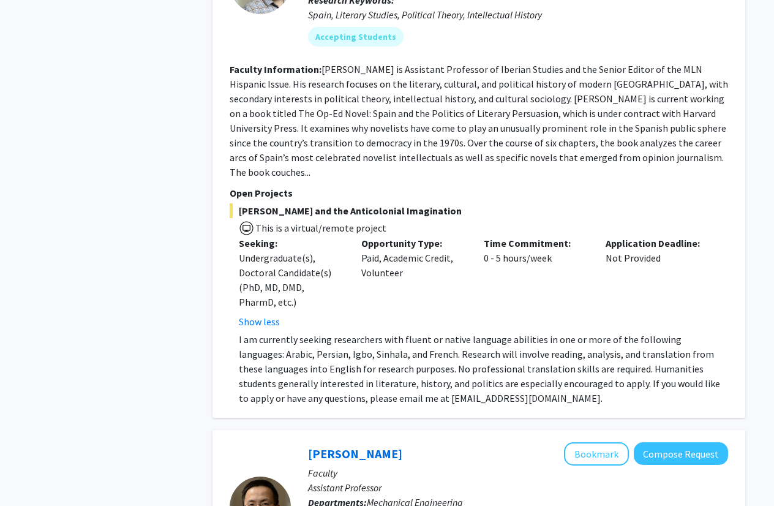
click at [279, 332] on p "I am currently seeking researchers with fluent or native language abilities in …" at bounding box center [483, 368] width 489 height 73
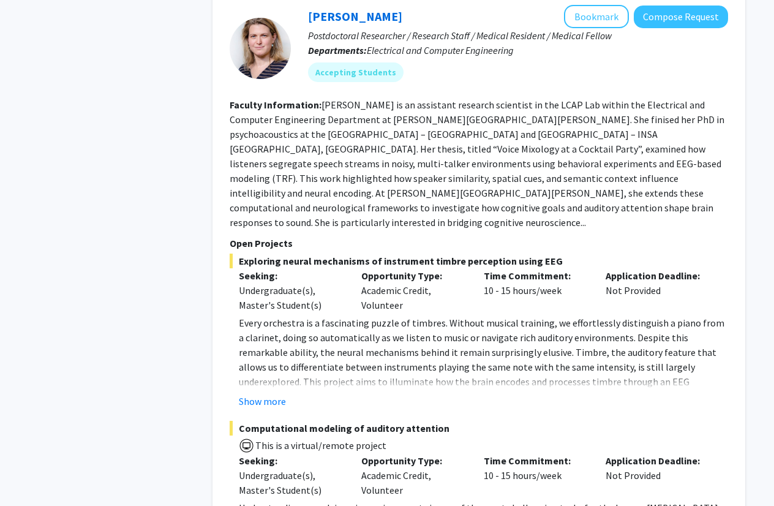
scroll to position [5365, 0]
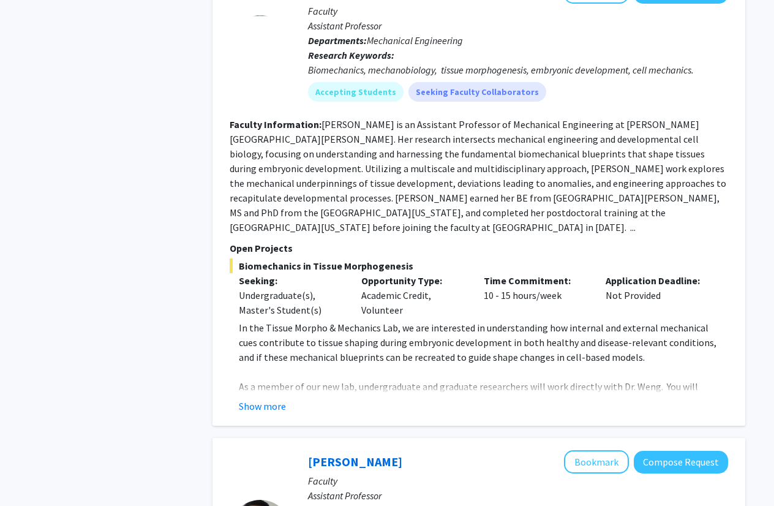
scroll to position [2384, 0]
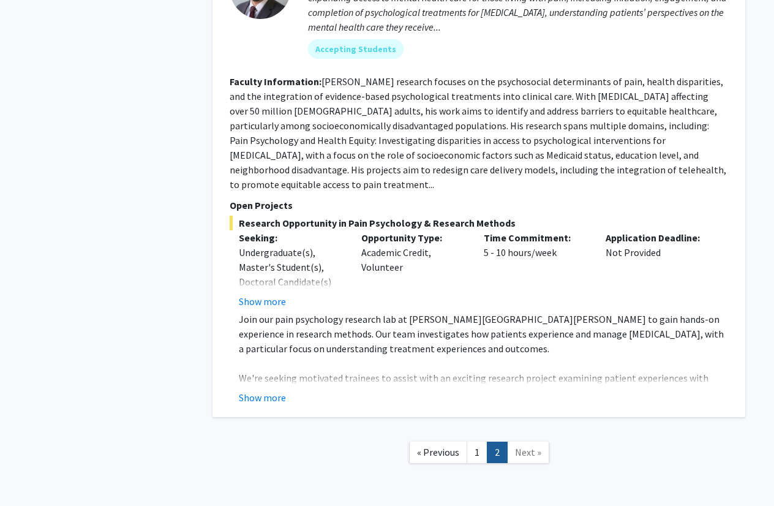
click at [528, 441] on link "Next »" at bounding box center [528, 451] width 42 height 21
click at [543, 441] on link "Next »" at bounding box center [528, 451] width 42 height 21
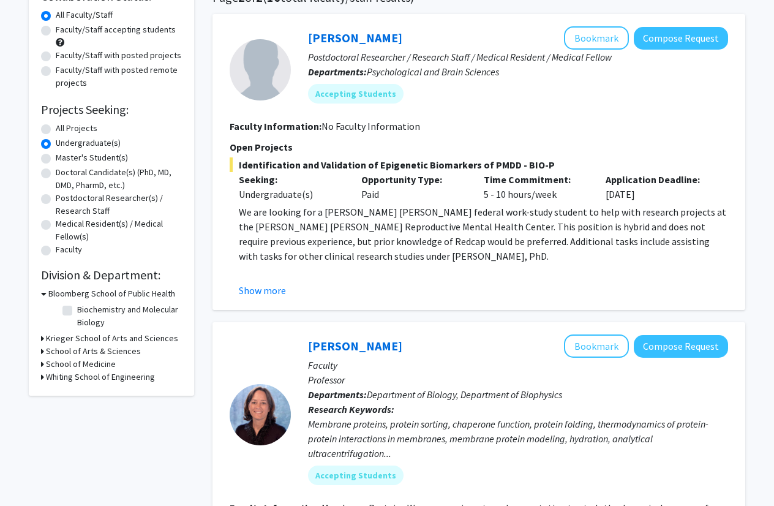
scroll to position [107, 0]
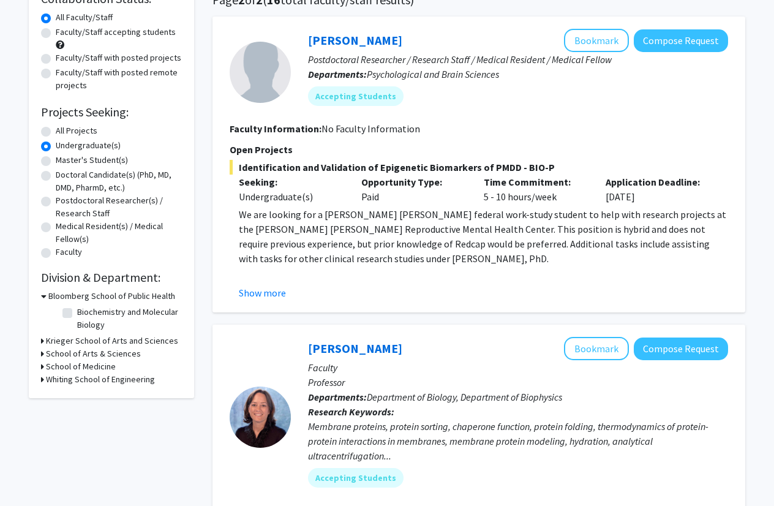
click at [56, 149] on label "Undergraduate(s)" at bounding box center [88, 145] width 65 height 13
click at [56, 147] on input "Undergraduate(s)" at bounding box center [60, 143] width 8 height 8
click at [78, 343] on h3 "Krieger School of Arts and Sciences" at bounding box center [112, 340] width 132 height 13
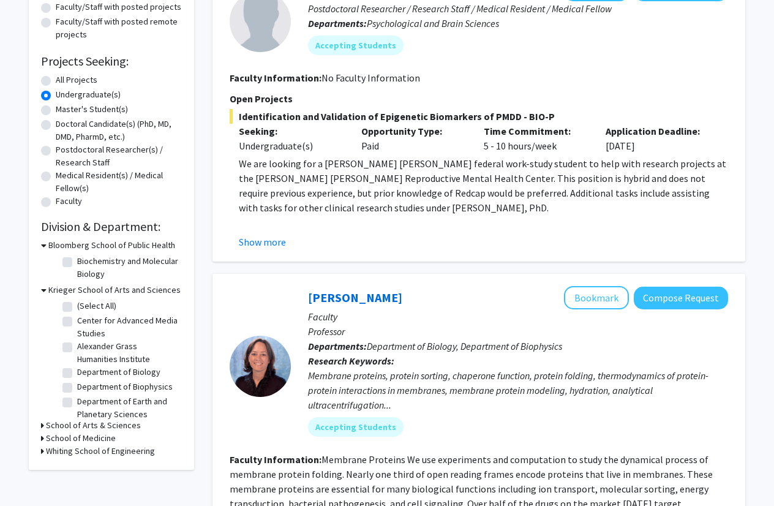
scroll to position [159, 0]
click at [115, 371] on label "Department of Biology" at bounding box center [118, 371] width 83 height 13
click at [85, 371] on input "Department of Biology" at bounding box center [81, 369] width 8 height 8
checkbox input "true"
